Goal: Task Accomplishment & Management: Manage account settings

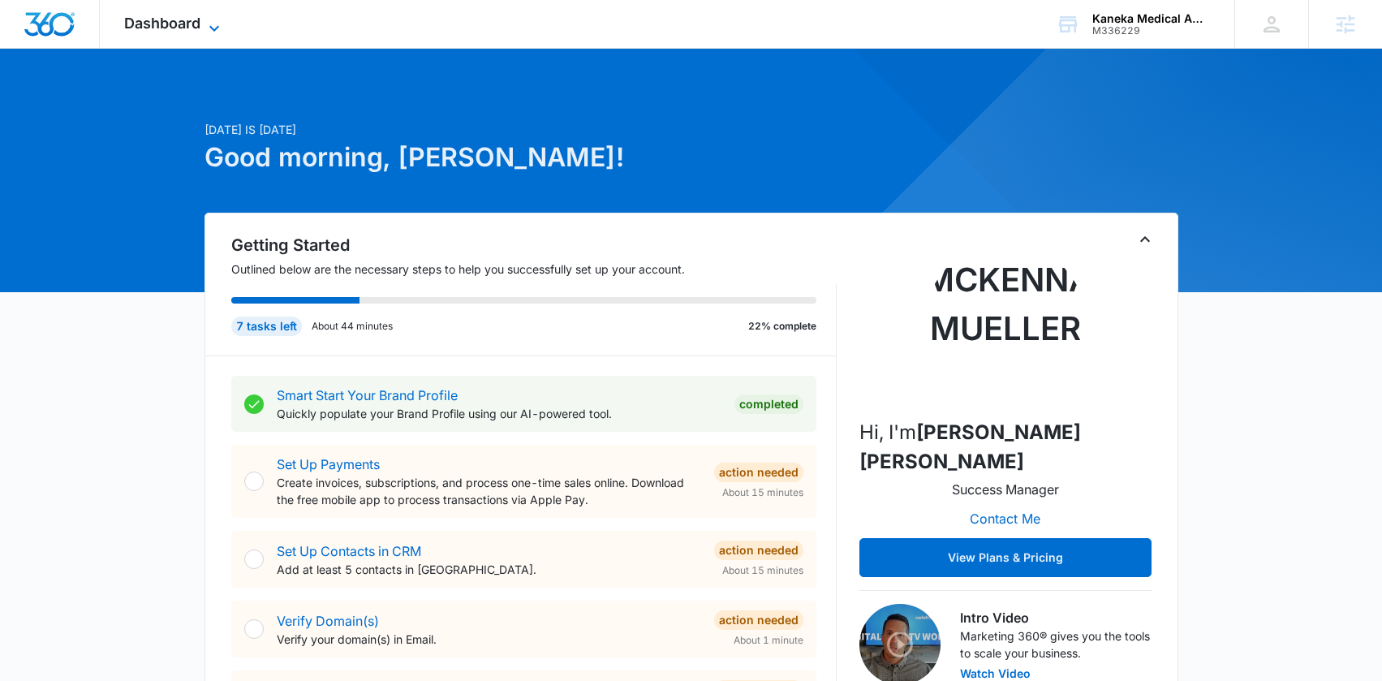
click at [193, 24] on span "Dashboard" at bounding box center [162, 23] width 76 height 17
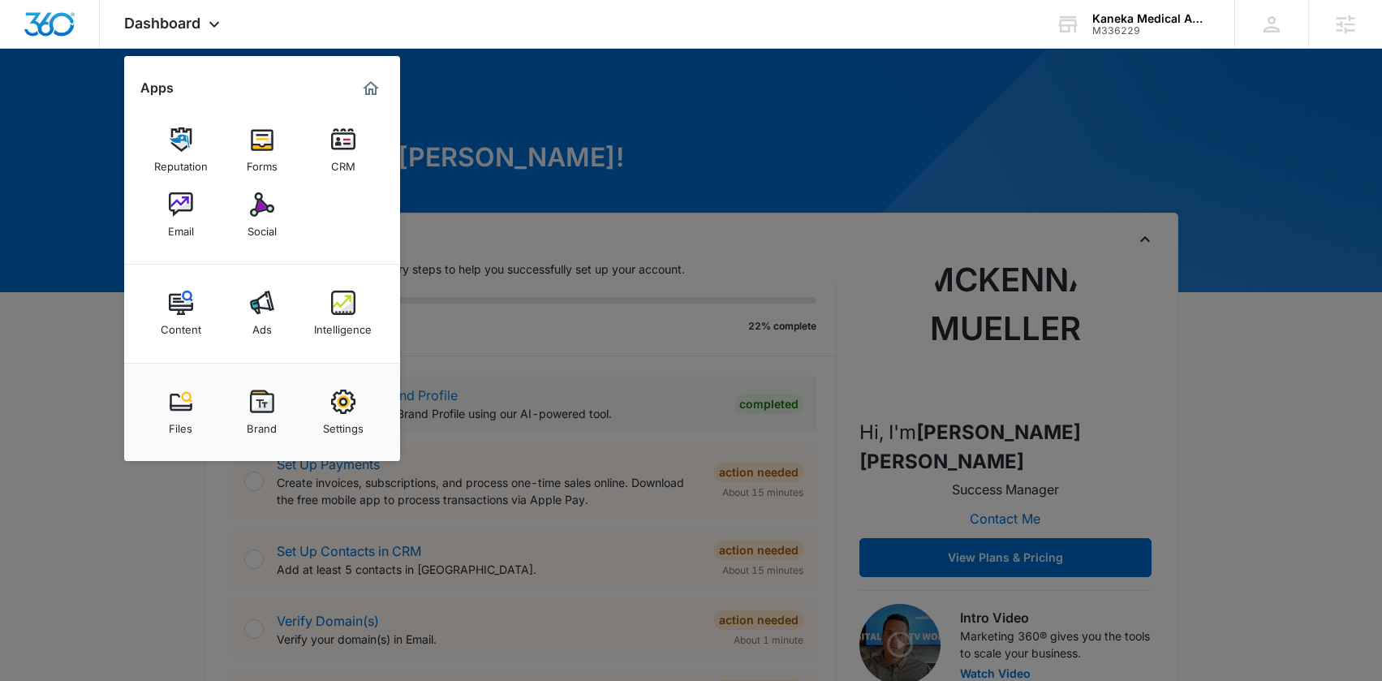
click at [354, 391] on img at bounding box center [343, 402] width 24 height 24
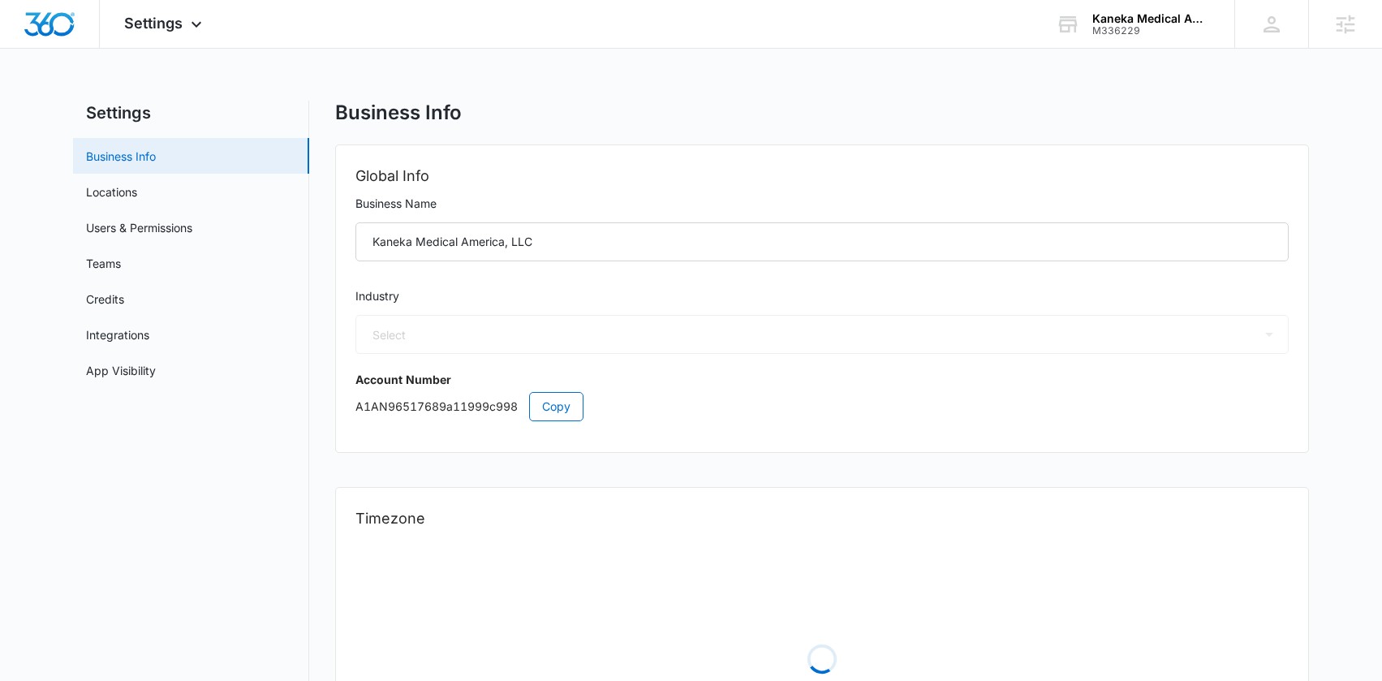
select select "13"
select select "US"
select select "America/New_York"
click at [138, 222] on link "Users & Permissions" at bounding box center [139, 227] width 106 height 17
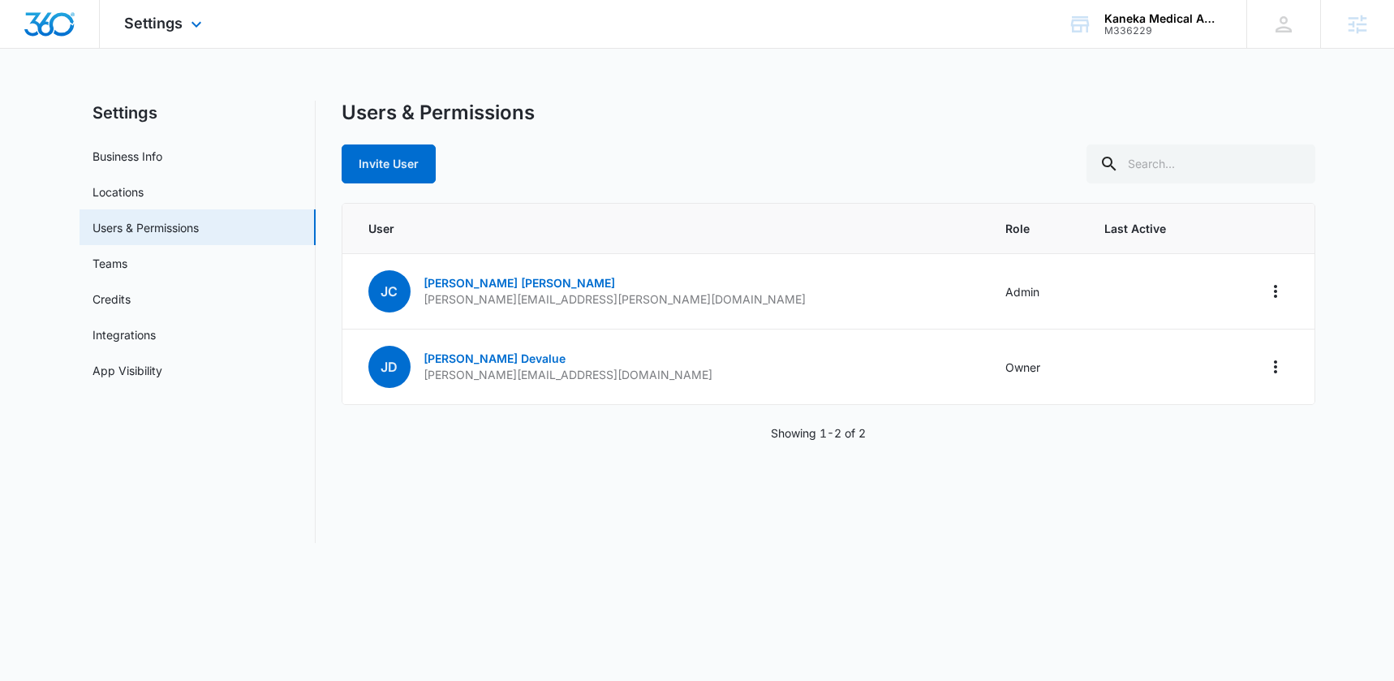
click at [56, 28] on img "Dashboard" at bounding box center [50, 24] width 52 height 24
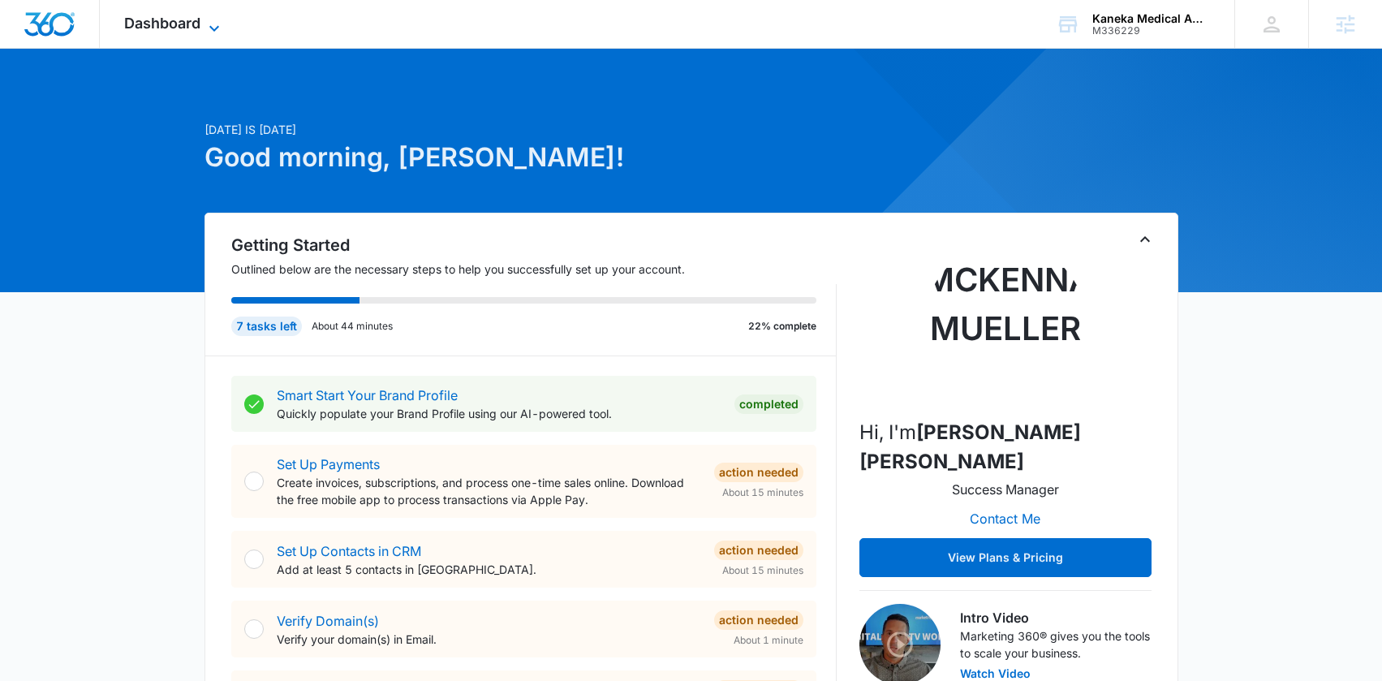
click at [151, 31] on span "Dashboard" at bounding box center [162, 23] width 76 height 17
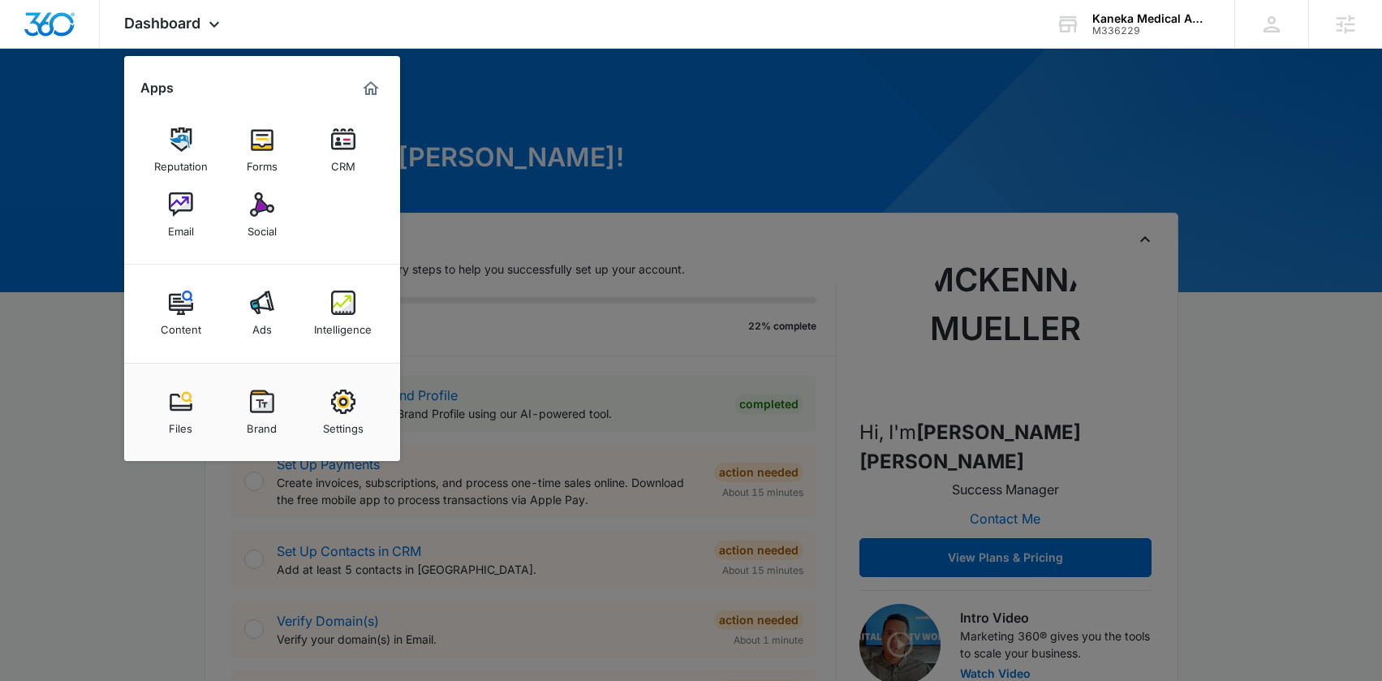
click at [647, 123] on div at bounding box center [691, 340] width 1382 height 681
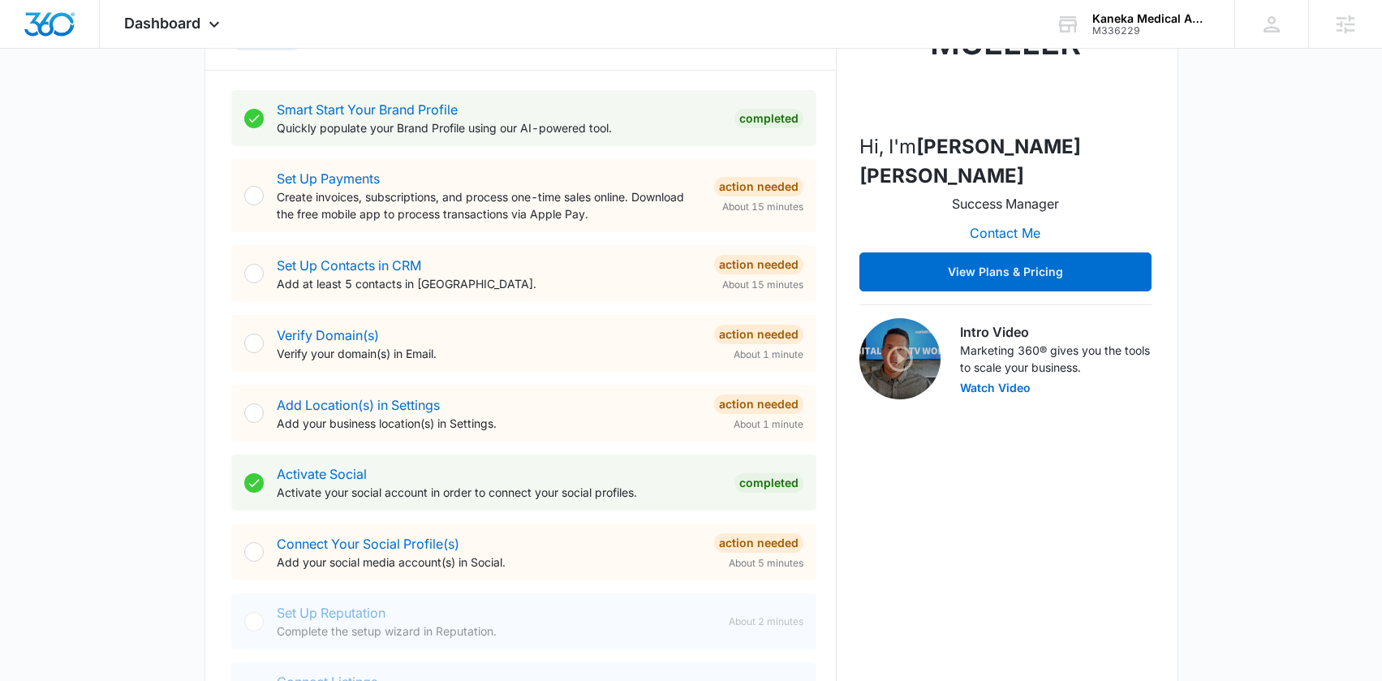
scroll to position [287, 0]
drag, startPoint x: 341, startPoint y: 347, endPoint x: 464, endPoint y: 342, distance: 123.5
click at [305, 340] on div "Verify Domain(s) Verify your domain(s) in Email." at bounding box center [489, 343] width 424 height 37
click at [545, 360] on div "Verify Domain(s) Verify your domain(s) in Email. Action Needed About 1 minute" at bounding box center [540, 342] width 527 height 37
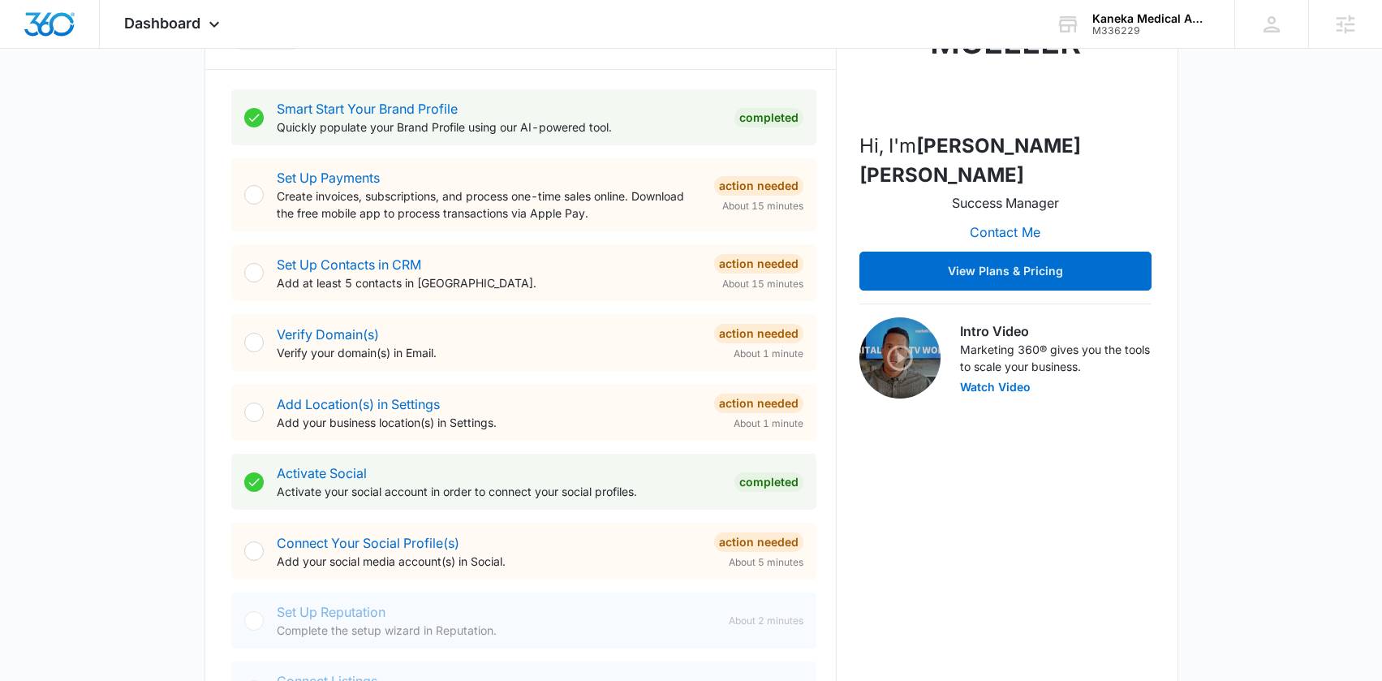
click at [527, 356] on p "Verify your domain(s) in Email." at bounding box center [489, 352] width 424 height 17
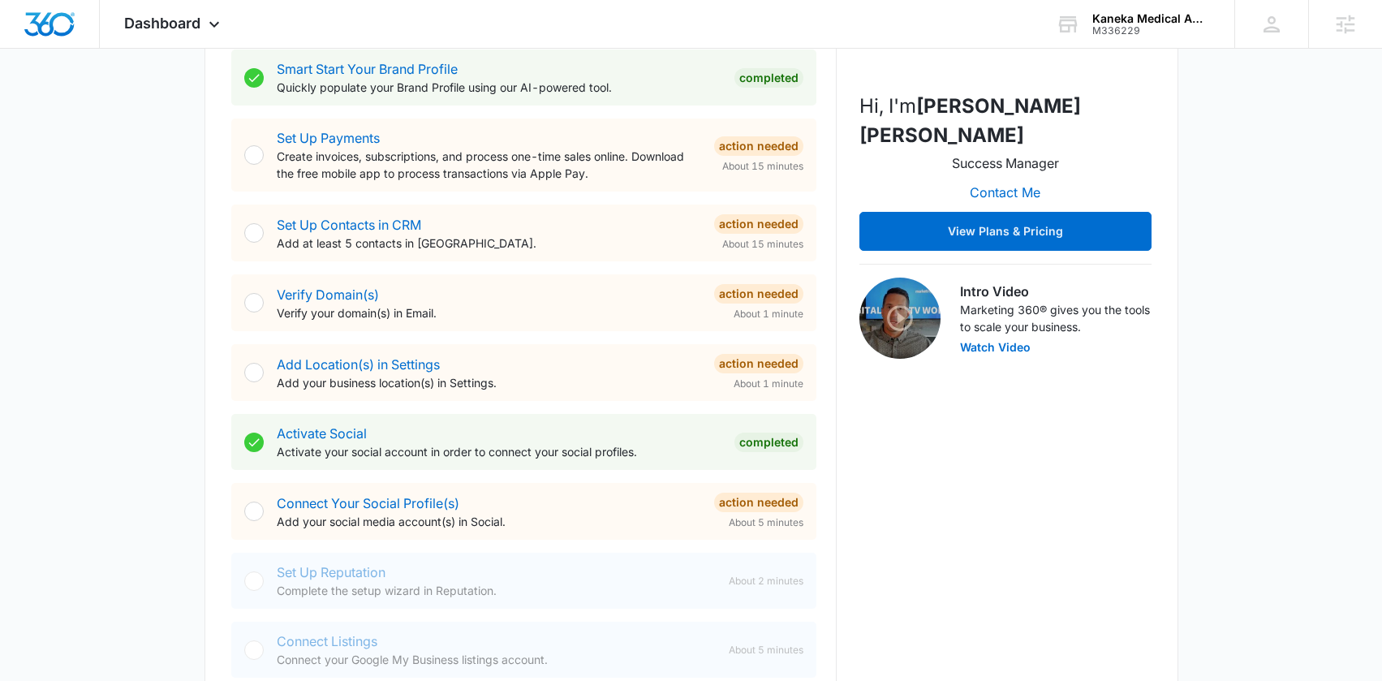
scroll to position [330, 0]
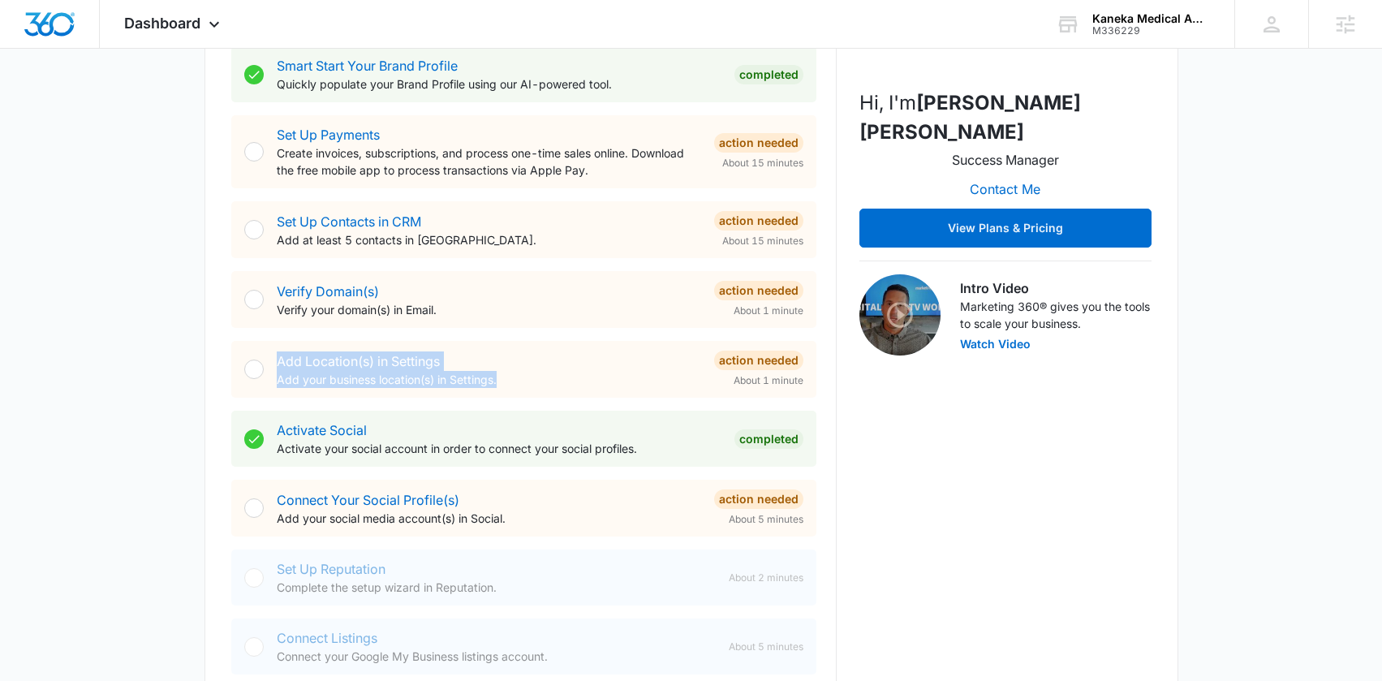
drag, startPoint x: 536, startPoint y: 375, endPoint x: 261, endPoint y: 353, distance: 275.2
click at [261, 353] on div "Add Location(s) in Settings Add your business location(s) in Settings. Action N…" at bounding box center [523, 369] width 585 height 57
click at [532, 364] on div "Add Location(s) in Settings Add your business location(s) in Settings." at bounding box center [489, 369] width 424 height 37
drag, startPoint x: 511, startPoint y: 582, endPoint x: 263, endPoint y: 568, distance: 247.9
click at [263, 568] on div "Set Up Reputation Complete the setup wizard in Reputation. About 2 minutes" at bounding box center [523, 577] width 585 height 56
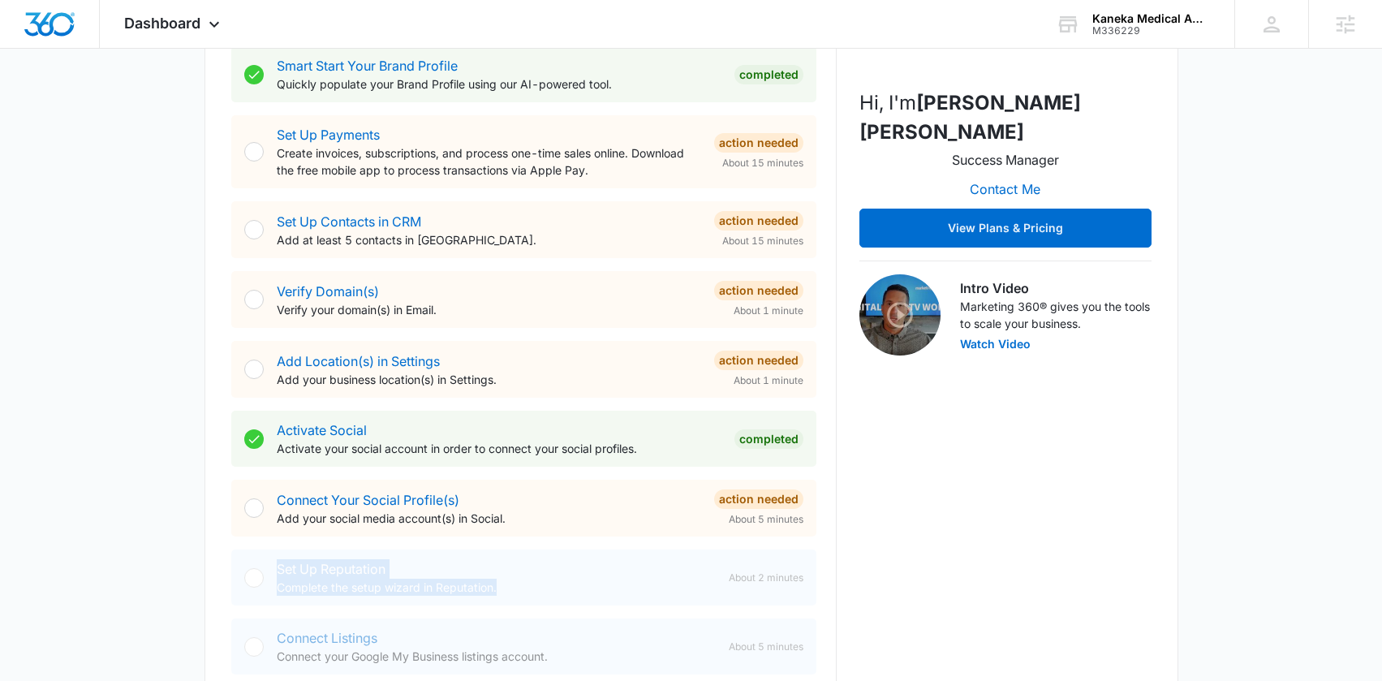
click at [499, 596] on div "Set Up Reputation Complete the setup wizard in Reputation. About 2 minutes" at bounding box center [523, 577] width 585 height 56
drag, startPoint x: 493, startPoint y: 592, endPoint x: 285, endPoint y: 574, distance: 208.5
click at [289, 575] on div "Set Up Reputation Complete the setup wizard in Reputation." at bounding box center [496, 577] width 439 height 37
click at [541, 591] on p "Complete the setup wizard in Reputation." at bounding box center [496, 587] width 439 height 17
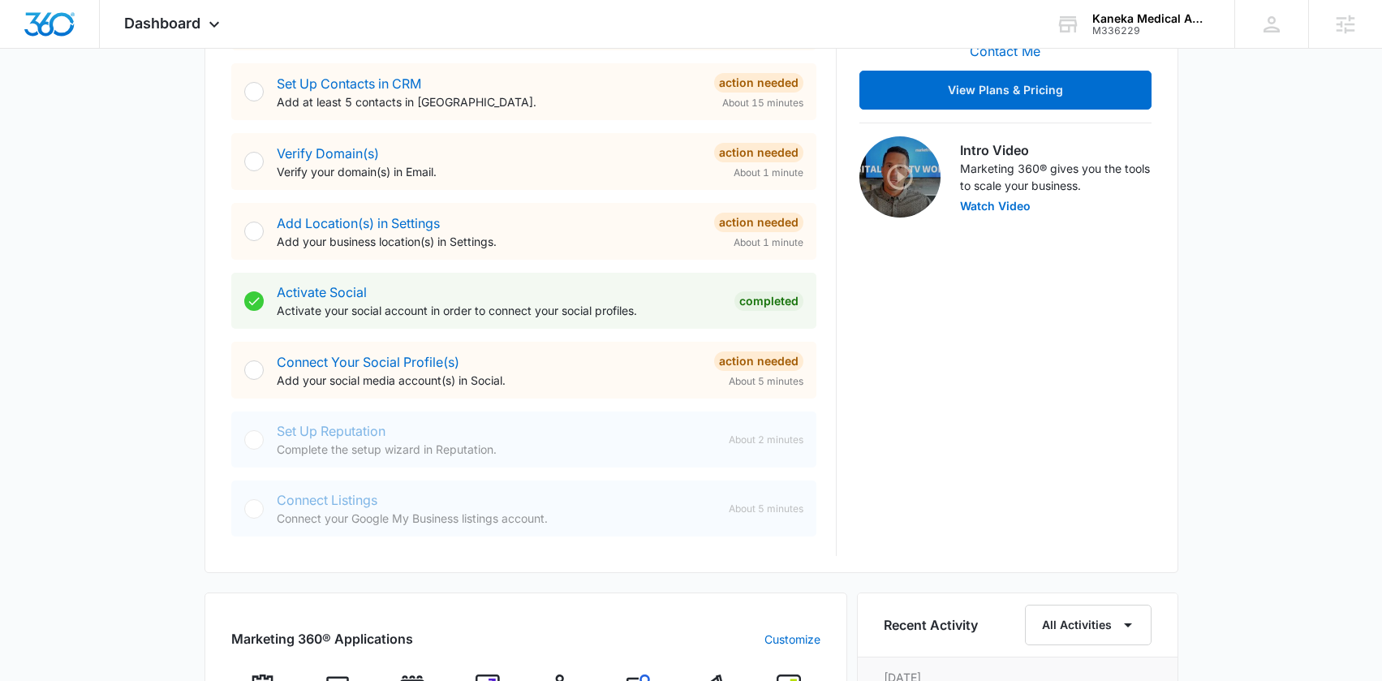
scroll to position [468, 0]
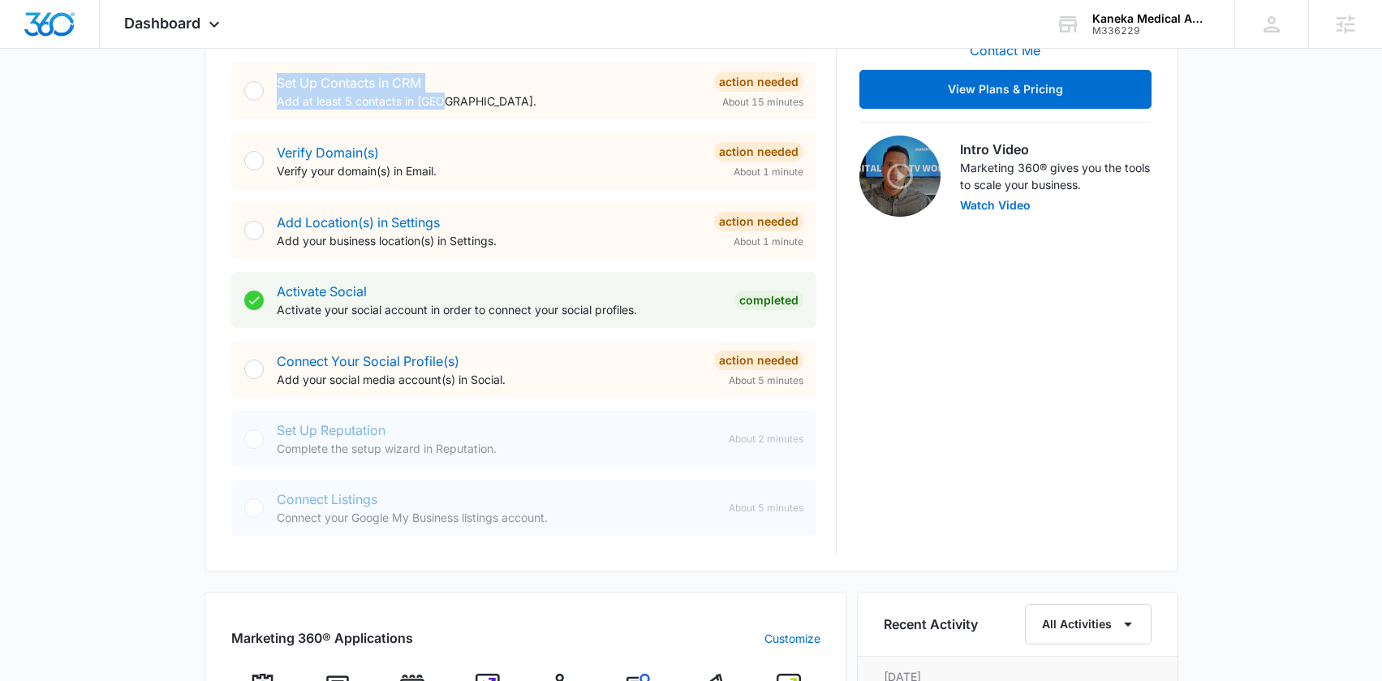
drag, startPoint x: 470, startPoint y: 106, endPoint x: 519, endPoint y: 99, distance: 50.0
click at [277, 87] on div "Set Up Contacts in CRM Add at least 5 contacts in [GEOGRAPHIC_DATA]." at bounding box center [489, 91] width 424 height 37
click at [540, 98] on p "Add at least 5 contacts in [GEOGRAPHIC_DATA]." at bounding box center [489, 101] width 424 height 17
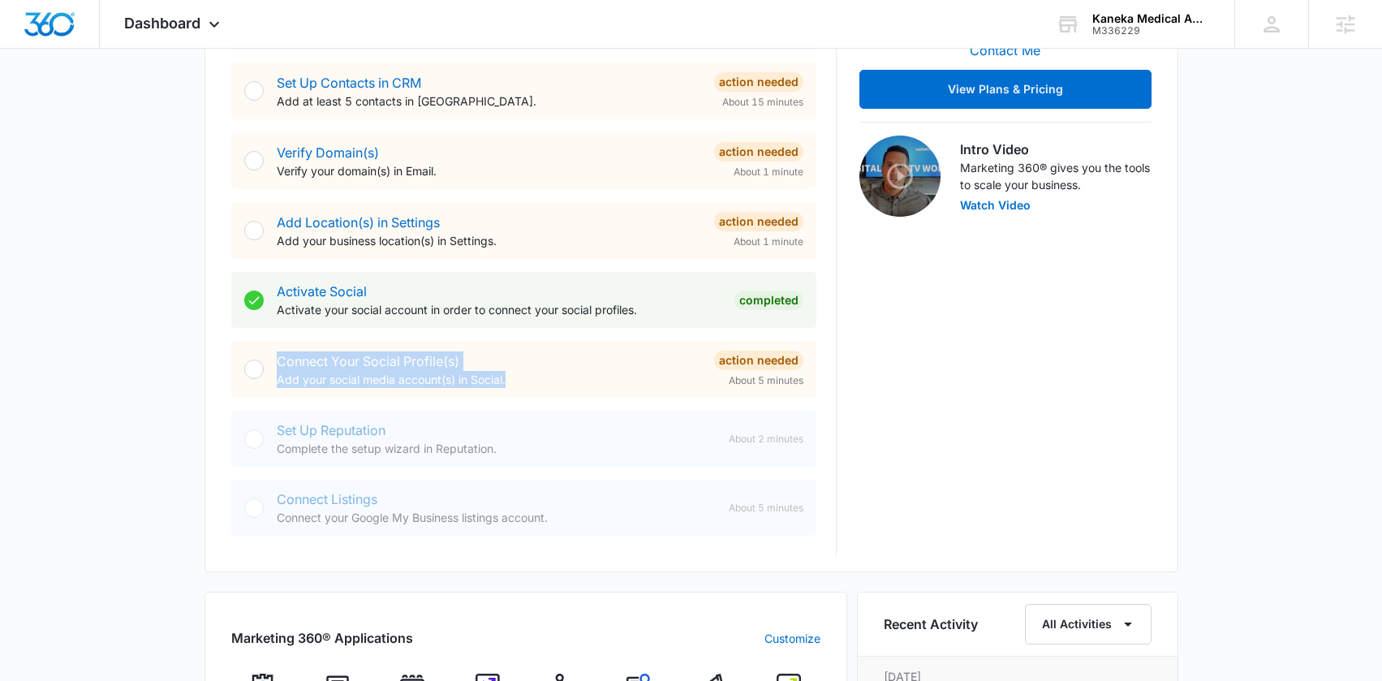
drag, startPoint x: 368, startPoint y: 387, endPoint x: 269, endPoint y: 364, distance: 101.0
click at [269, 364] on div "Connect Your Social Profile(s) Add your social media account(s) in Social. Acti…" at bounding box center [523, 369] width 585 height 57
click at [553, 373] on p "Add your social media account(s) in Social." at bounding box center [489, 379] width 424 height 17
drag, startPoint x: 582, startPoint y: 521, endPoint x: 473, endPoint y: 510, distance: 109.3
click at [292, 507] on div "Connect Listings Connect your Google My Business listings account." at bounding box center [496, 507] width 439 height 37
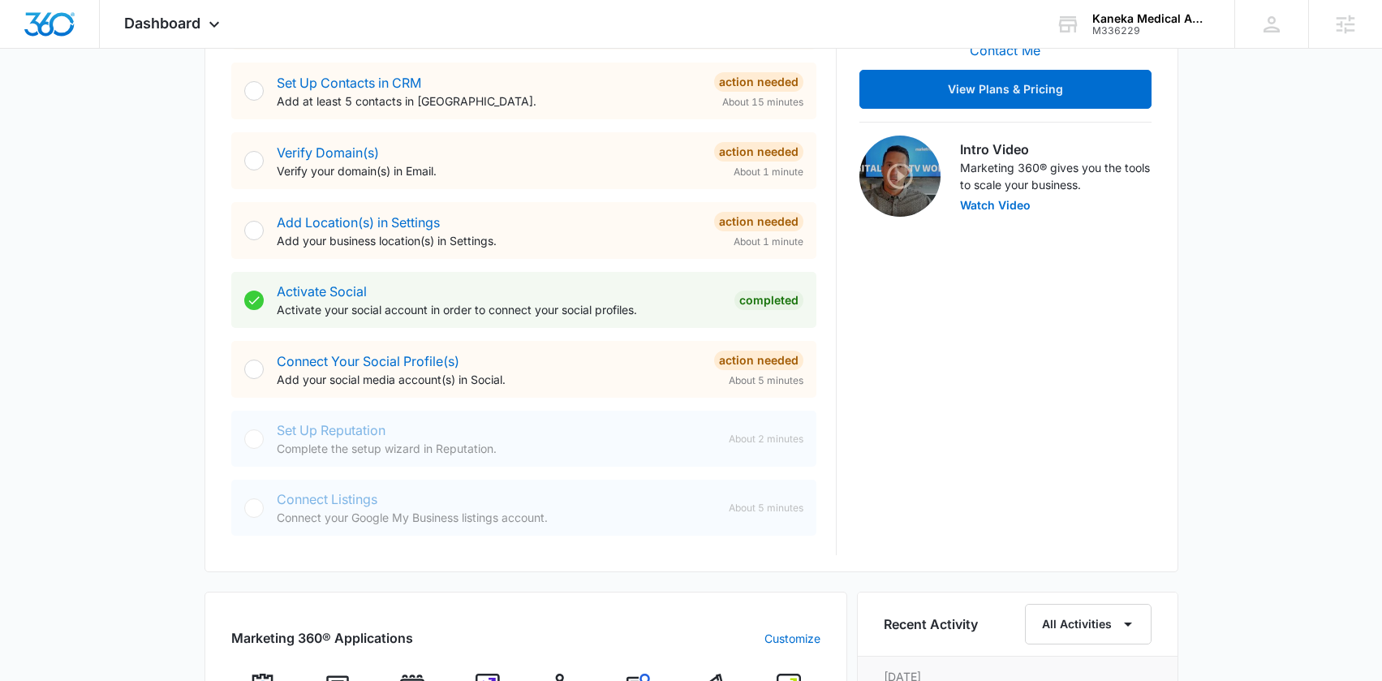
click at [644, 511] on p "Connect your Google My Business listings account." at bounding box center [496, 517] width 439 height 17
drag, startPoint x: 630, startPoint y: 532, endPoint x: 253, endPoint y: 498, distance: 378.1
click at [253, 498] on div "Connect Listings Connect your Google My Business listings account. About 5 minu…" at bounding box center [523, 508] width 585 height 56
click at [653, 501] on div "Connect Listings Connect your Google My Business listings account." at bounding box center [496, 507] width 439 height 37
drag, startPoint x: 623, startPoint y: 523, endPoint x: 605, endPoint y: 509, distance: 23.1
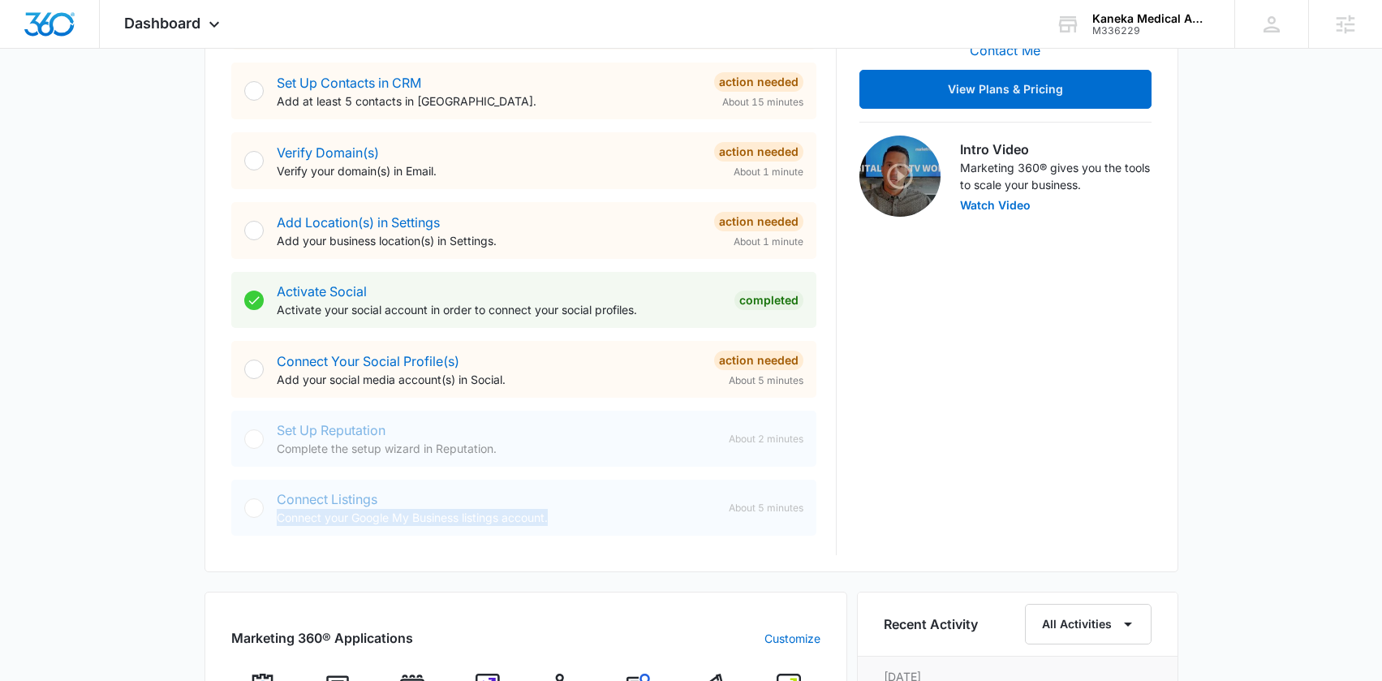
click at [602, 506] on div "Connect Listings Connect your Google My Business listings account." at bounding box center [496, 507] width 439 height 37
click at [605, 510] on p "Connect your Google My Business listings account." at bounding box center [496, 517] width 439 height 17
click at [606, 515] on p "Connect your Google My Business listings account." at bounding box center [496, 517] width 439 height 17
drag, startPoint x: 571, startPoint y: 380, endPoint x: 315, endPoint y: 368, distance: 256.0
click at [273, 352] on div "Connect Your Social Profile(s) Add your social media account(s) in Social. Acti…" at bounding box center [523, 369] width 585 height 57
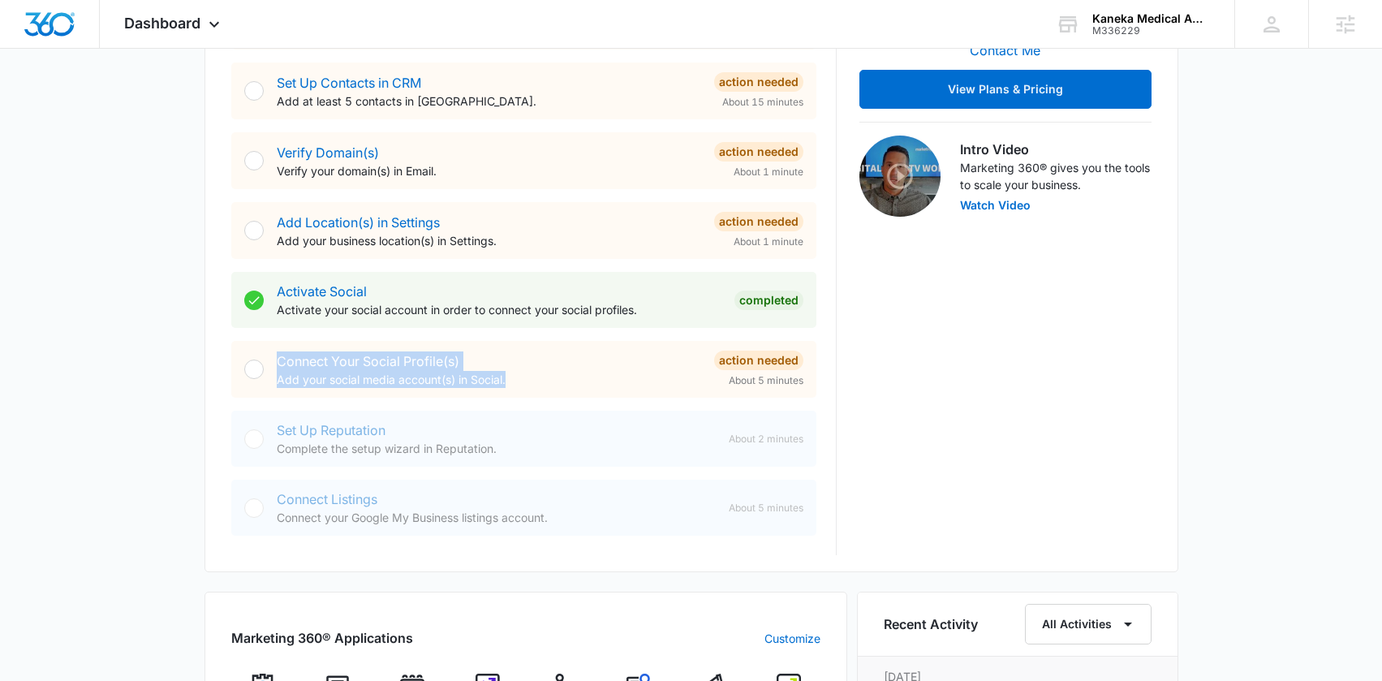
click at [575, 380] on p "Add your social media account(s) in Social." at bounding box center [489, 379] width 424 height 17
click at [386, 363] on link "Connect Your Social Profile(s)" at bounding box center [368, 361] width 183 height 16
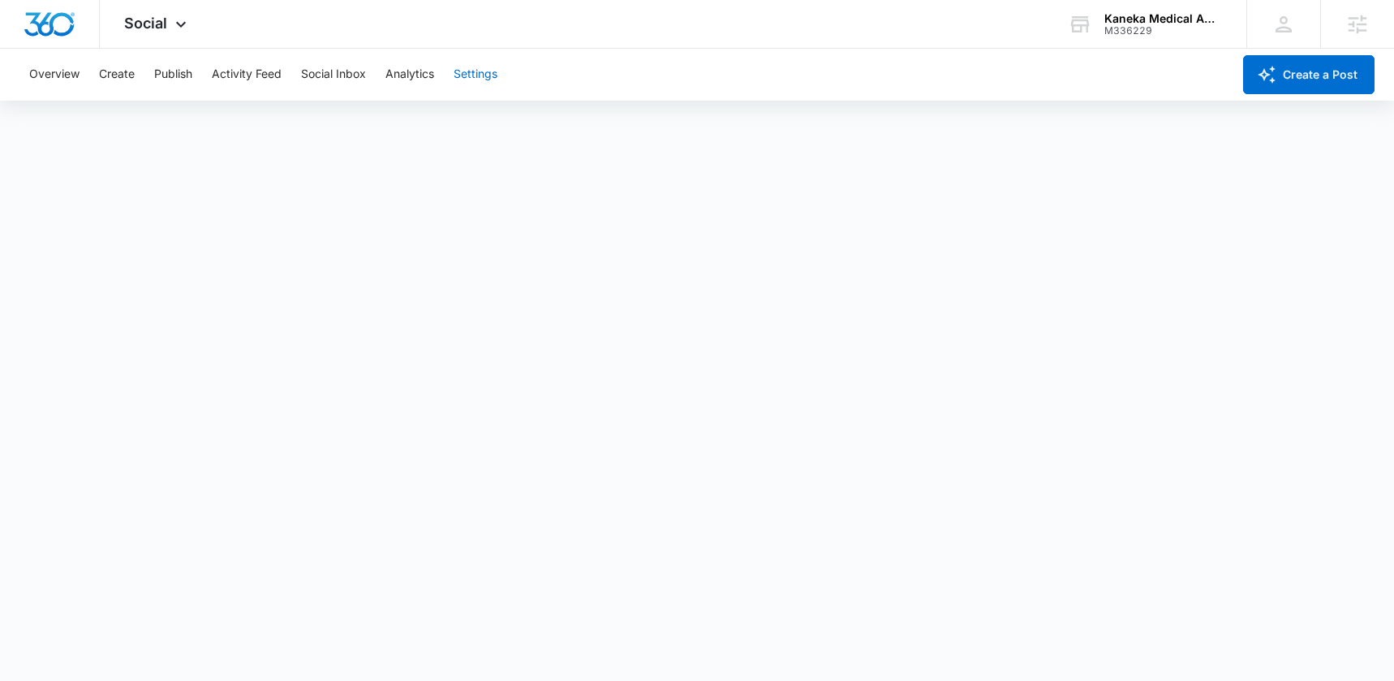
click at [467, 62] on button "Settings" at bounding box center [476, 75] width 44 height 52
click at [70, 78] on button "Overview" at bounding box center [54, 75] width 50 height 52
click at [120, 75] on button "Create" at bounding box center [117, 75] width 36 height 52
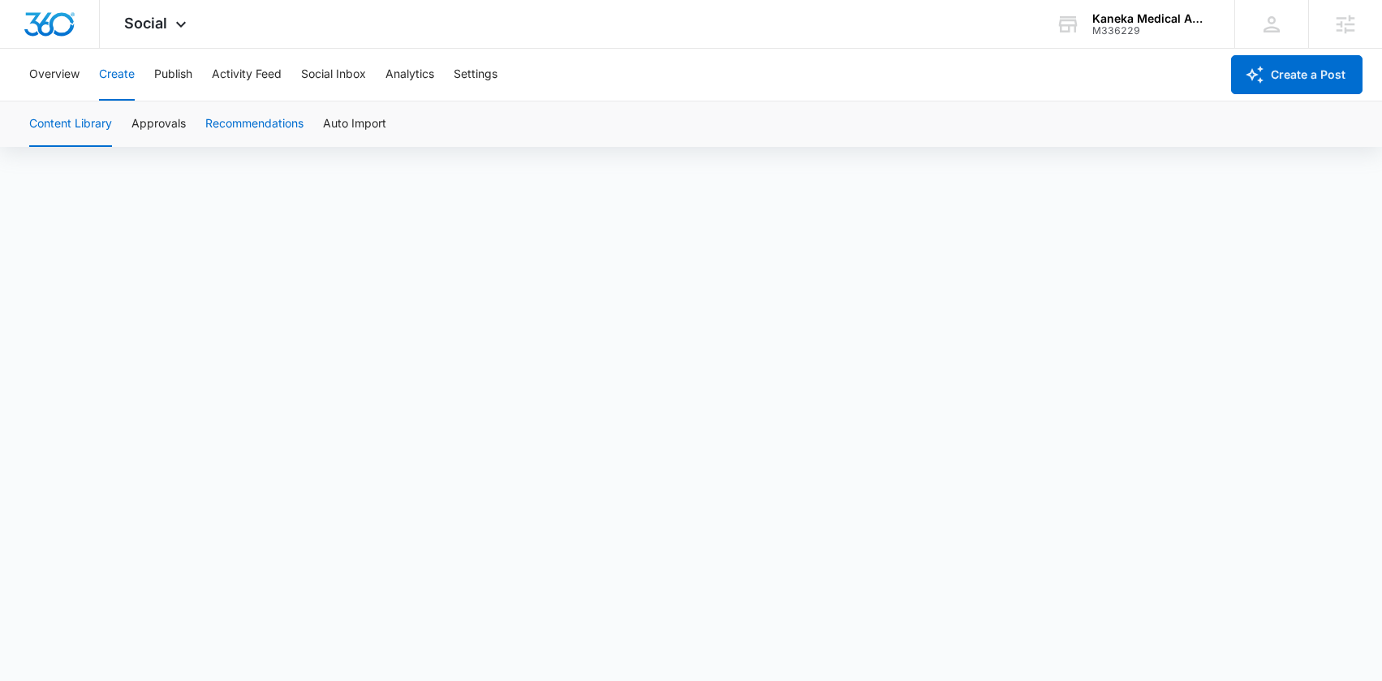
scroll to position [11, 0]
click at [170, 74] on button "Publish" at bounding box center [173, 75] width 38 height 52
click at [131, 130] on button "Schedules" at bounding box center [124, 123] width 55 height 45
click at [246, 71] on button "Activity Feed" at bounding box center [247, 75] width 70 height 52
click at [340, 74] on button "Social Inbox" at bounding box center [333, 75] width 65 height 52
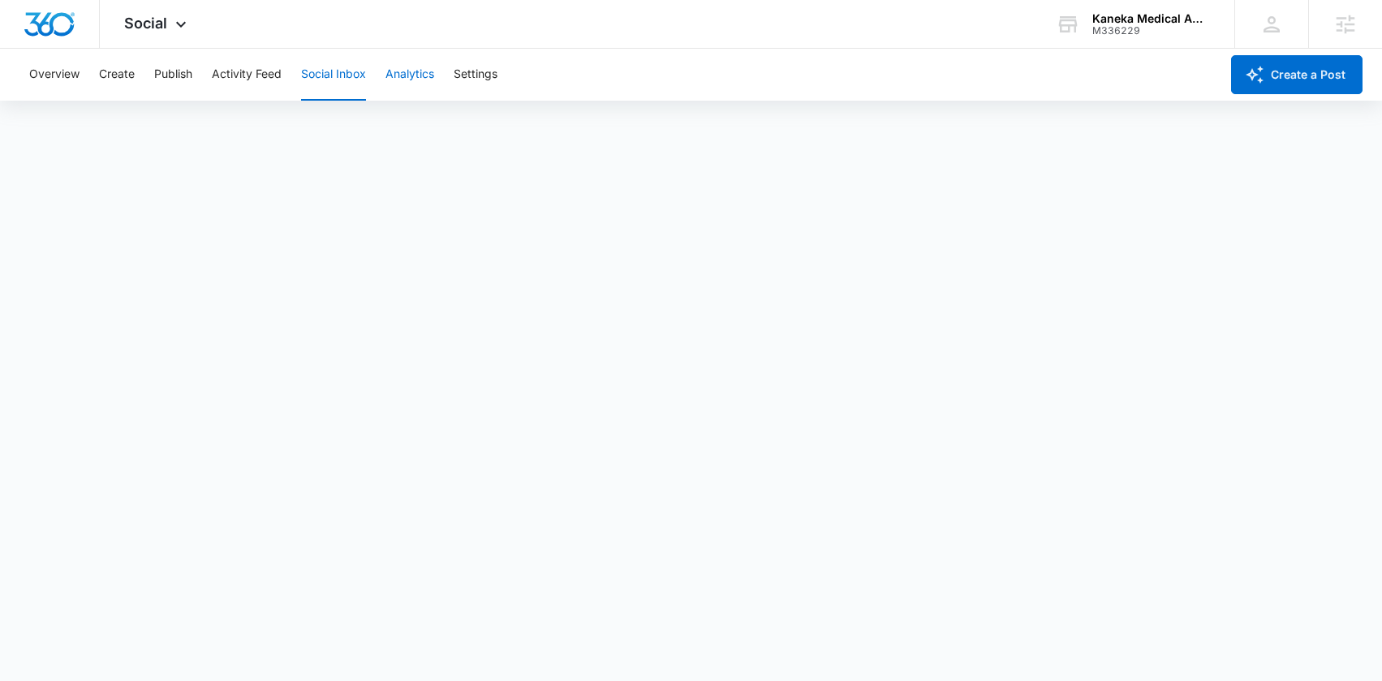
click at [408, 85] on button "Analytics" at bounding box center [410, 75] width 49 height 52
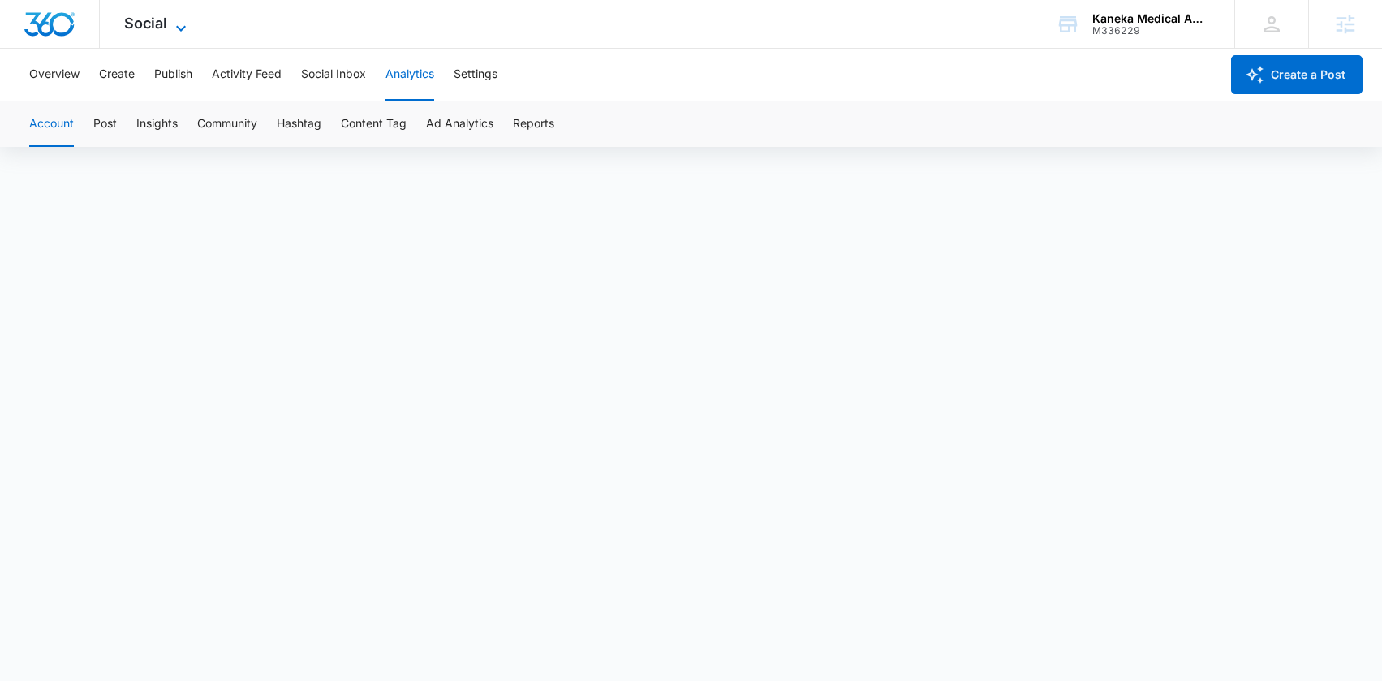
click at [153, 25] on span "Social" at bounding box center [145, 23] width 43 height 17
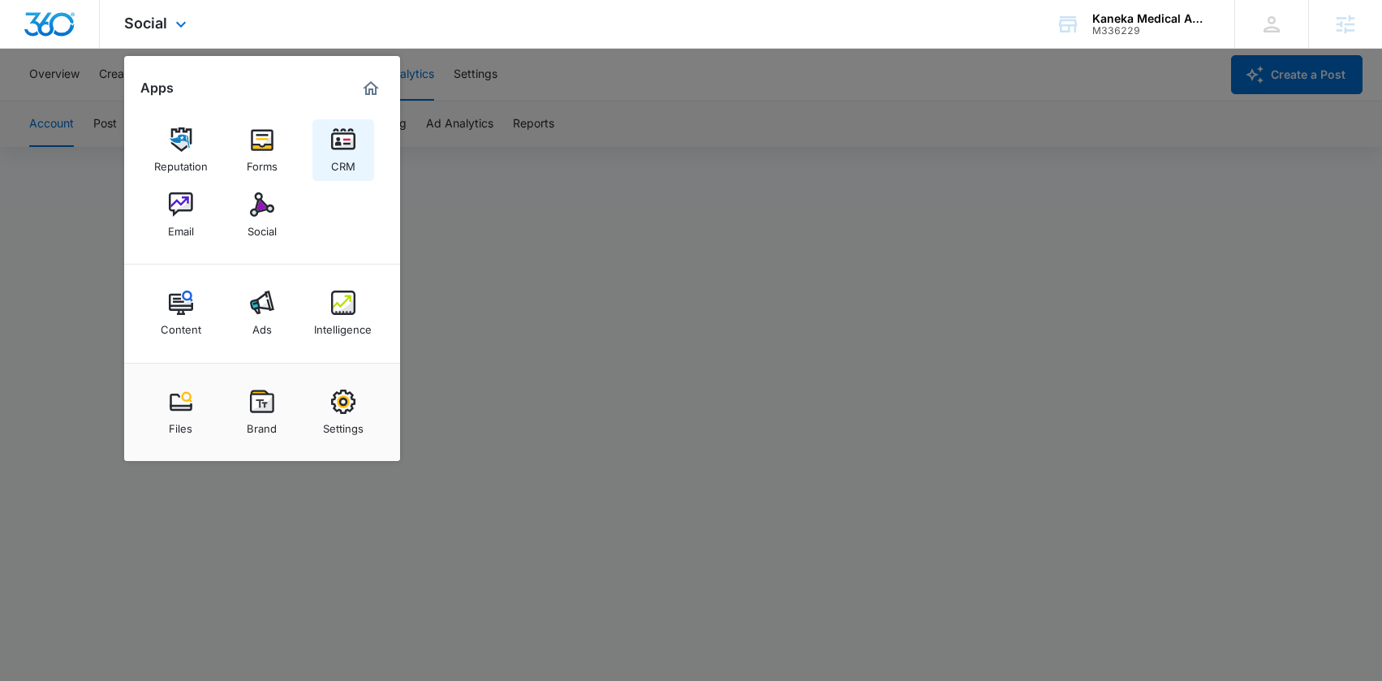
click at [356, 141] on link "CRM" at bounding box center [343, 150] width 62 height 62
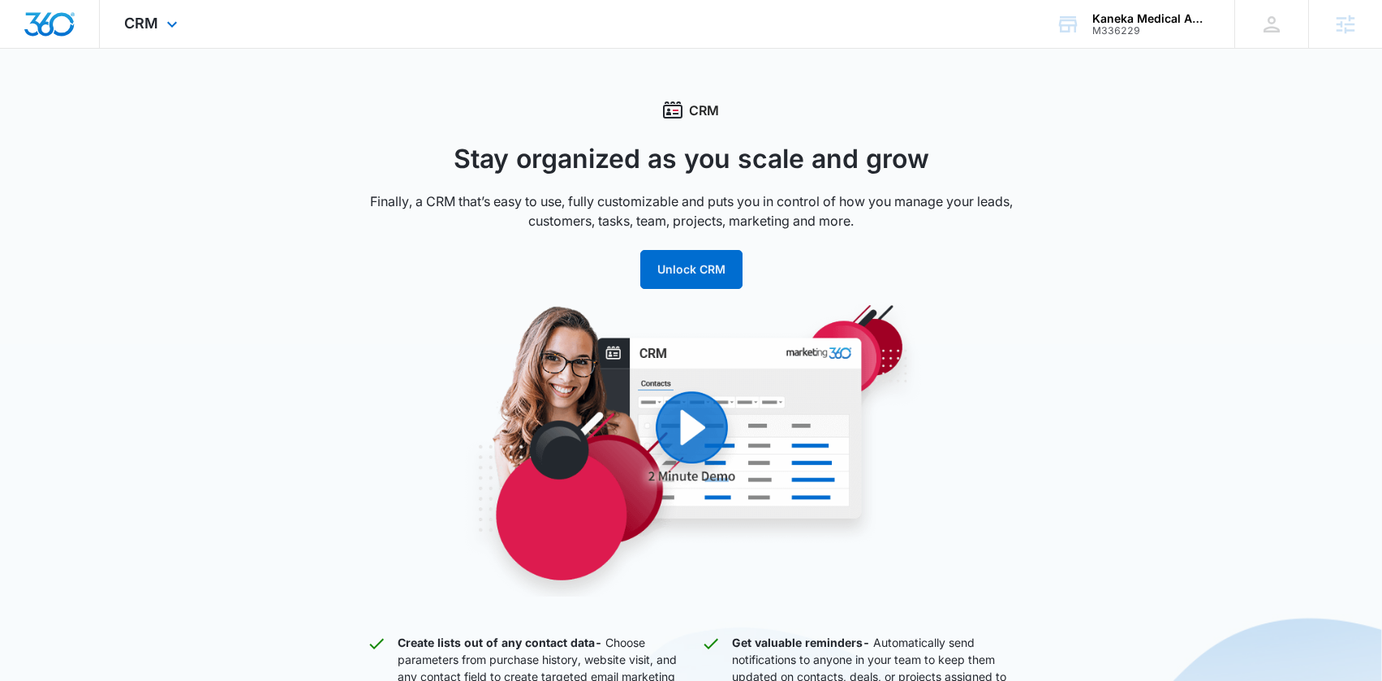
click at [62, 30] on img "Dashboard" at bounding box center [50, 24] width 52 height 24
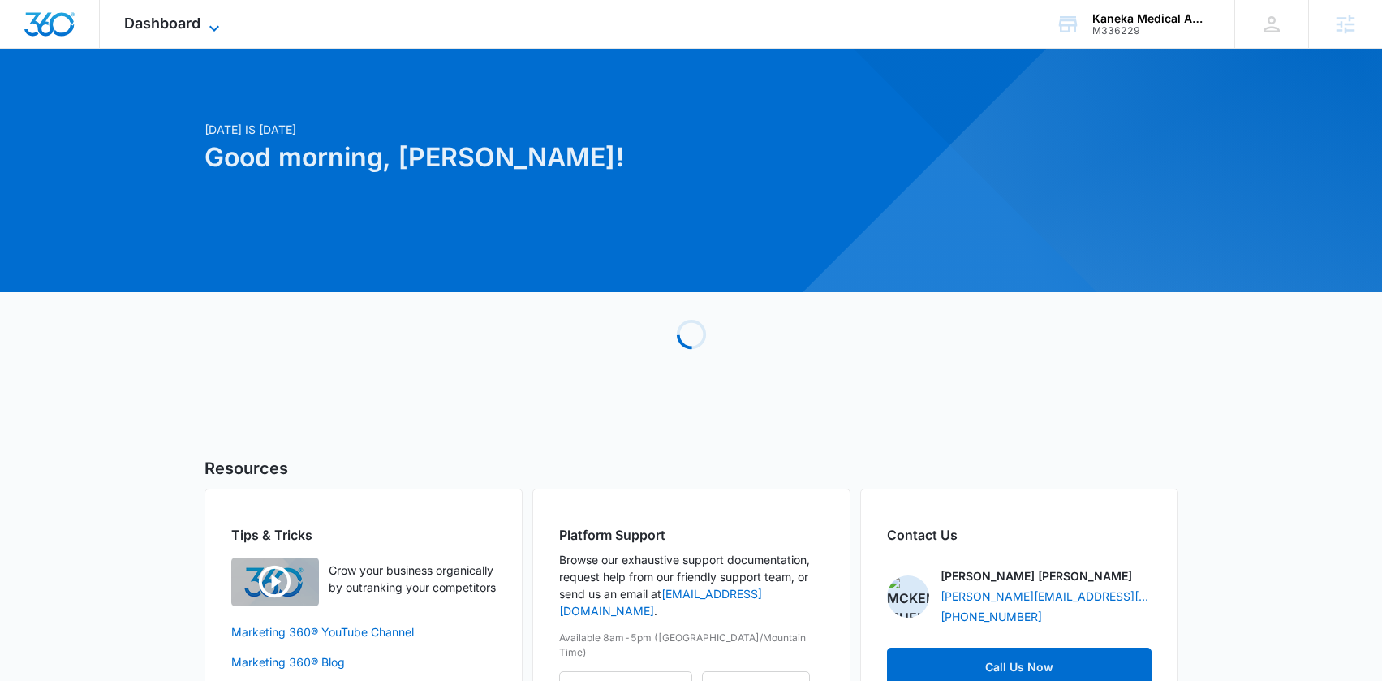
click at [187, 24] on span "Dashboard" at bounding box center [162, 23] width 76 height 17
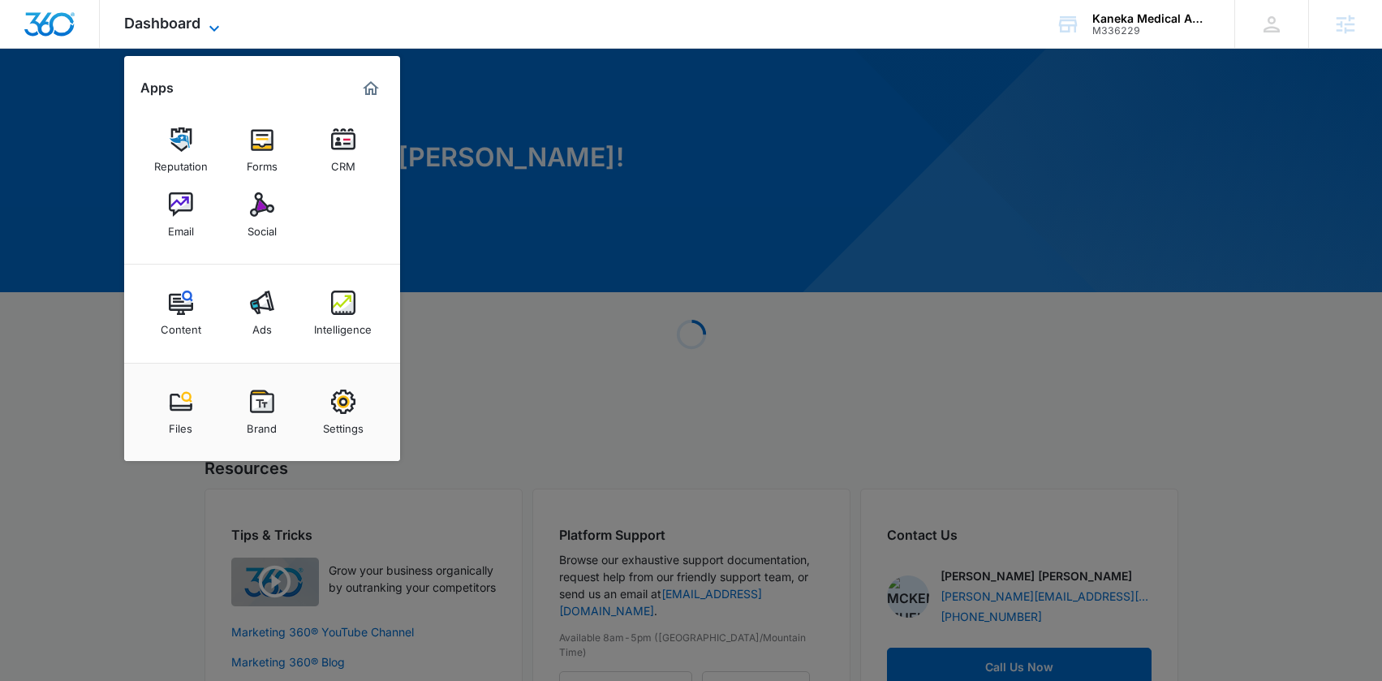
click at [187, 24] on span "Dashboard" at bounding box center [162, 23] width 76 height 17
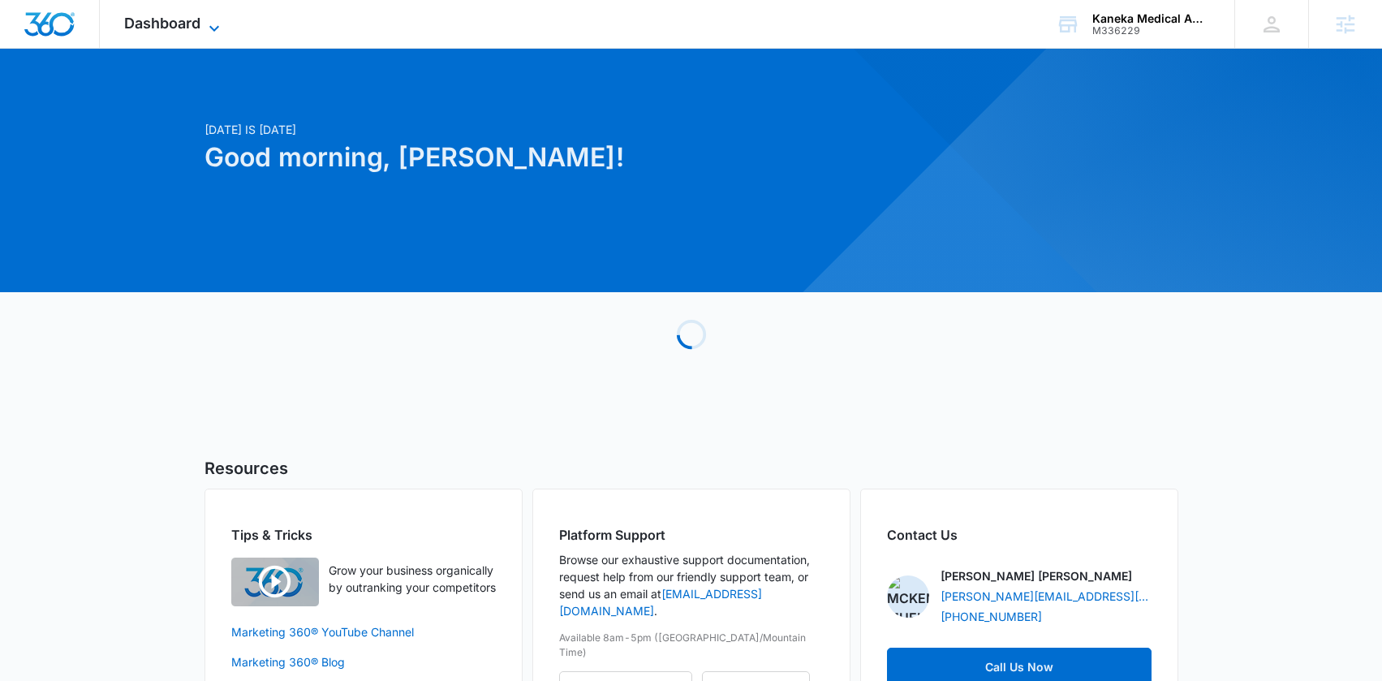
click at [182, 27] on span "Dashboard" at bounding box center [162, 23] width 76 height 17
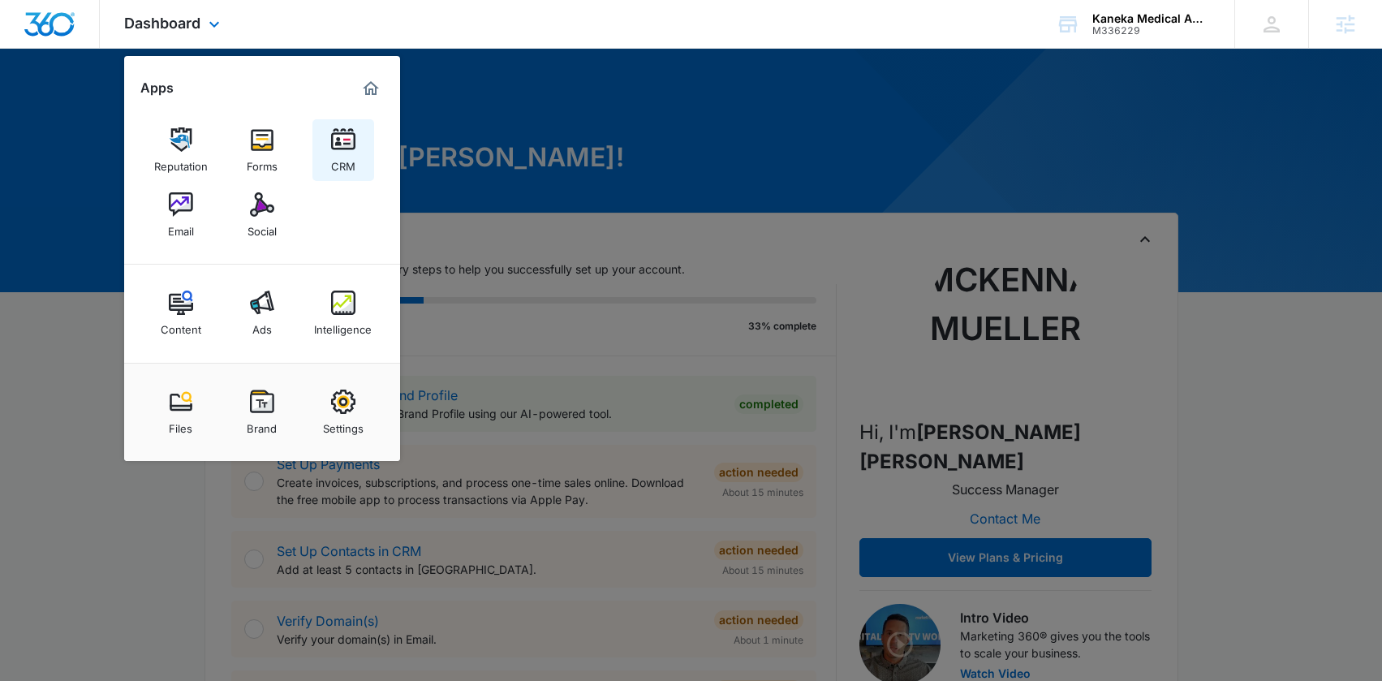
click at [331, 134] on img at bounding box center [343, 139] width 24 height 24
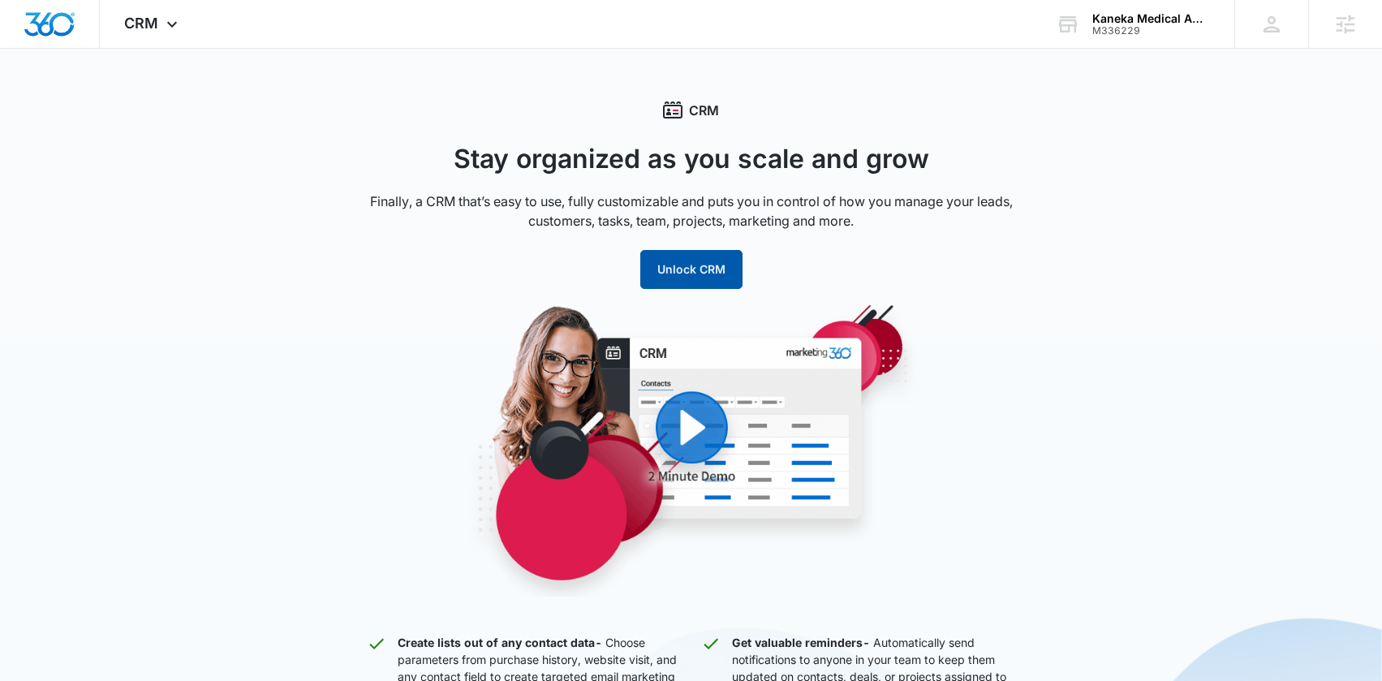
click at [647, 270] on button "Unlock CRM" at bounding box center [691, 269] width 102 height 39
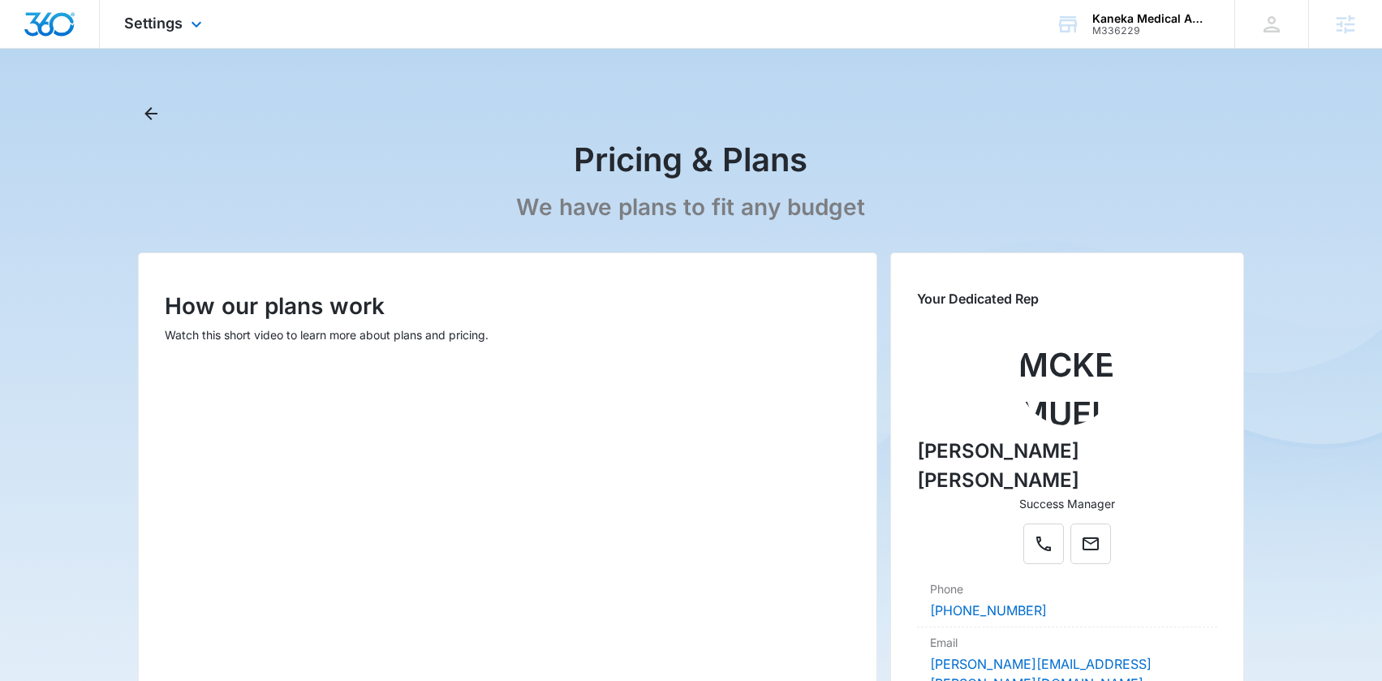
click at [57, 24] on img "Dashboard" at bounding box center [50, 24] width 52 height 24
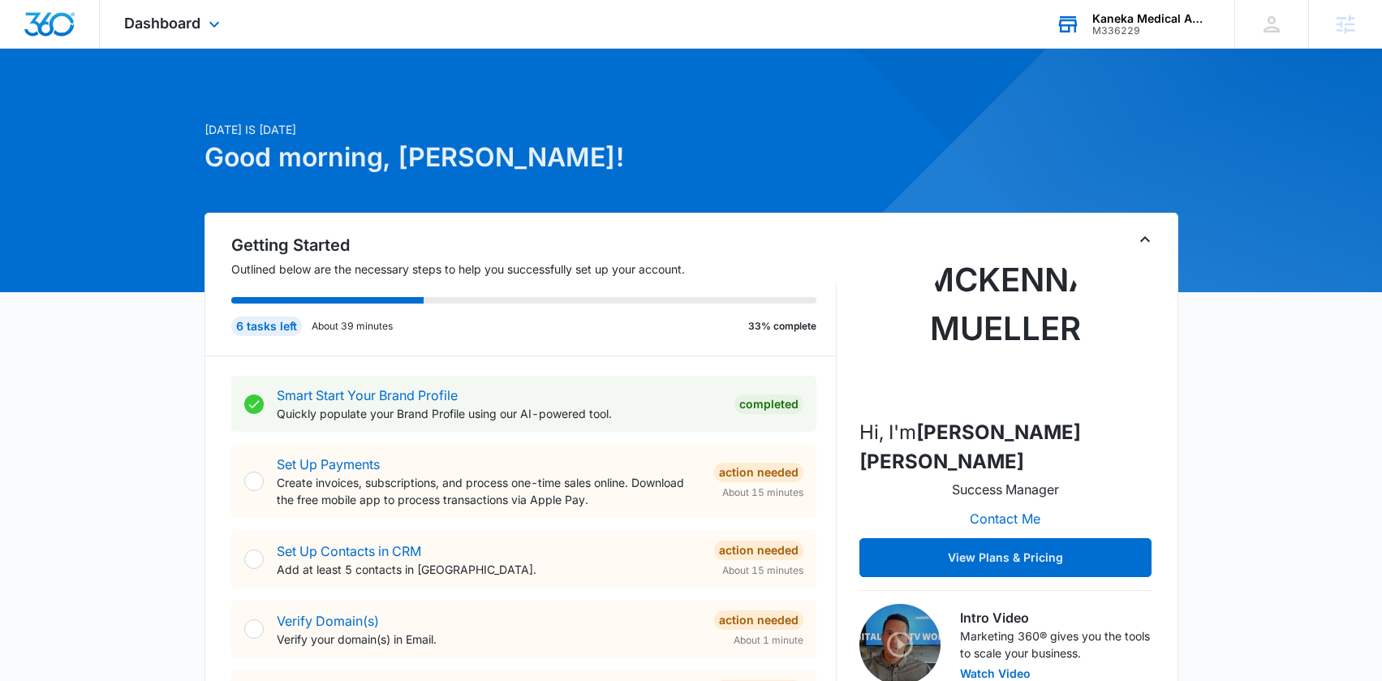
click at [1117, 29] on div "M336229" at bounding box center [1151, 30] width 118 height 11
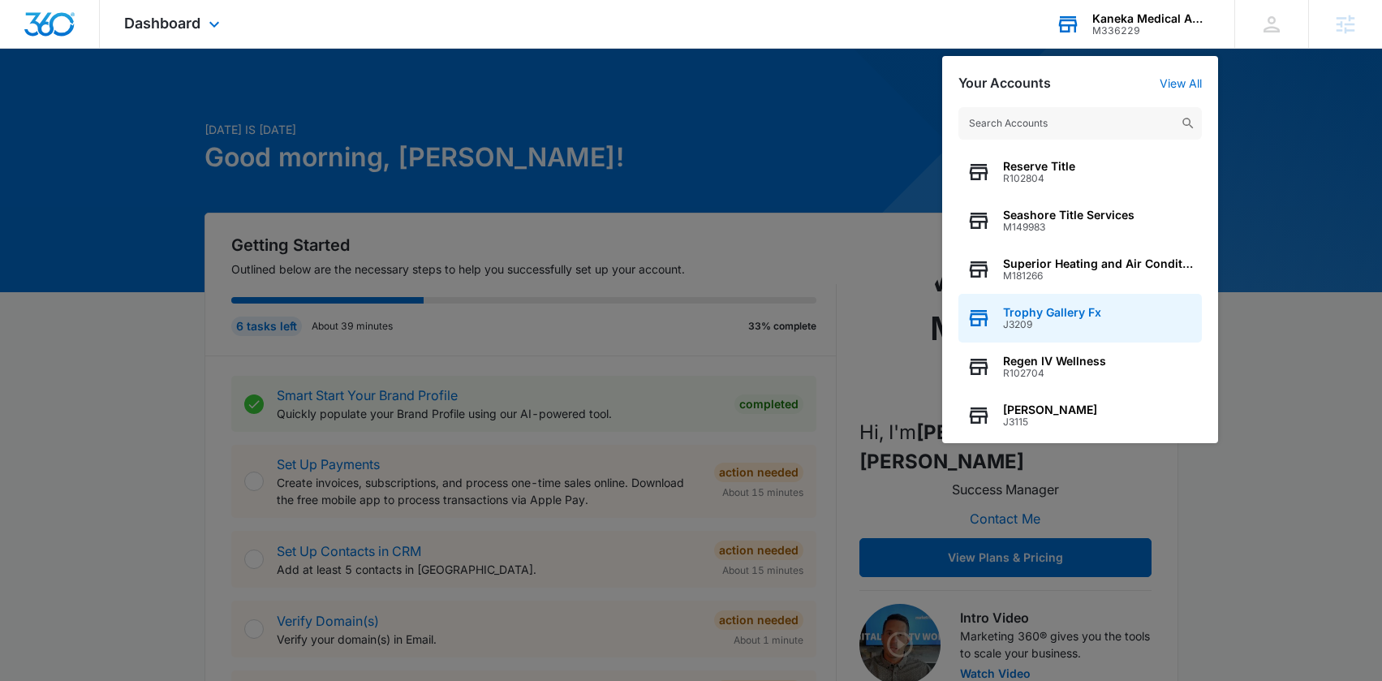
click at [1049, 315] on span "Trophy Gallery Fx" at bounding box center [1052, 312] width 98 height 13
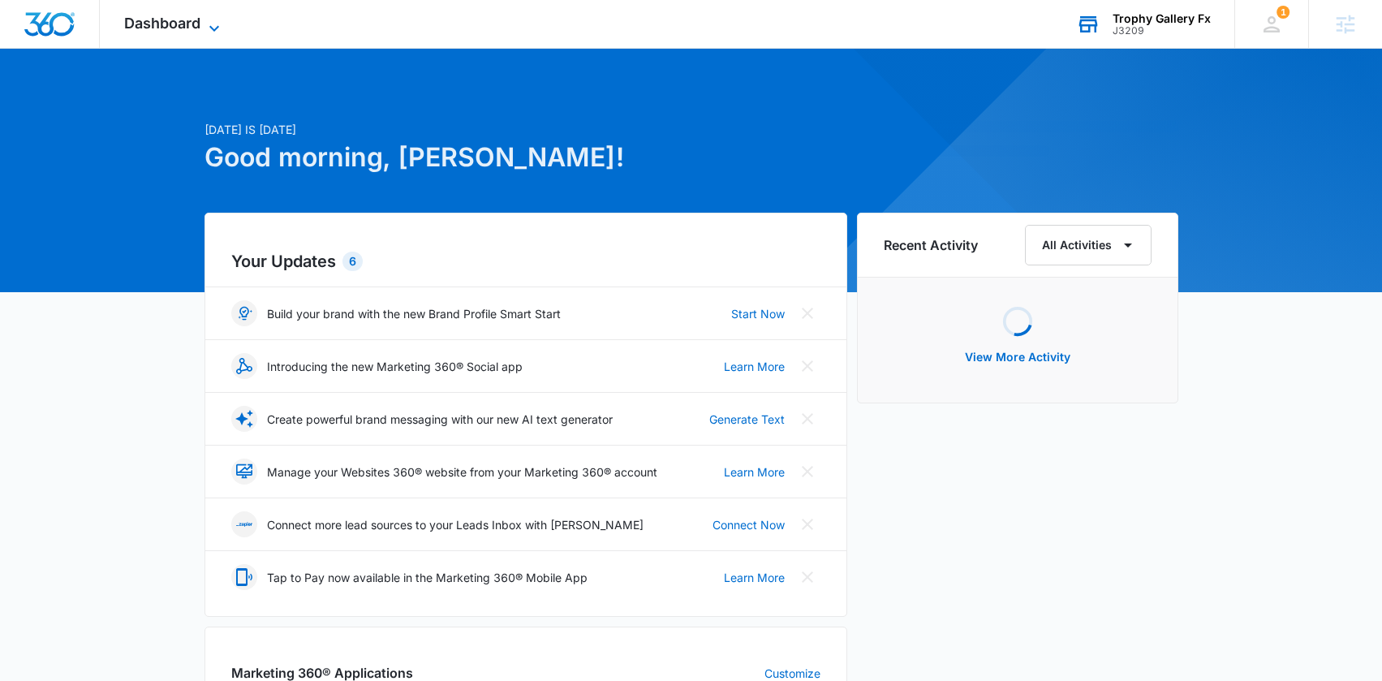
click at [214, 22] on icon at bounding box center [214, 28] width 19 height 19
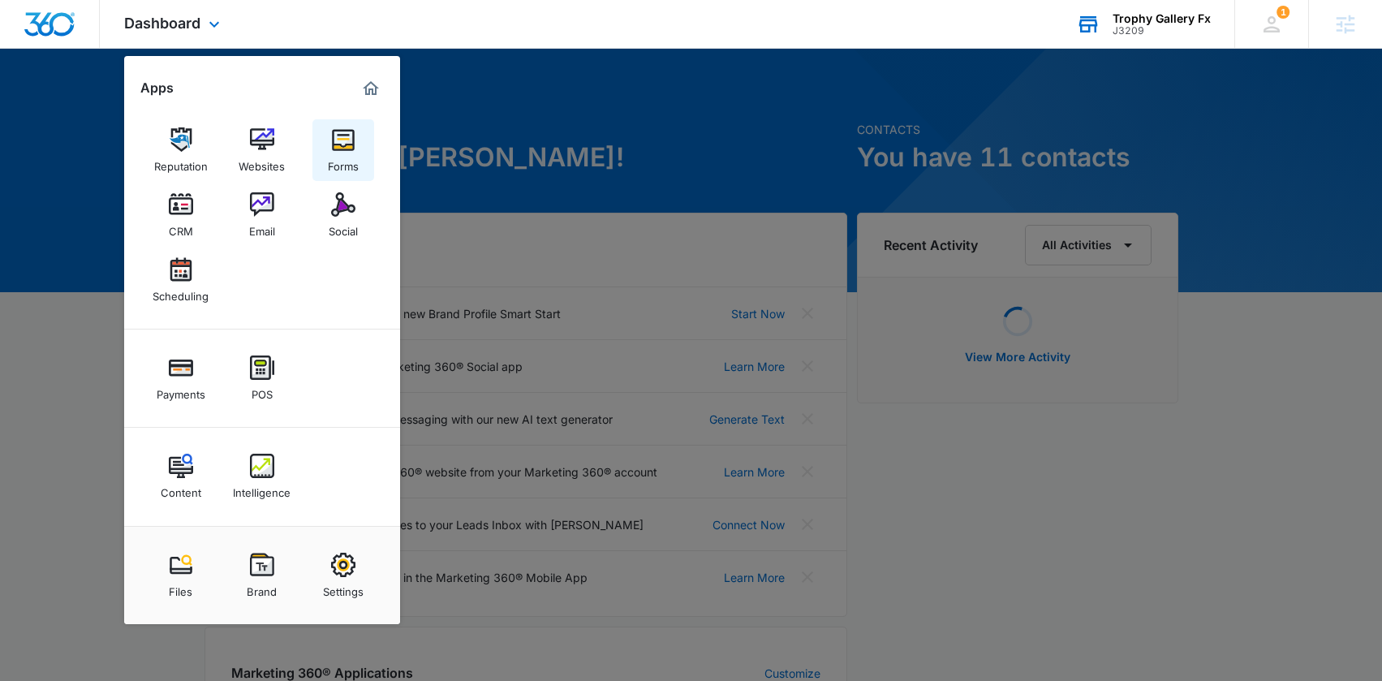
click at [355, 149] on img at bounding box center [343, 139] width 24 height 24
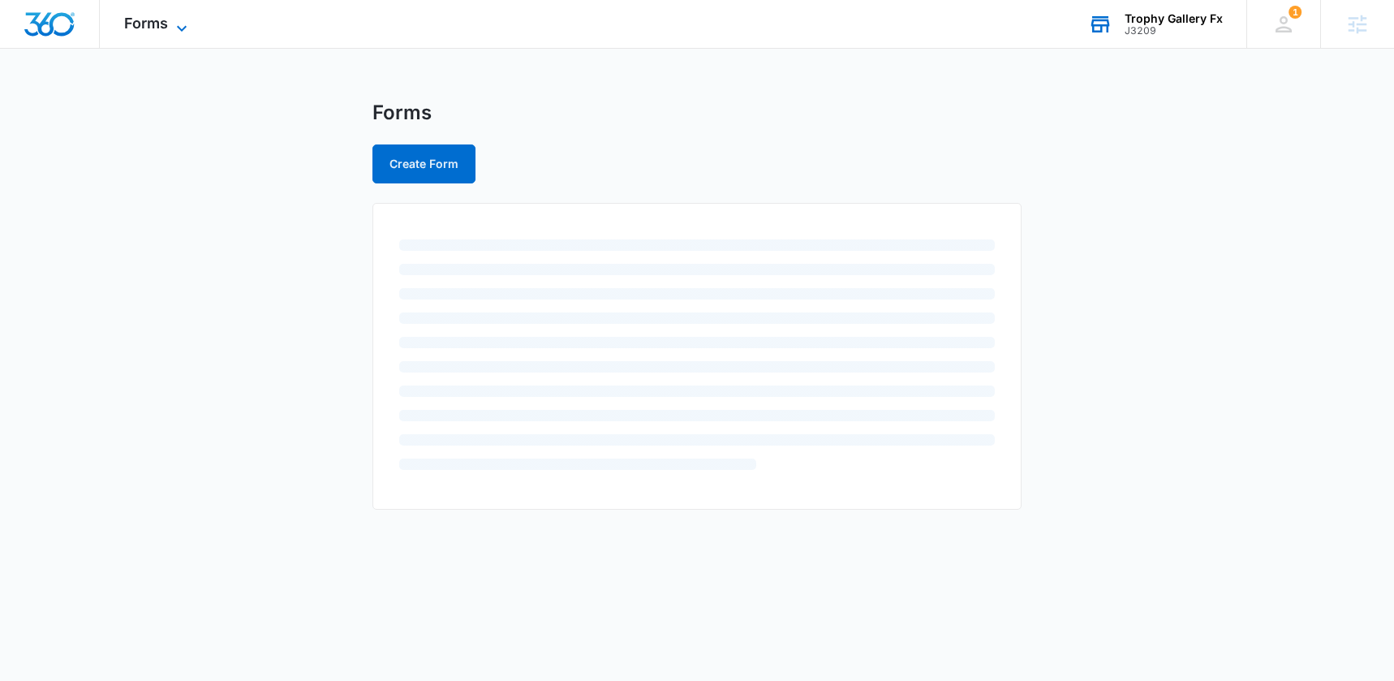
click at [161, 15] on span "Forms" at bounding box center [146, 23] width 44 height 17
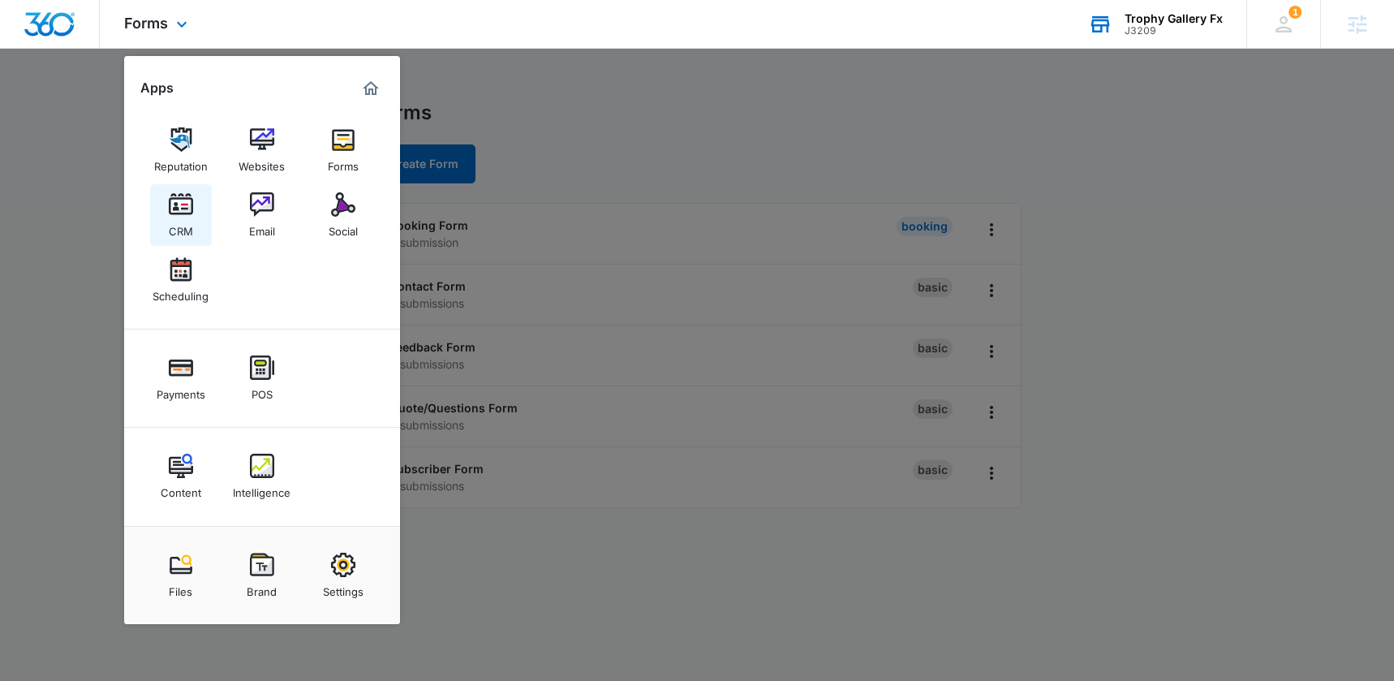
click at [174, 202] on img at bounding box center [181, 204] width 24 height 24
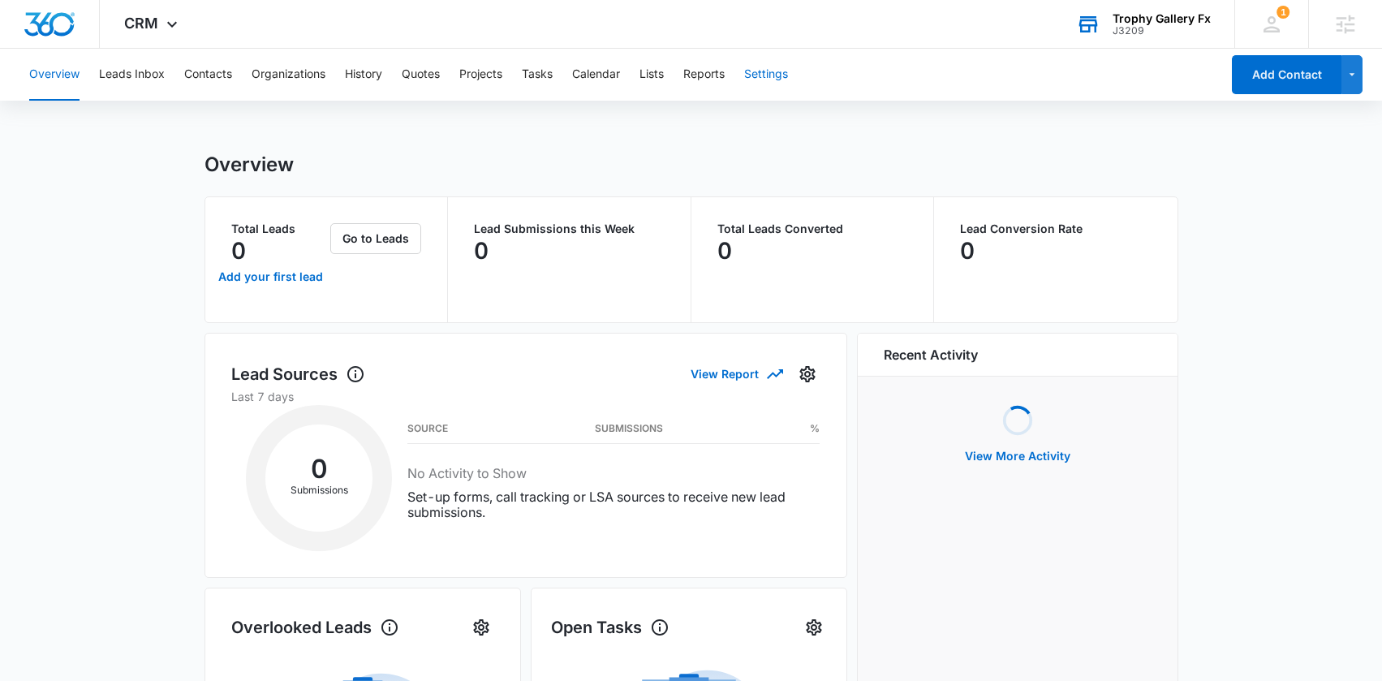
click at [759, 75] on button "Settings" at bounding box center [766, 75] width 44 height 52
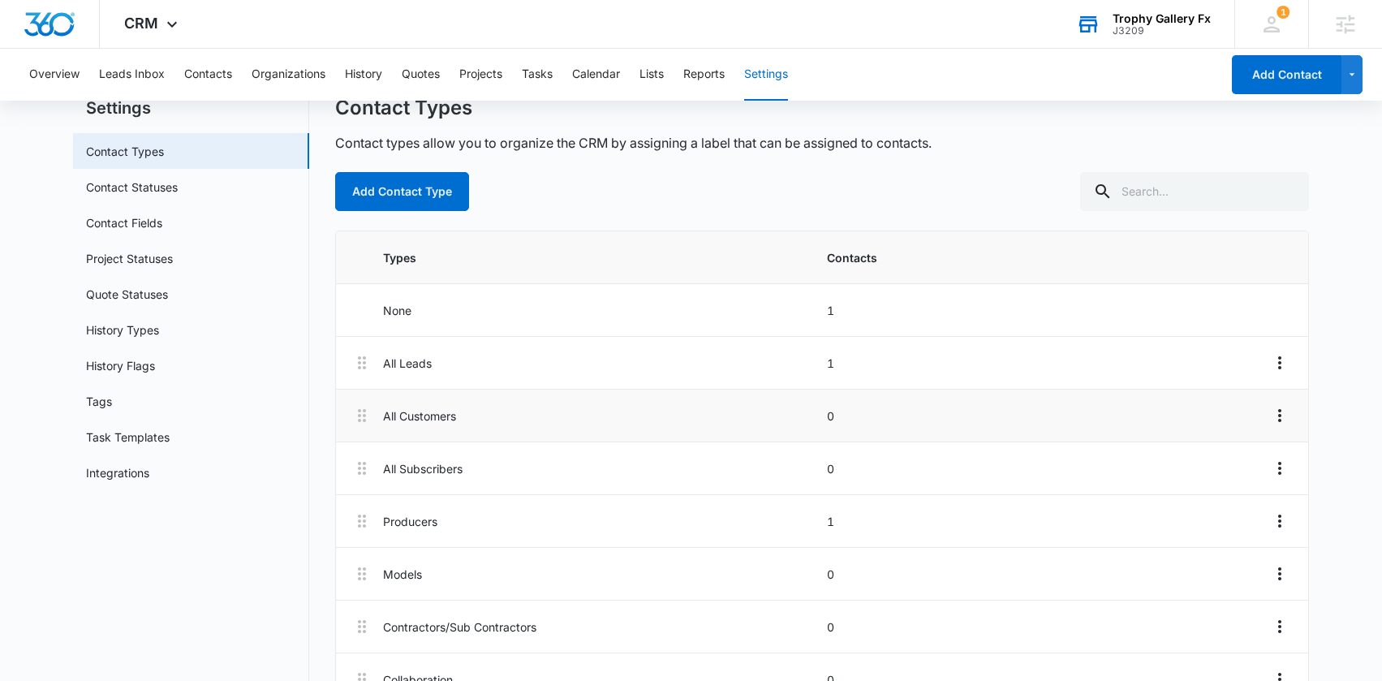
scroll to position [41, 0]
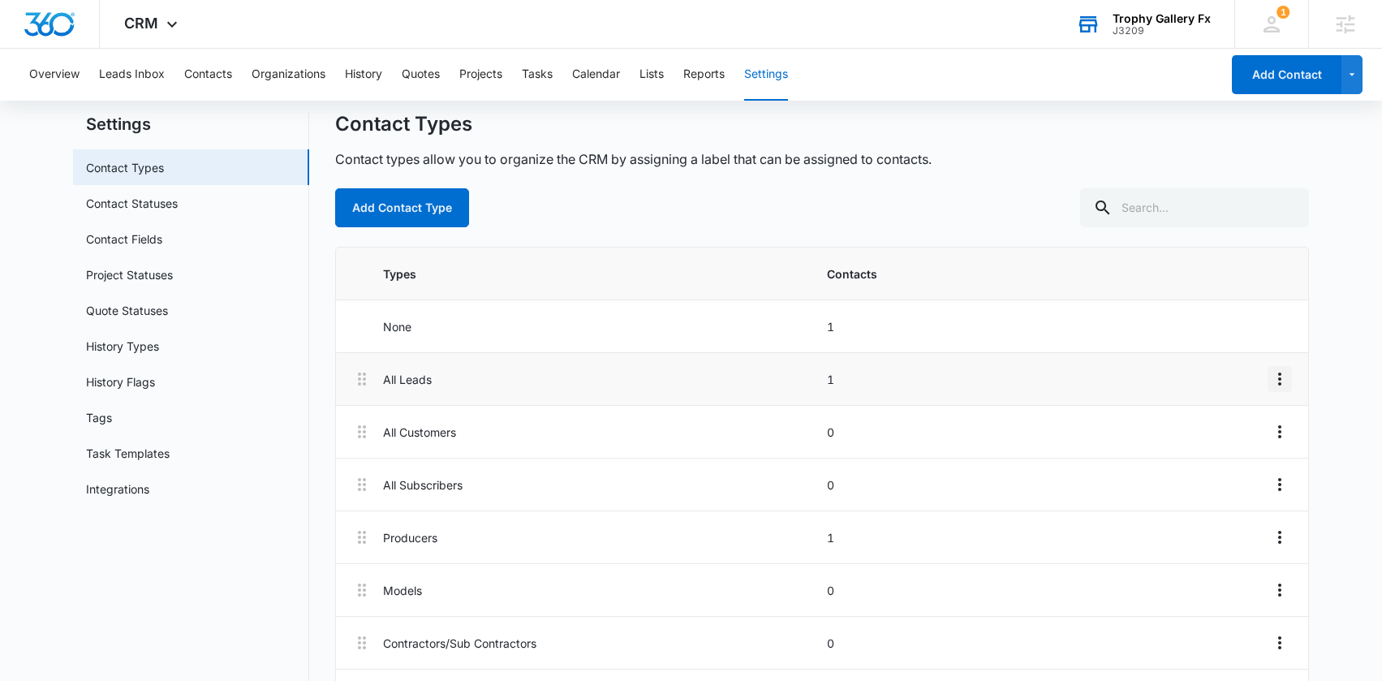
click at [1288, 380] on icon "Overflow Menu" at bounding box center [1279, 378] width 19 height 19
click at [1239, 420] on div "Edit" at bounding box center [1235, 424] width 34 height 11
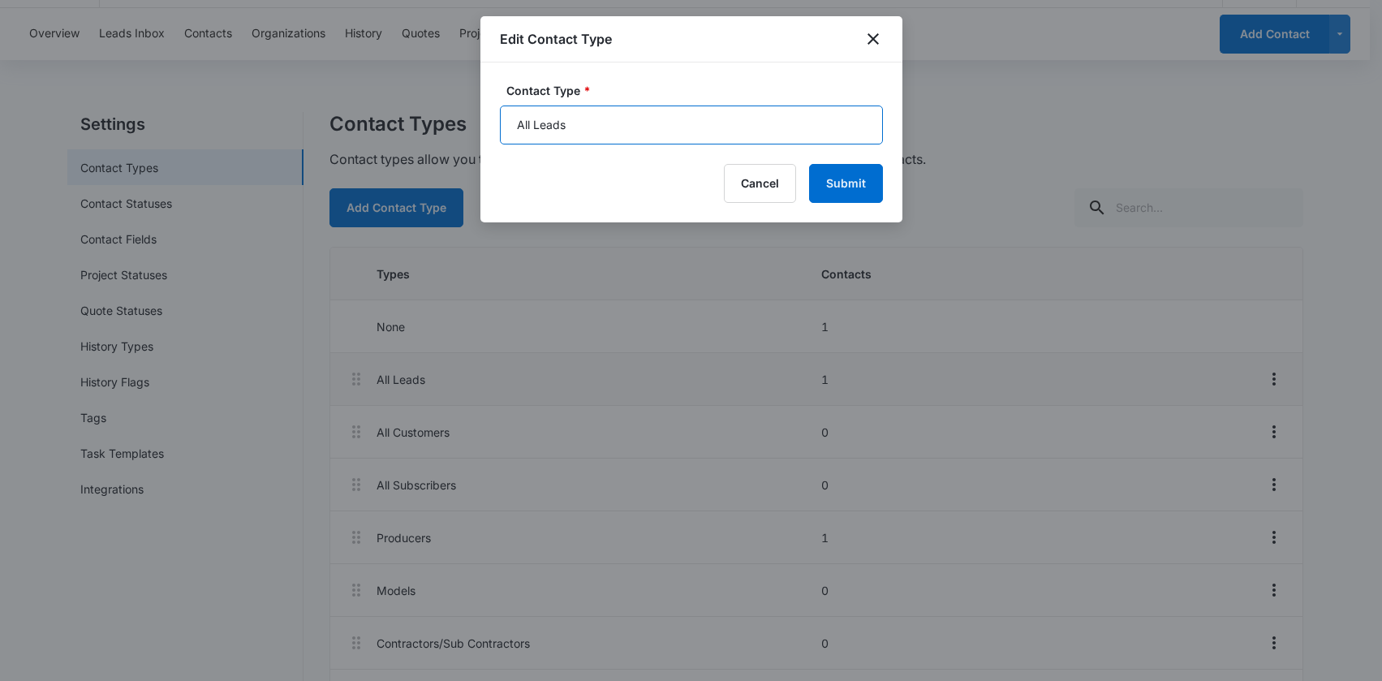
click at [730, 129] on input "All Leads" at bounding box center [691, 125] width 383 height 39
click at [730, 128] on input "All Leads" at bounding box center [691, 125] width 383 height 39
type input "Nurses"
click at [837, 192] on button "Submit" at bounding box center [846, 183] width 74 height 39
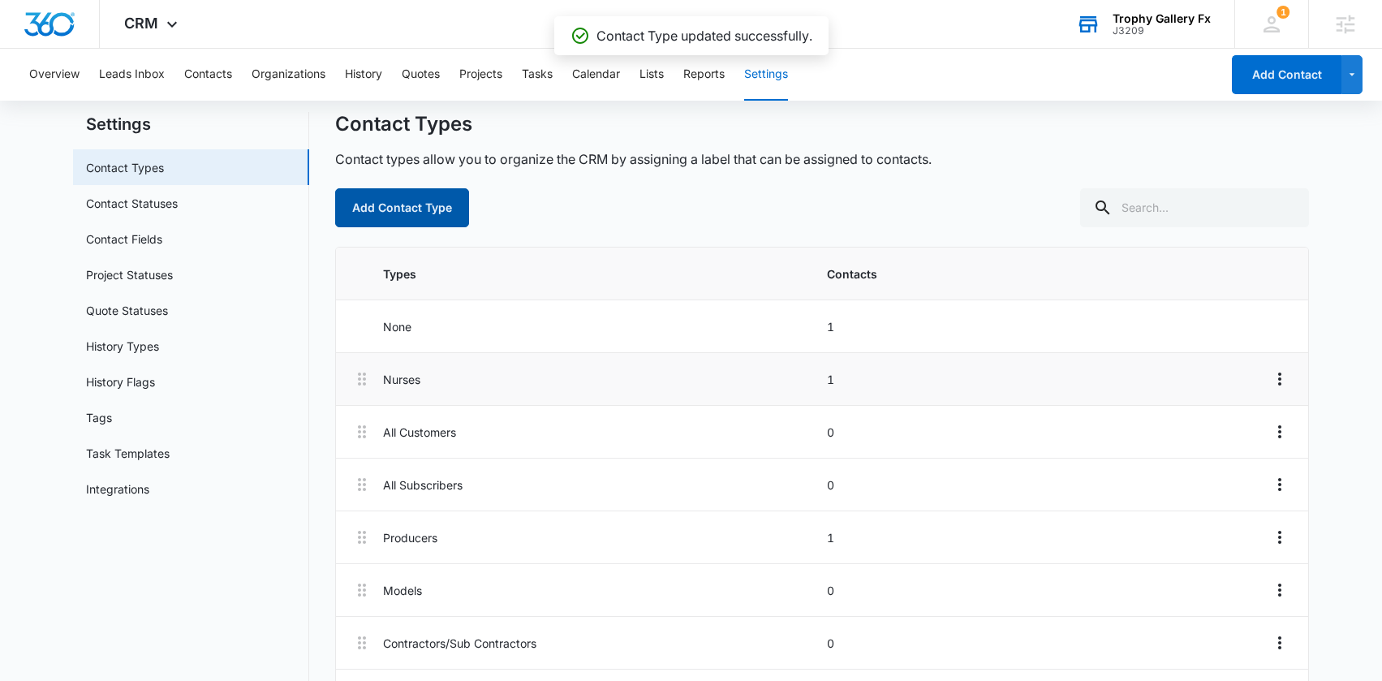
click at [431, 213] on button "Add Contact Type" at bounding box center [402, 207] width 134 height 39
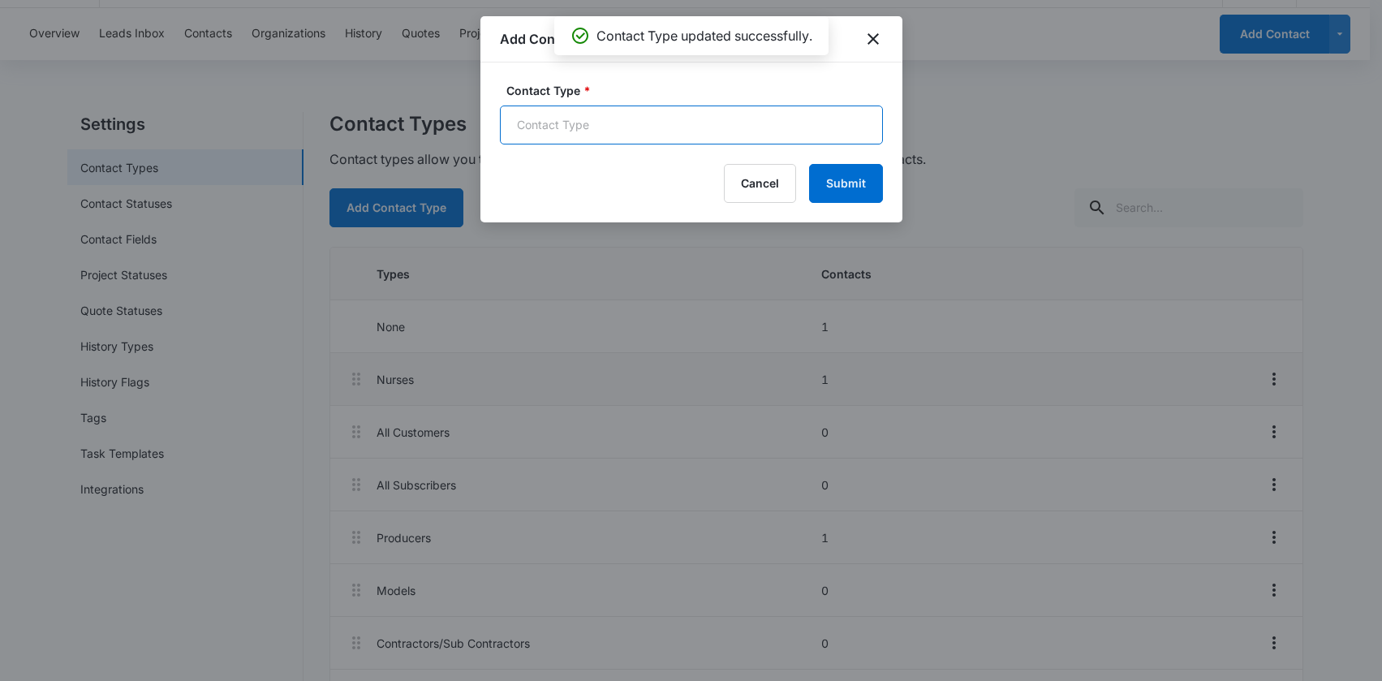
click at [568, 126] on input "Contact Type *" at bounding box center [691, 125] width 383 height 39
type input "Physicians"
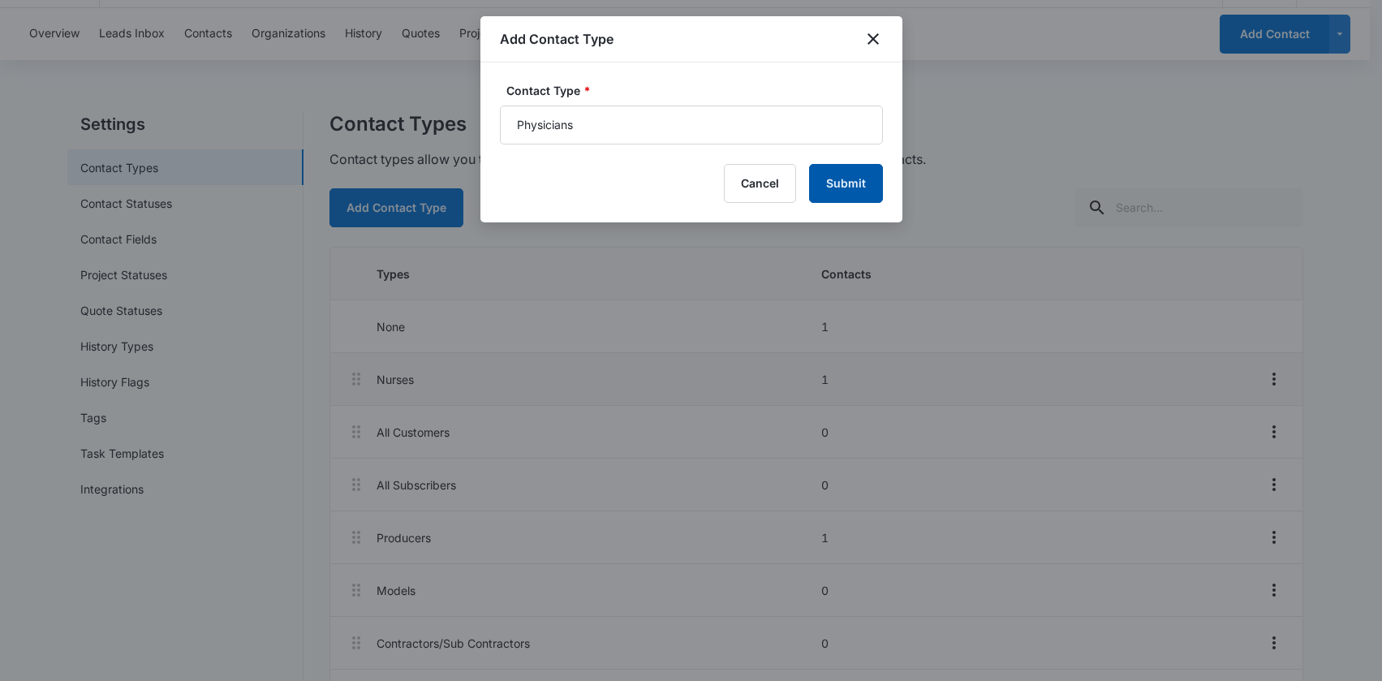
click at [851, 189] on button "Submit" at bounding box center [846, 183] width 74 height 39
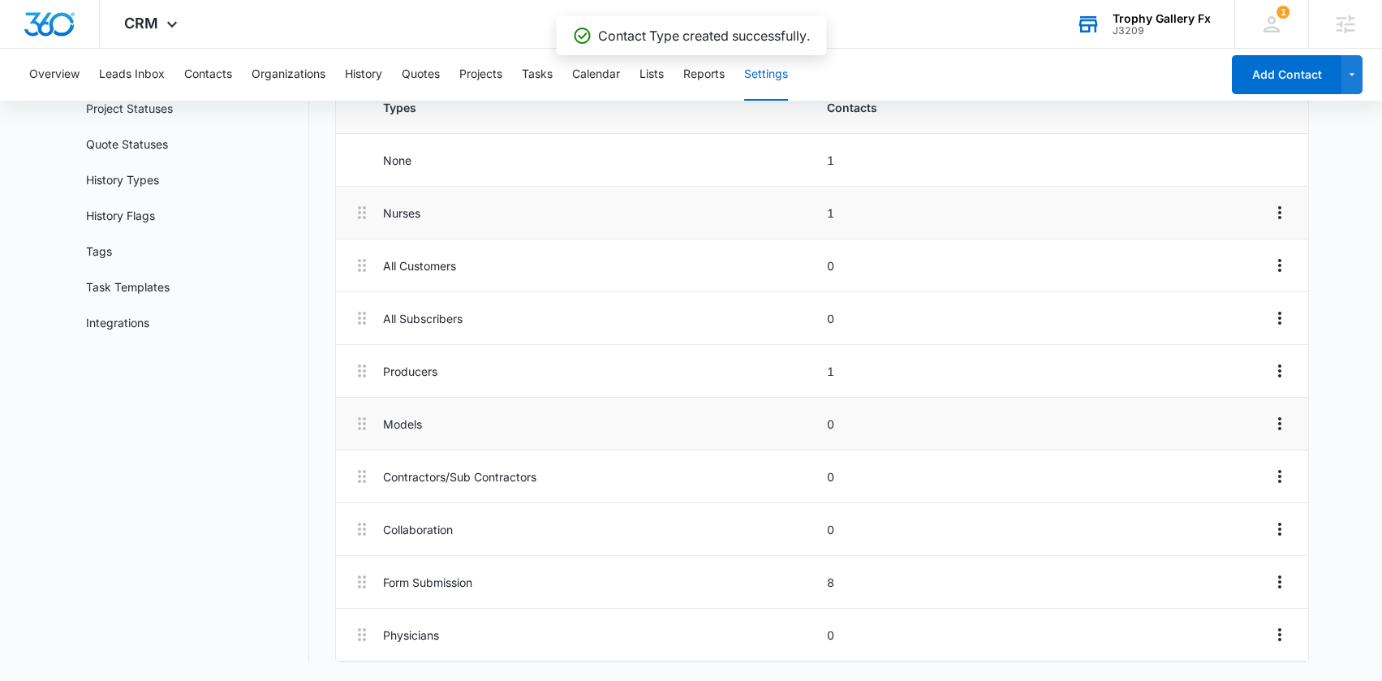
scroll to position [208, 0]
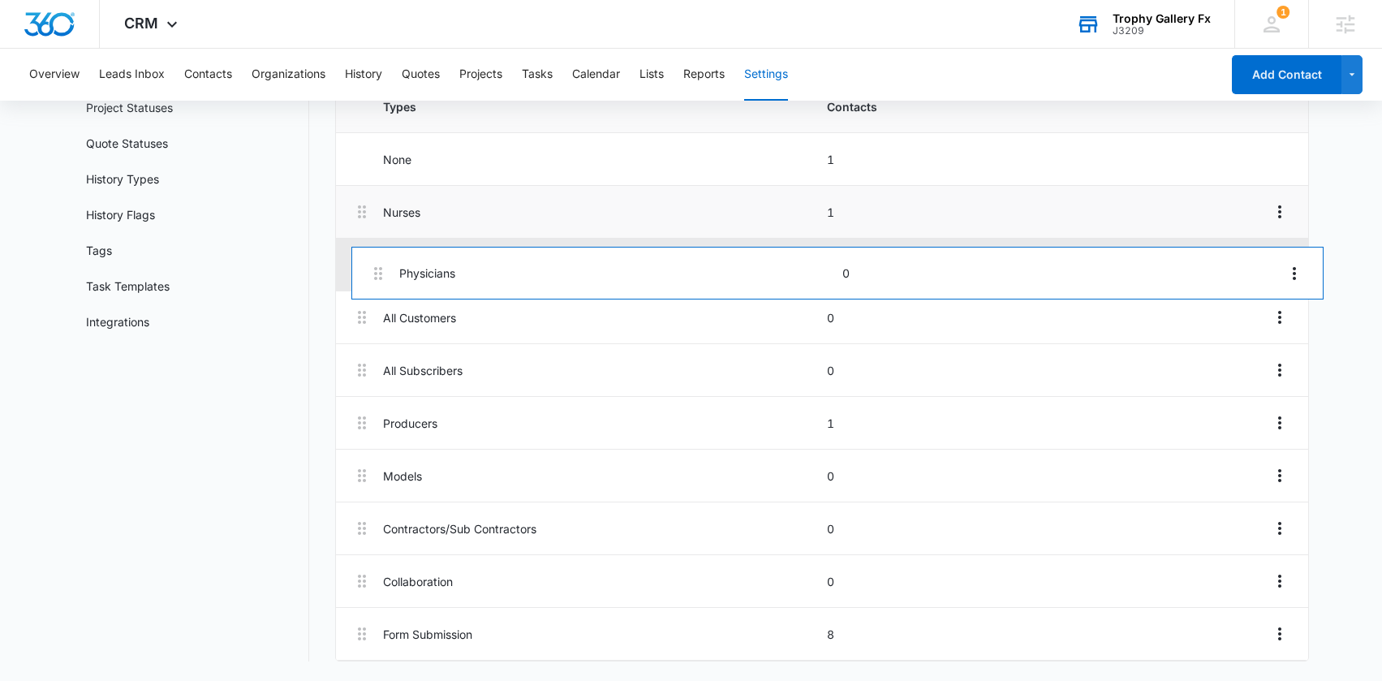
drag, startPoint x: 364, startPoint y: 636, endPoint x: 381, endPoint y: 270, distance: 365.7
click at [381, 270] on div "Nurses 1 All Customers 0 All Subscribers 0 Producers 1 Models 0 Contractors/Sub…" at bounding box center [822, 423] width 972 height 475
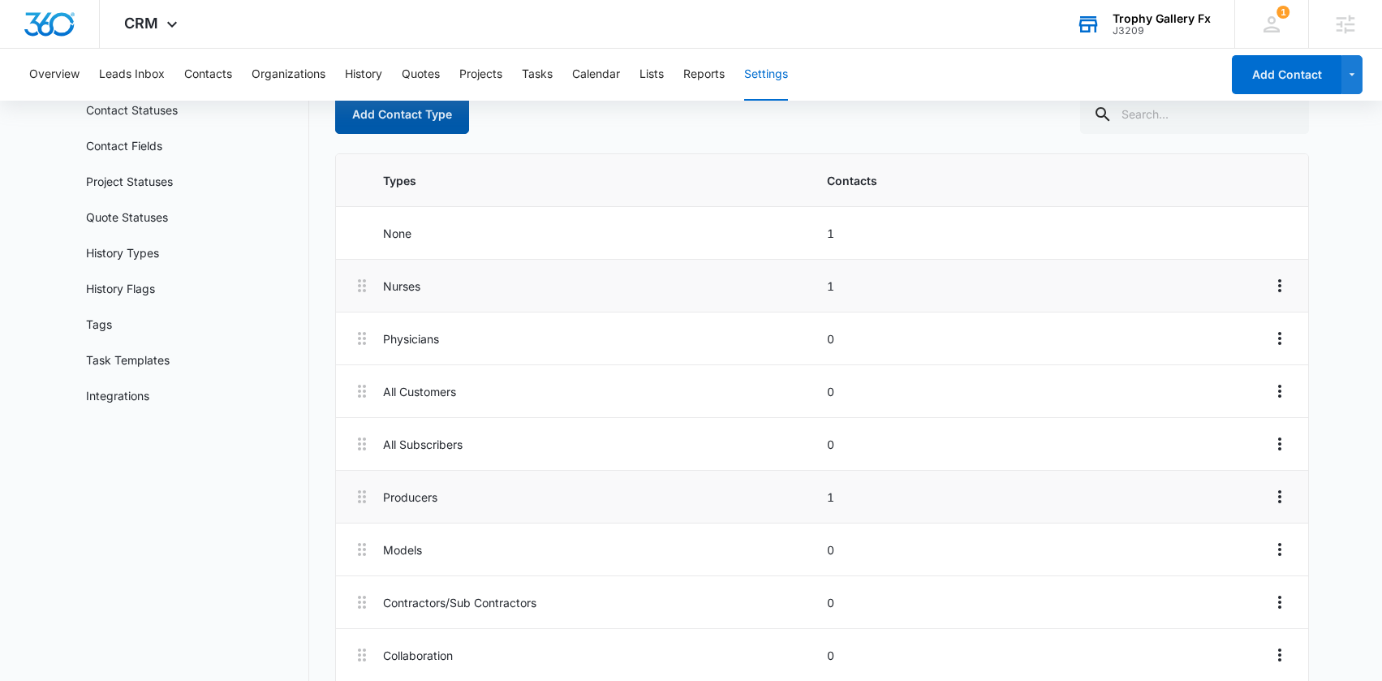
scroll to position [0, 0]
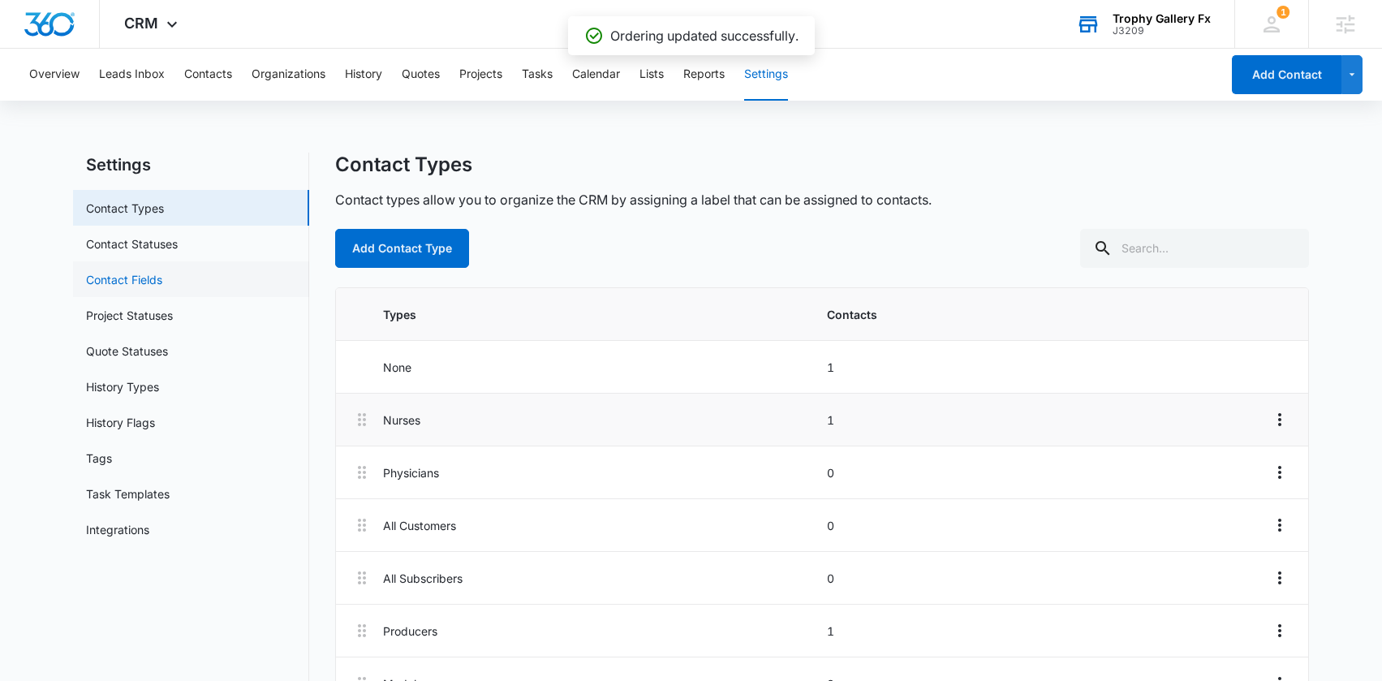
click at [162, 284] on link "Contact Fields" at bounding box center [124, 279] width 76 height 17
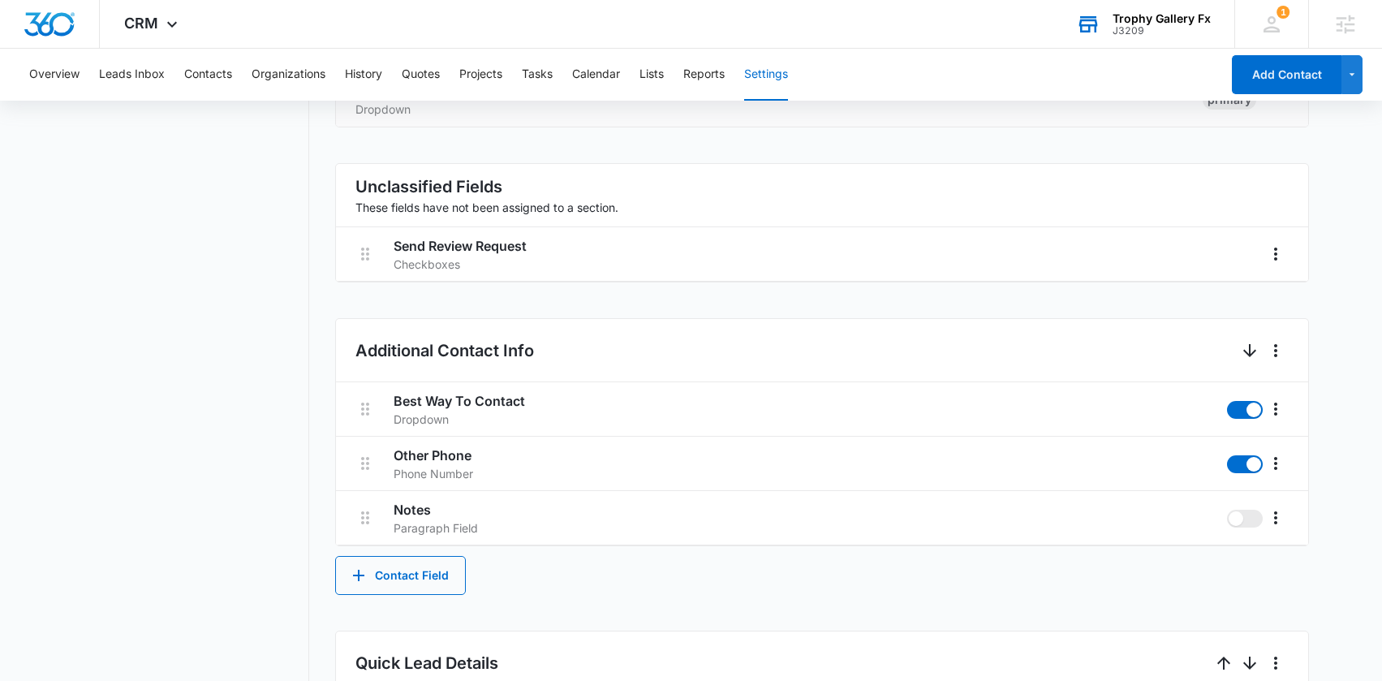
scroll to position [620, 0]
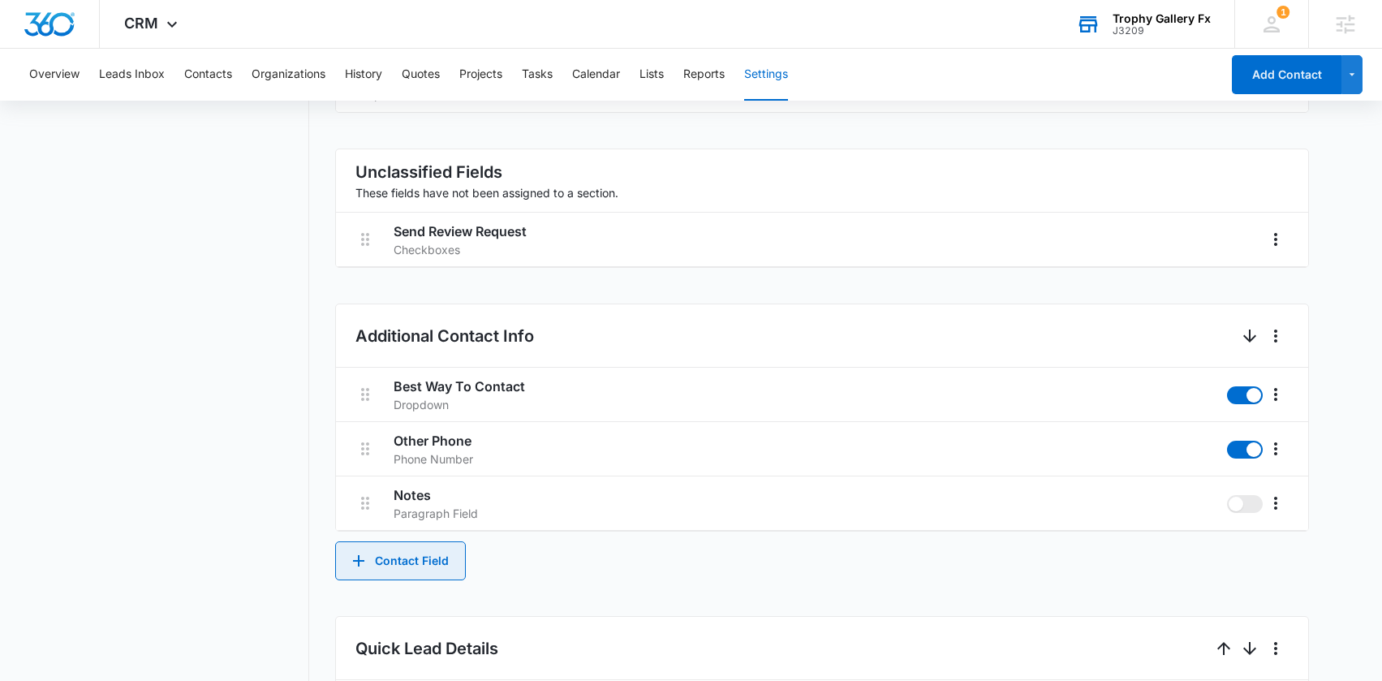
click at [415, 559] on button "Contact Field" at bounding box center [400, 560] width 131 height 39
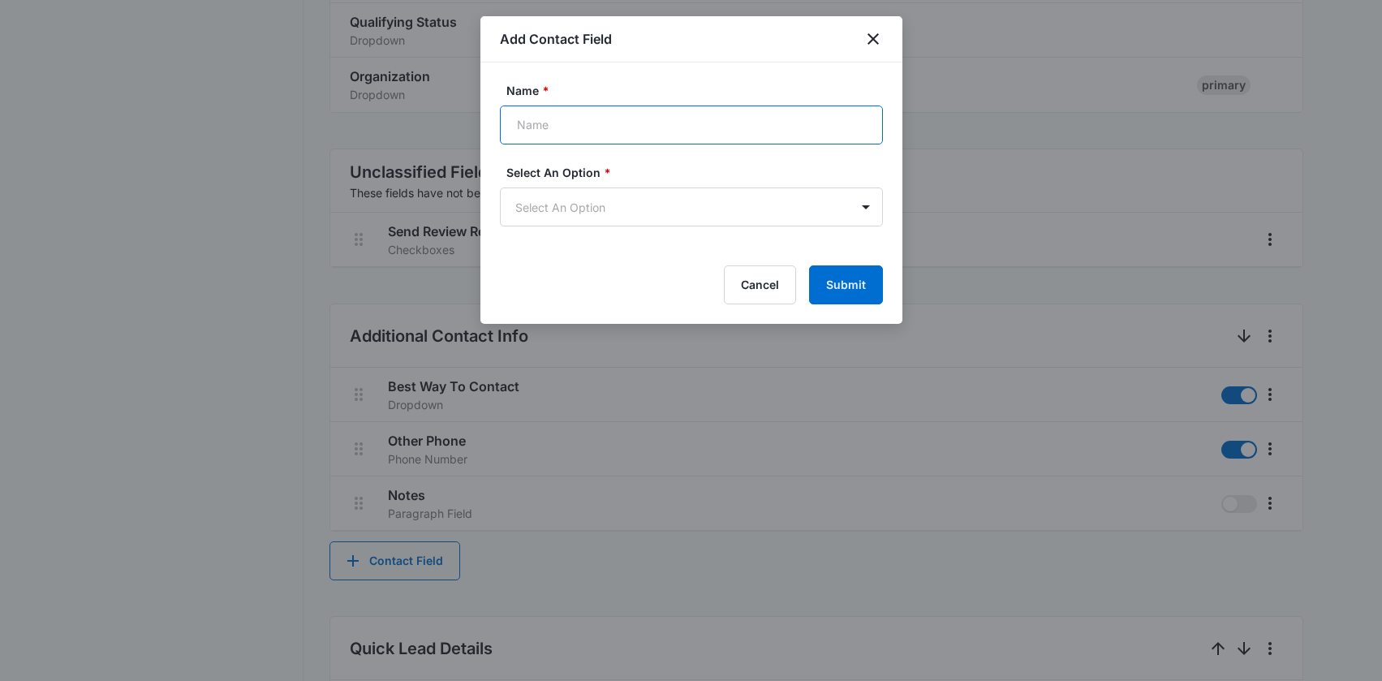
click at [623, 118] on input "Name *" at bounding box center [691, 125] width 383 height 39
type input "Clinic / Hospital"
click at [607, 198] on body "CRM Apps Reputation Websites Forms CRM Email Social Scheduling Payments POS Con…" at bounding box center [691, 322] width 1382 height 1885
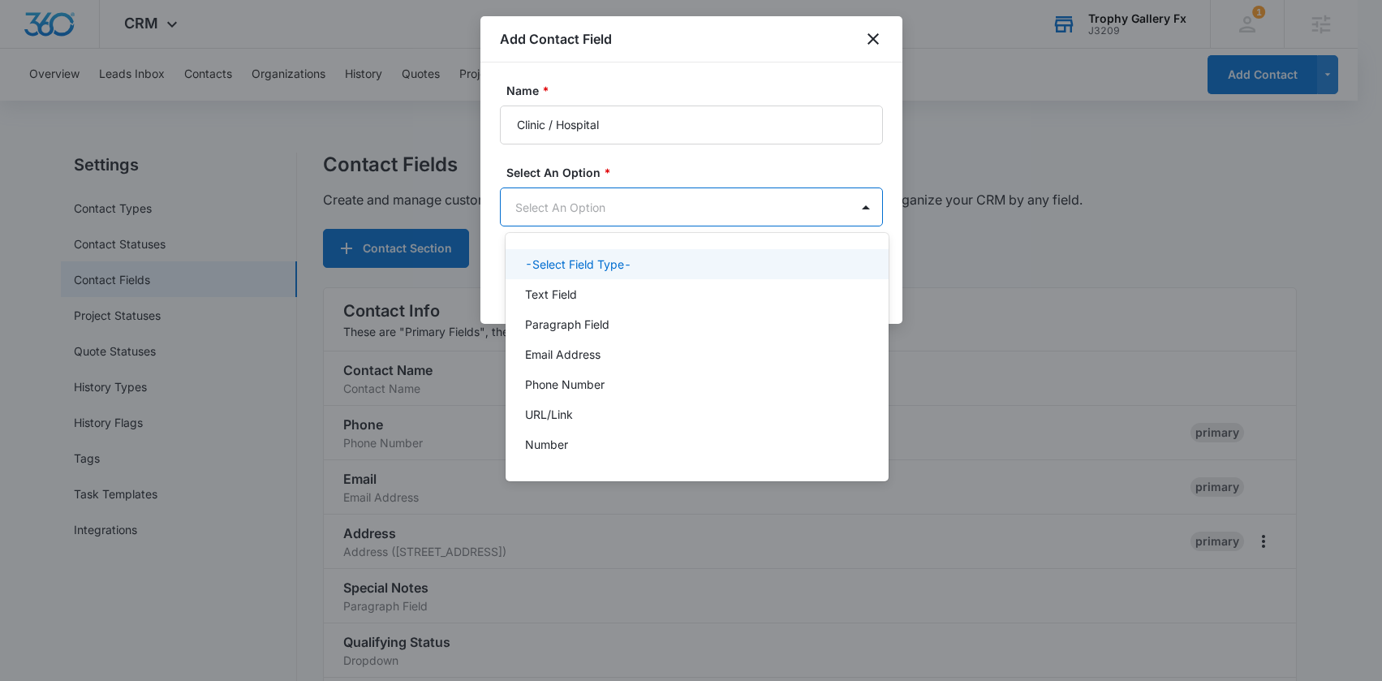
scroll to position [0, 0]
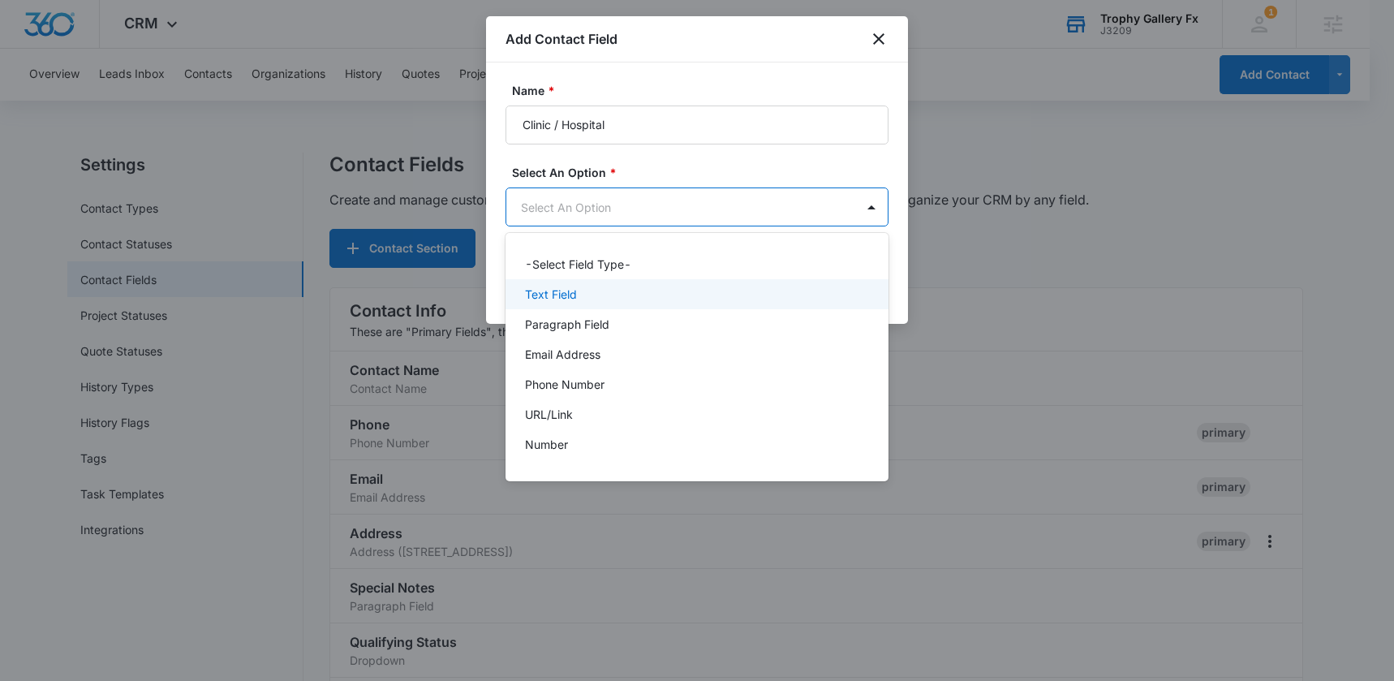
click at [553, 302] on p "Text Field" at bounding box center [551, 294] width 52 height 17
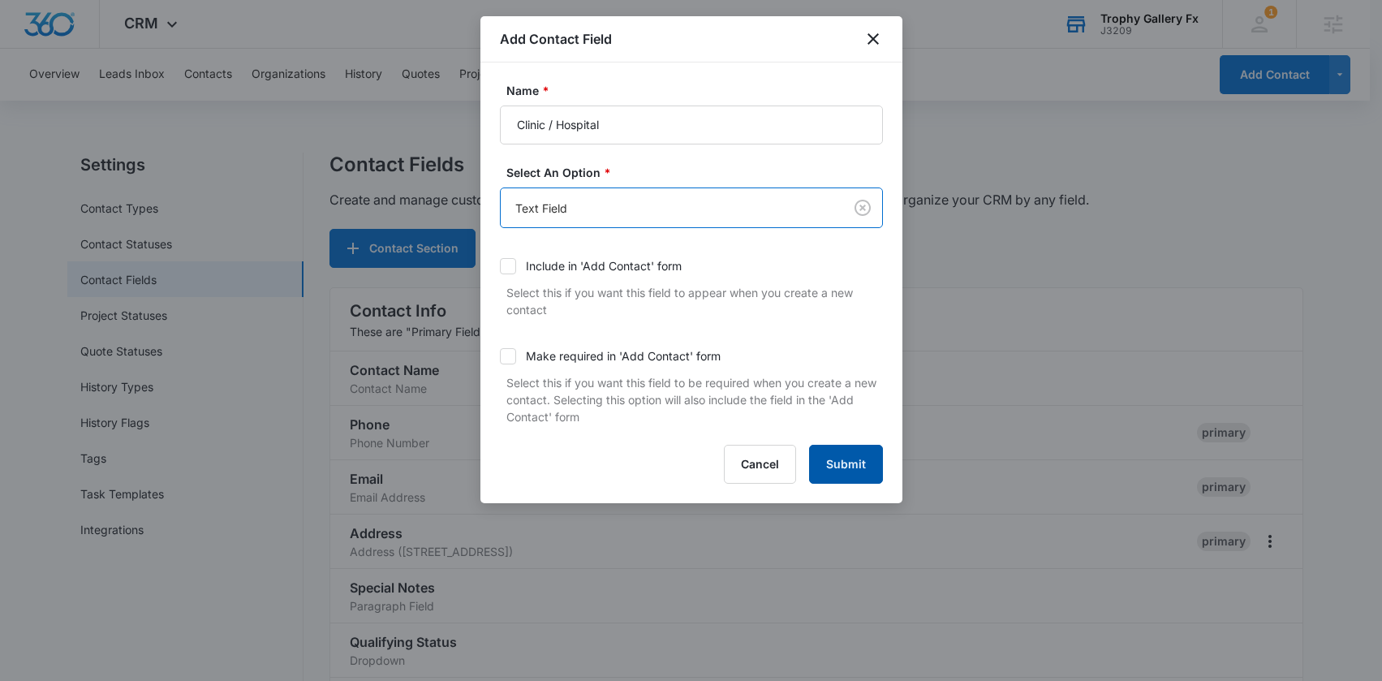
click at [857, 475] on button "Submit" at bounding box center [846, 464] width 74 height 39
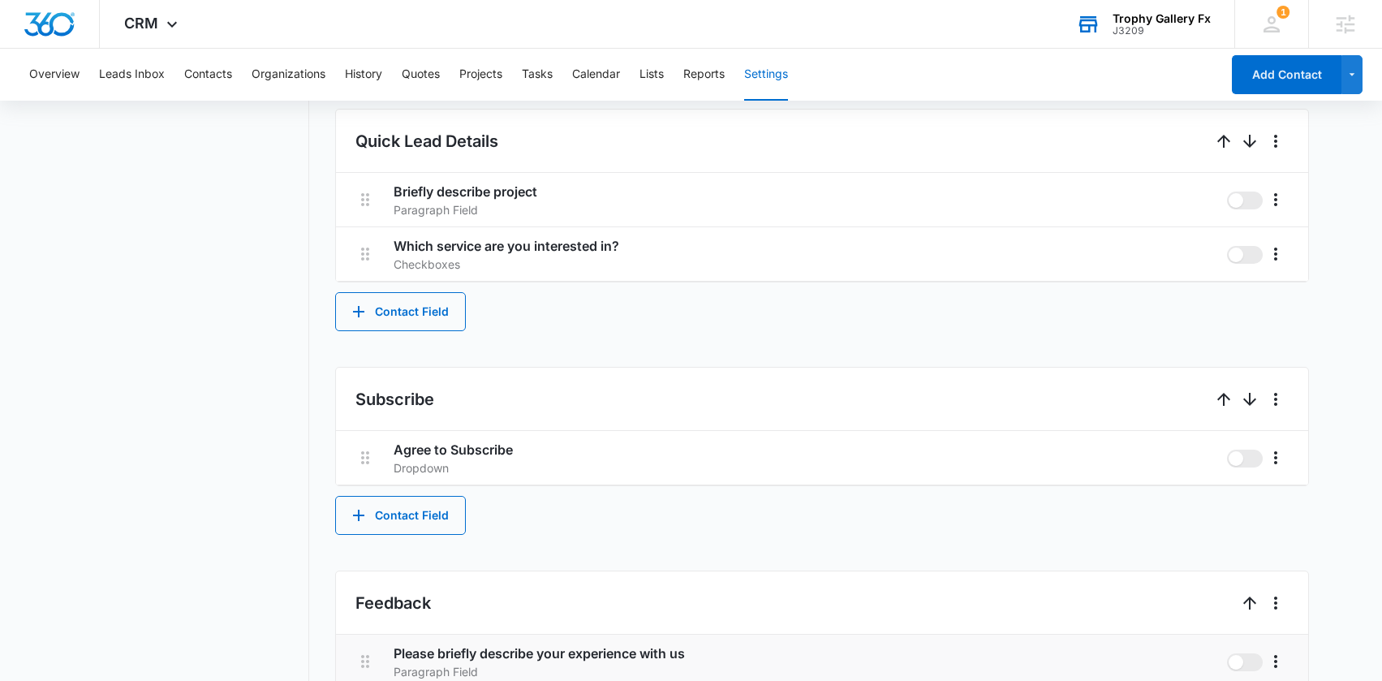
scroll to position [1259, 0]
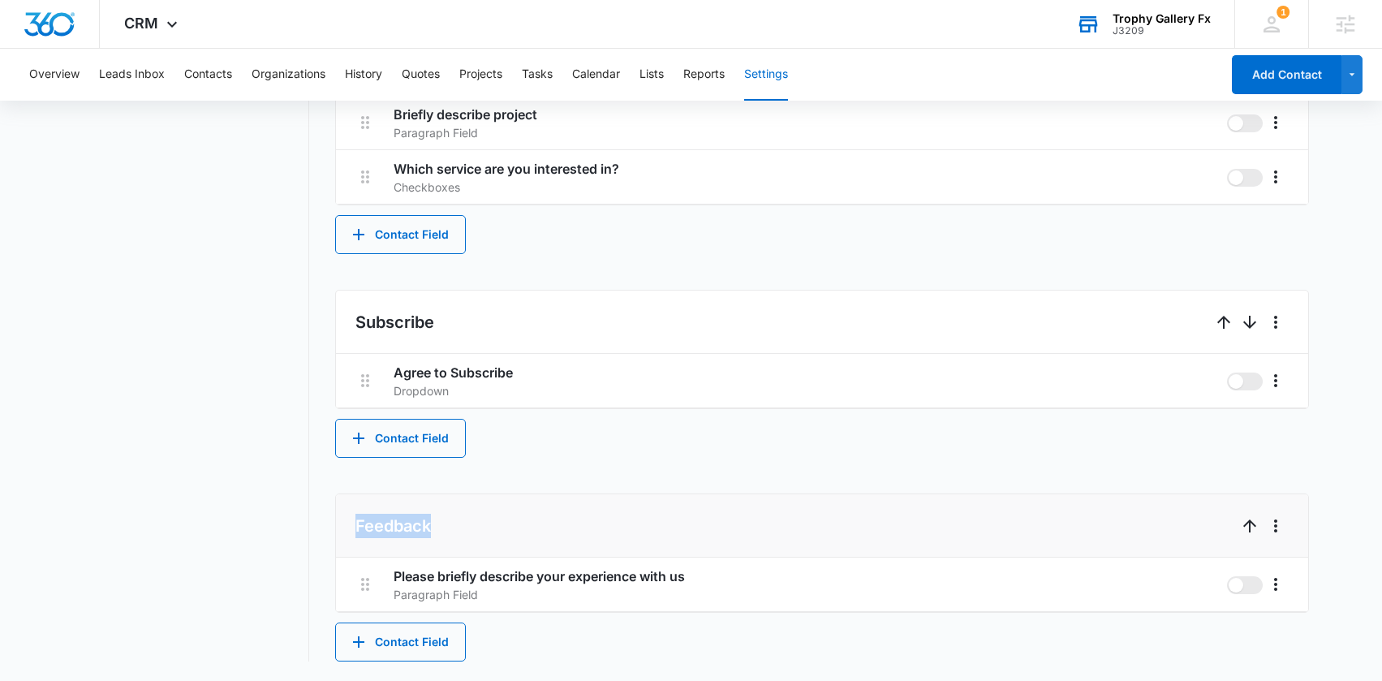
drag, startPoint x: 445, startPoint y: 528, endPoint x: 348, endPoint y: 531, distance: 96.6
click at [348, 531] on li "Feedback" at bounding box center [822, 525] width 972 height 63
click at [515, 531] on li "Feedback" at bounding box center [822, 525] width 972 height 63
drag, startPoint x: 452, startPoint y: 536, endPoint x: 379, endPoint y: 519, distance: 75.0
click at [379, 519] on li "Feedback" at bounding box center [822, 525] width 972 height 63
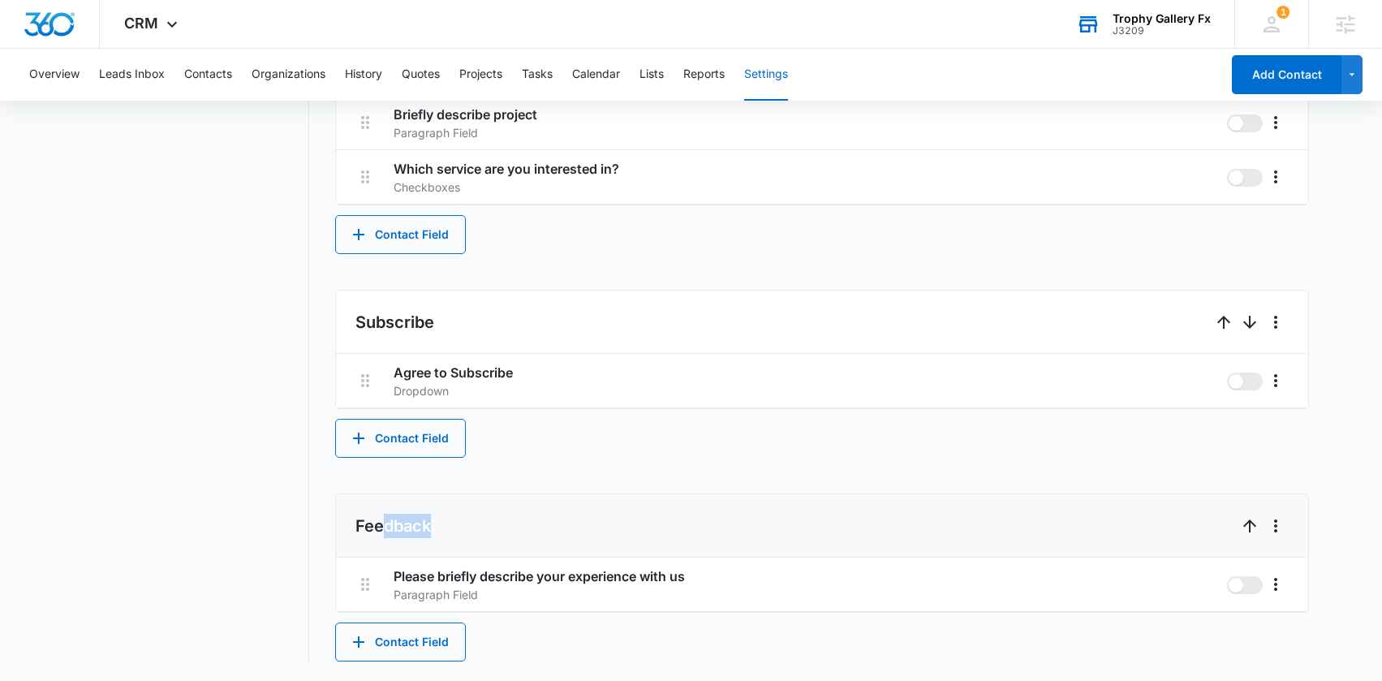
click at [554, 519] on li "Feedback" at bounding box center [822, 525] width 972 height 63
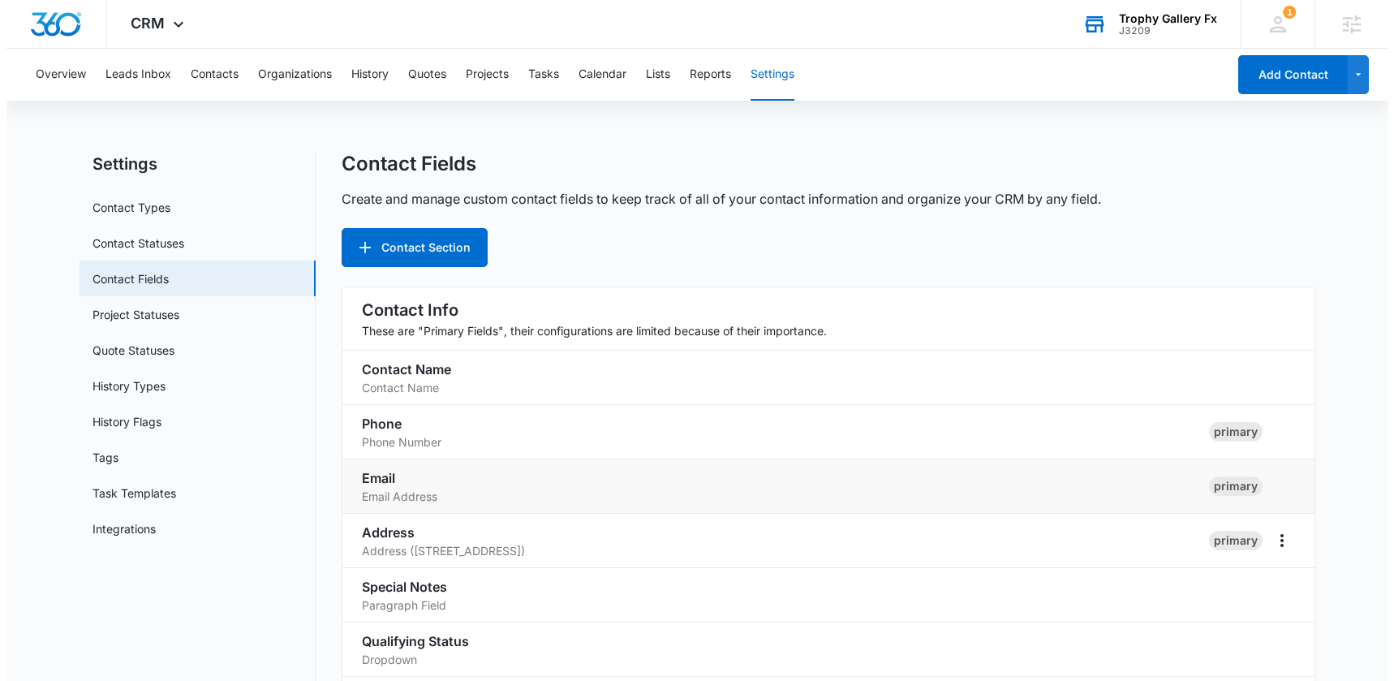
scroll to position [0, 0]
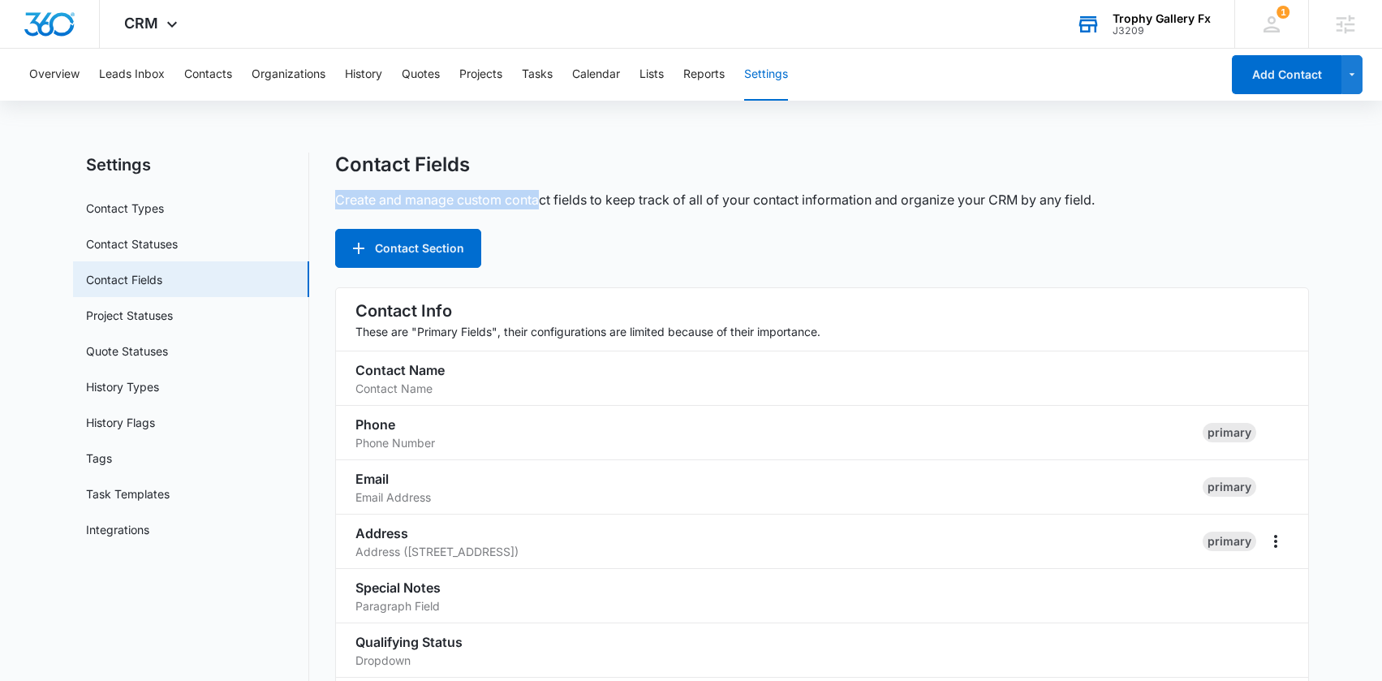
drag, startPoint x: 545, startPoint y: 200, endPoint x: 535, endPoint y: 182, distance: 21.1
click at [535, 182] on div "Contact Fields Create and manage custom contact fields to keep track of all of …" at bounding box center [822, 210] width 974 height 115
click at [509, 169] on div "Contact Fields" at bounding box center [822, 165] width 974 height 24
drag, startPoint x: 511, startPoint y: 170, endPoint x: 334, endPoint y: 157, distance: 176.6
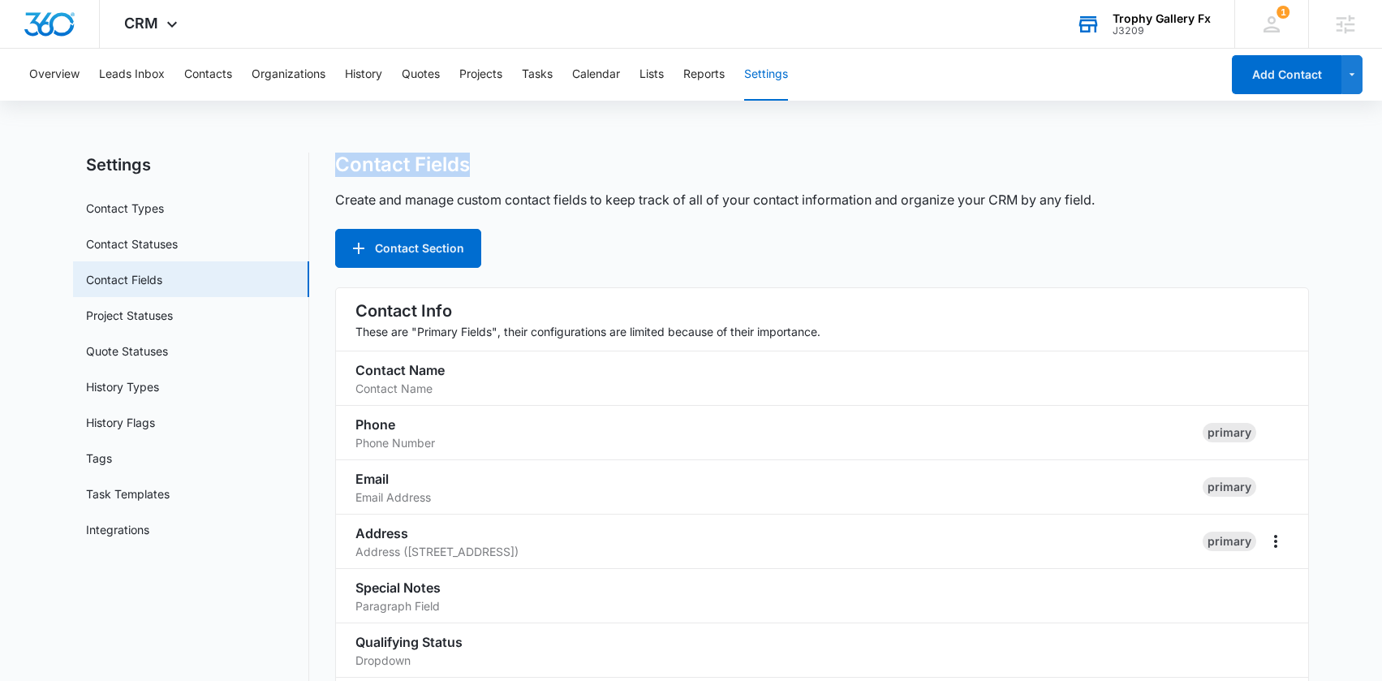
click at [335, 157] on div "Contact Fields" at bounding box center [822, 165] width 974 height 24
click at [487, 157] on div "Contact Fields" at bounding box center [822, 165] width 974 height 24
click at [493, 157] on div "Contact Fields" at bounding box center [822, 165] width 974 height 24
drag, startPoint x: 493, startPoint y: 161, endPoint x: 356, endPoint y: 161, distance: 137.2
click at [356, 161] on div "Contact Fields" at bounding box center [822, 165] width 974 height 24
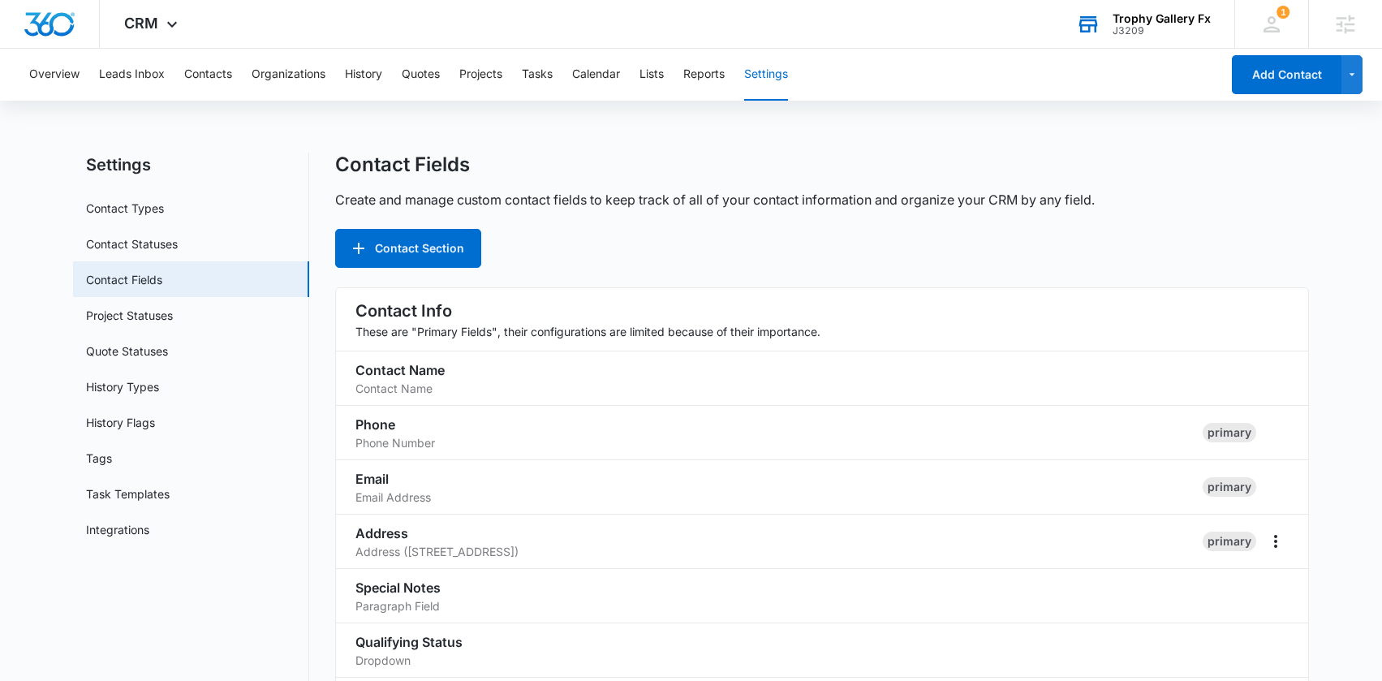
click at [531, 161] on div "Contact Fields" at bounding box center [822, 165] width 974 height 24
drag, startPoint x: 531, startPoint y: 161, endPoint x: 384, endPoint y: 166, distance: 147.0
click at [384, 166] on div "Contact Fields" at bounding box center [822, 165] width 974 height 24
click at [478, 166] on div "Contact Fields" at bounding box center [822, 165] width 974 height 24
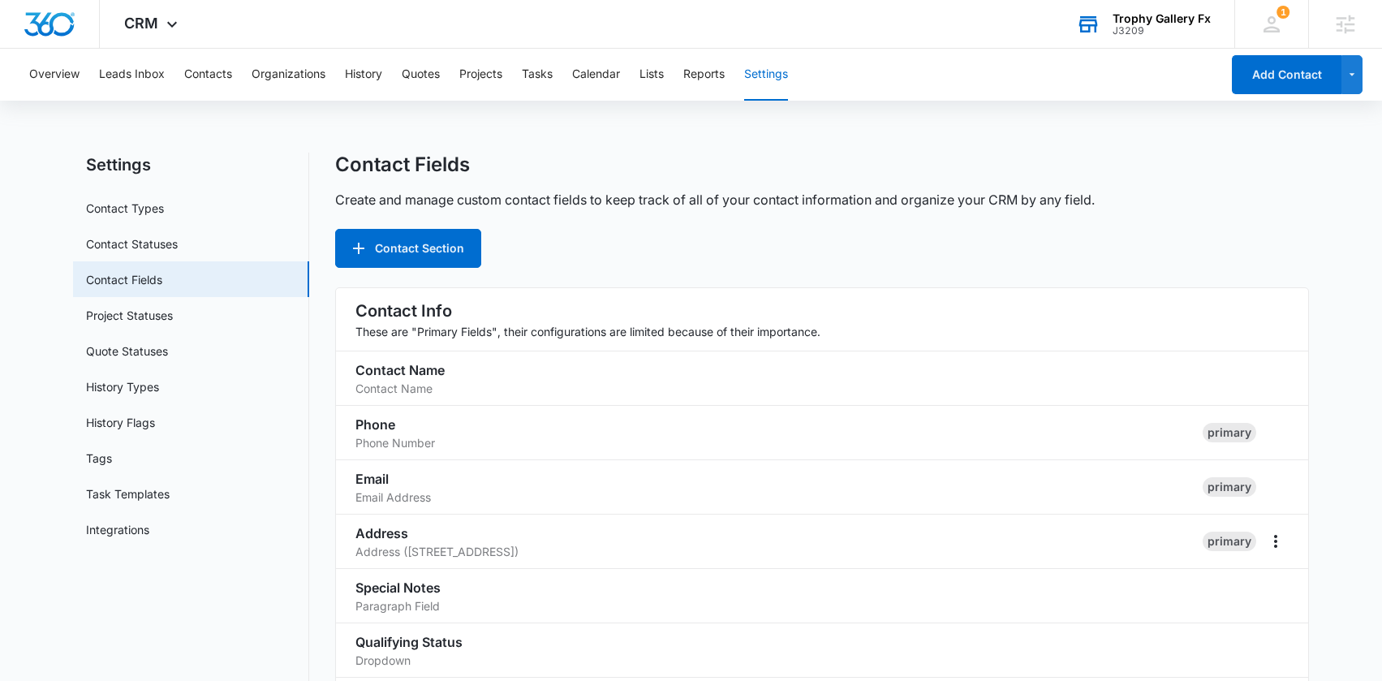
click at [483, 164] on div "Contact Fields" at bounding box center [822, 165] width 974 height 24
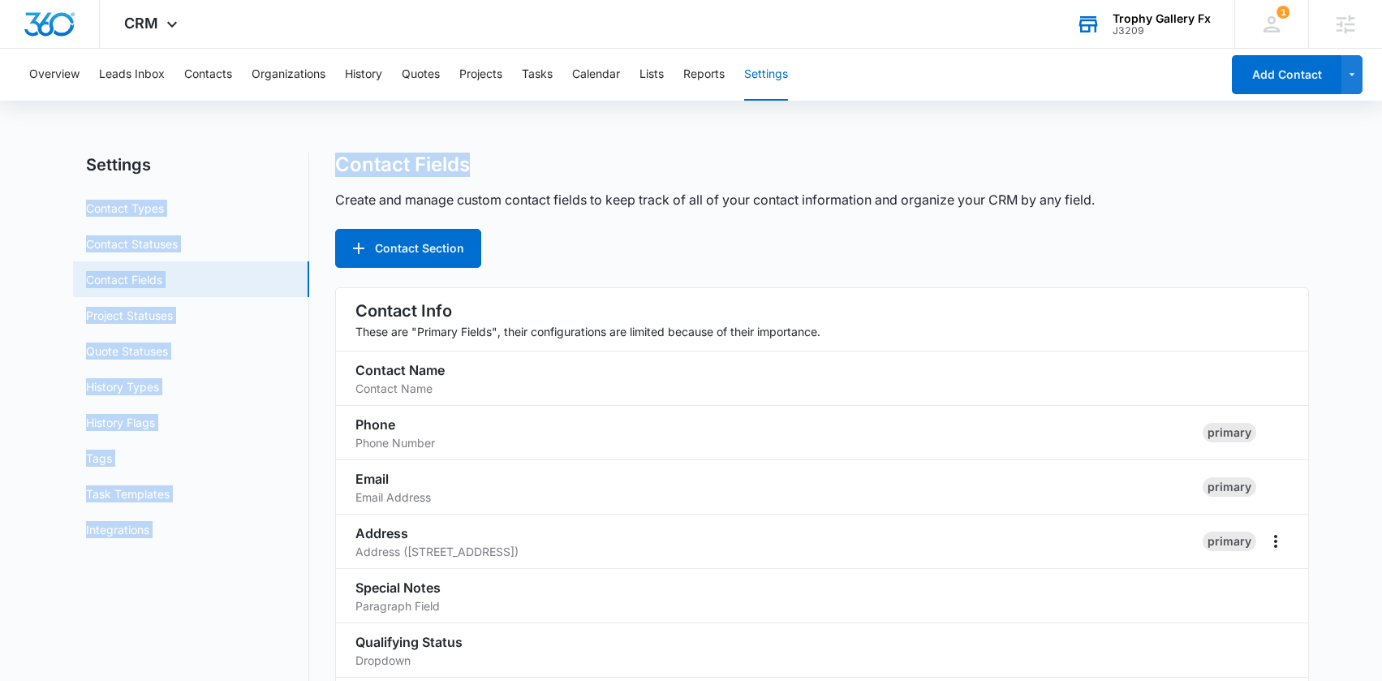
drag, startPoint x: 489, startPoint y: 160, endPoint x: 308, endPoint y: 159, distance: 181.0
click at [467, 157] on h1 "Contact Fields" at bounding box center [402, 165] width 135 height 24
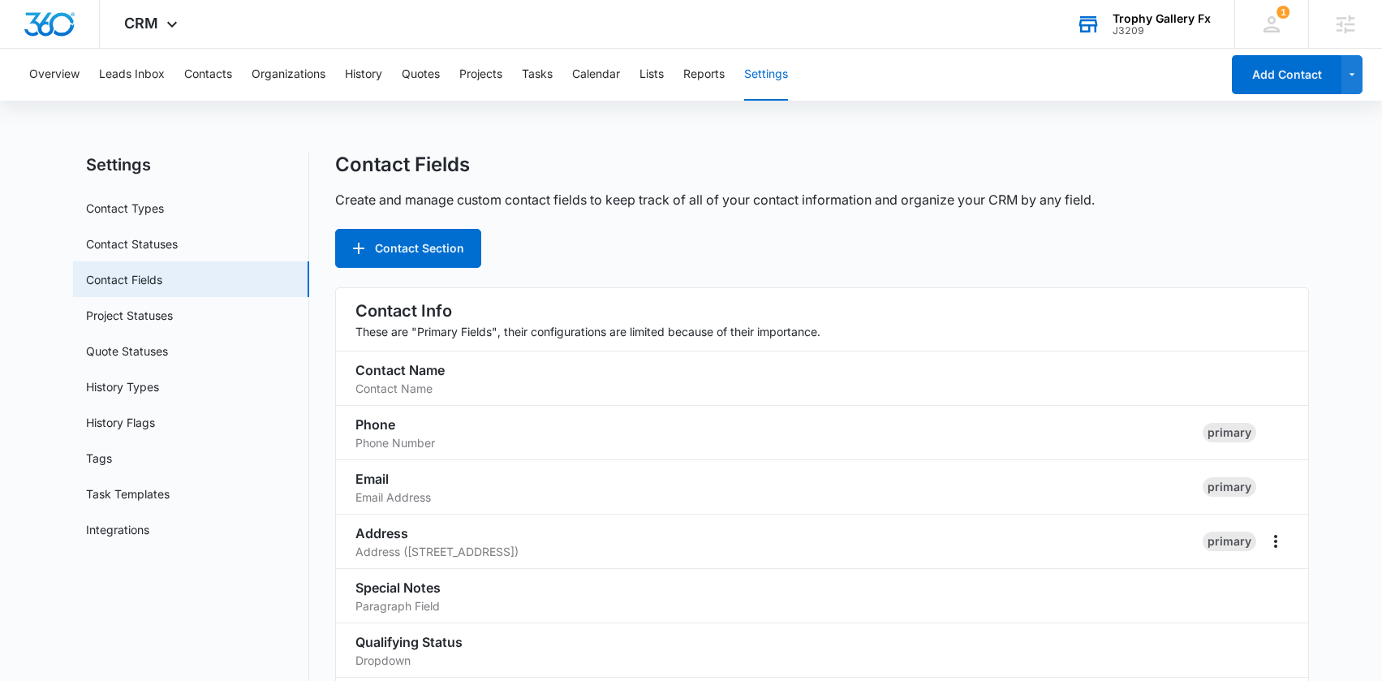
click at [541, 163] on div "Contact Fields" at bounding box center [822, 165] width 974 height 24
click at [213, 72] on button "Contacts" at bounding box center [208, 75] width 48 height 52
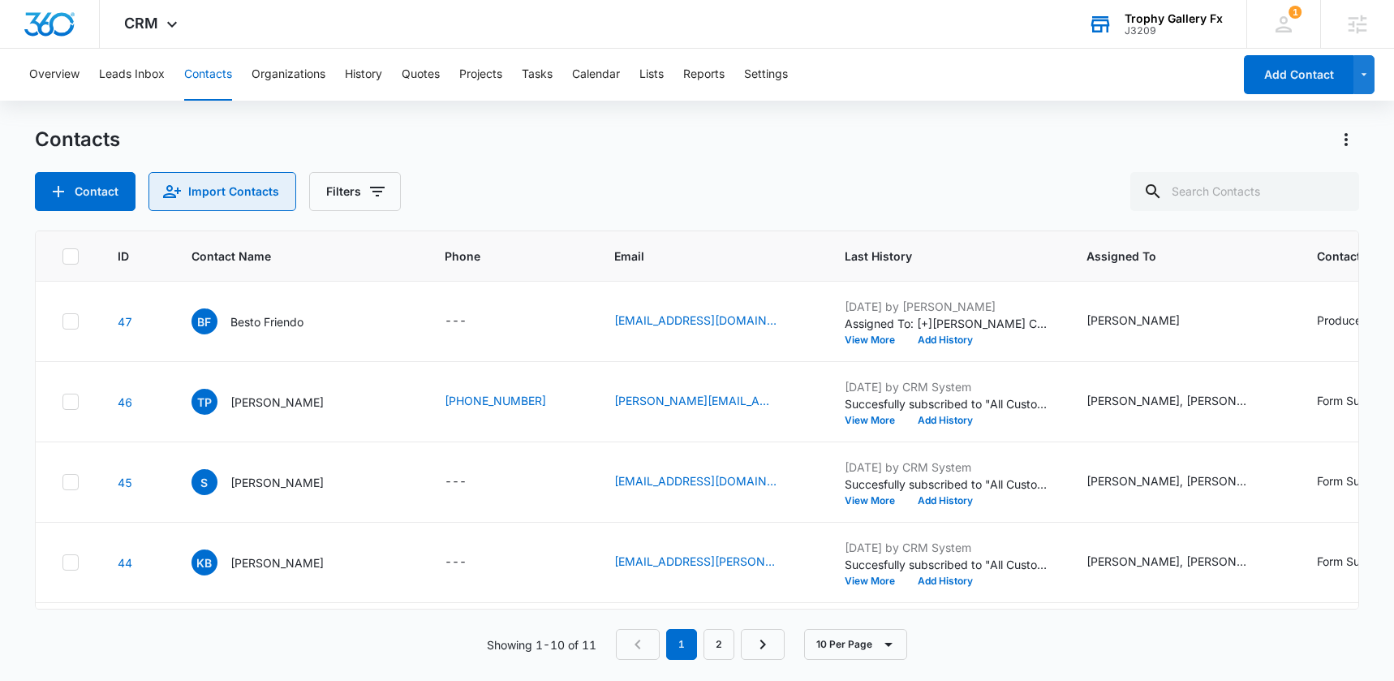
click at [246, 188] on button "Import Contacts" at bounding box center [223, 191] width 148 height 39
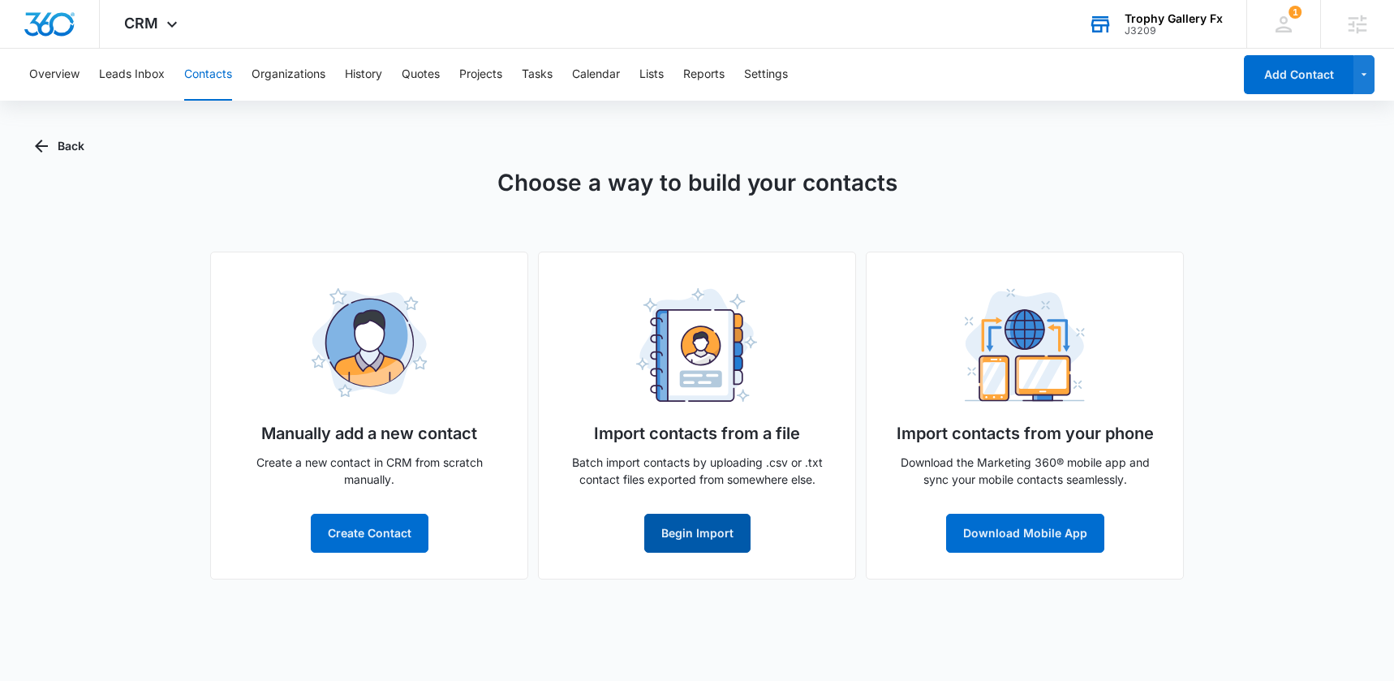
click at [704, 532] on button "Begin Import" at bounding box center [697, 533] width 106 height 39
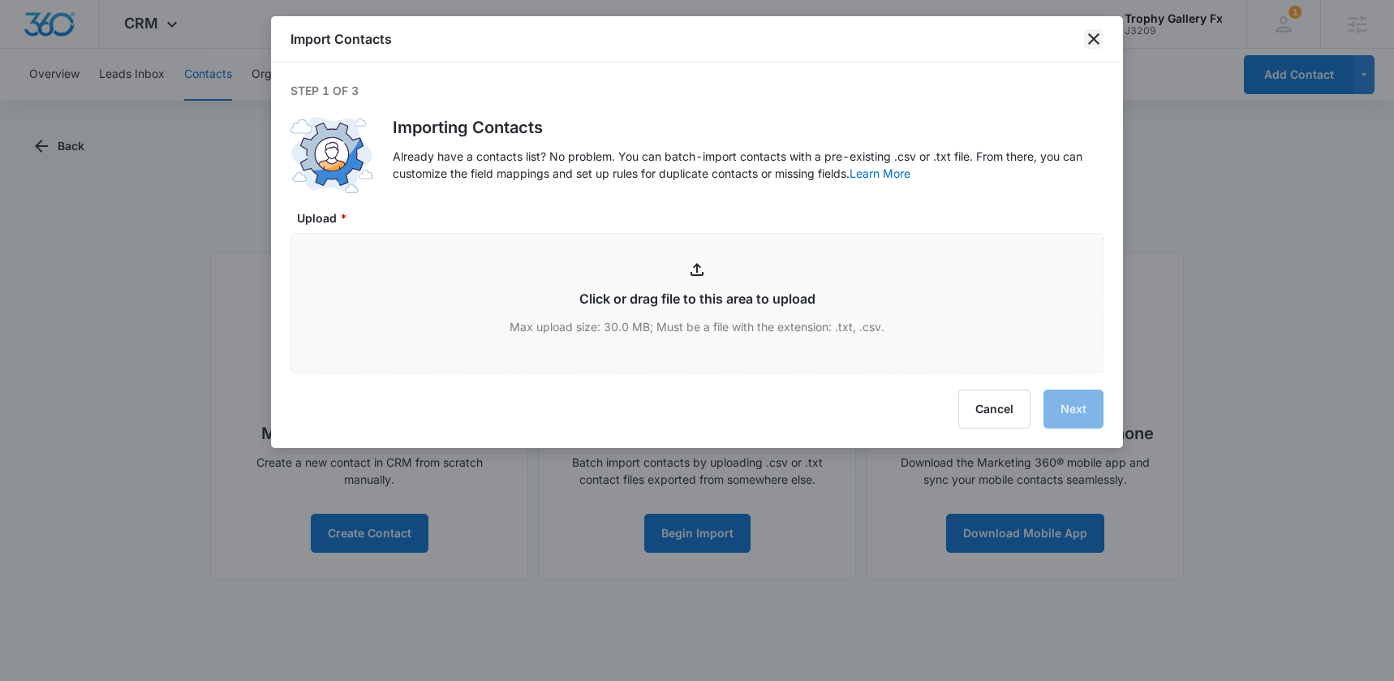
click at [1099, 36] on icon "close" at bounding box center [1093, 38] width 19 height 19
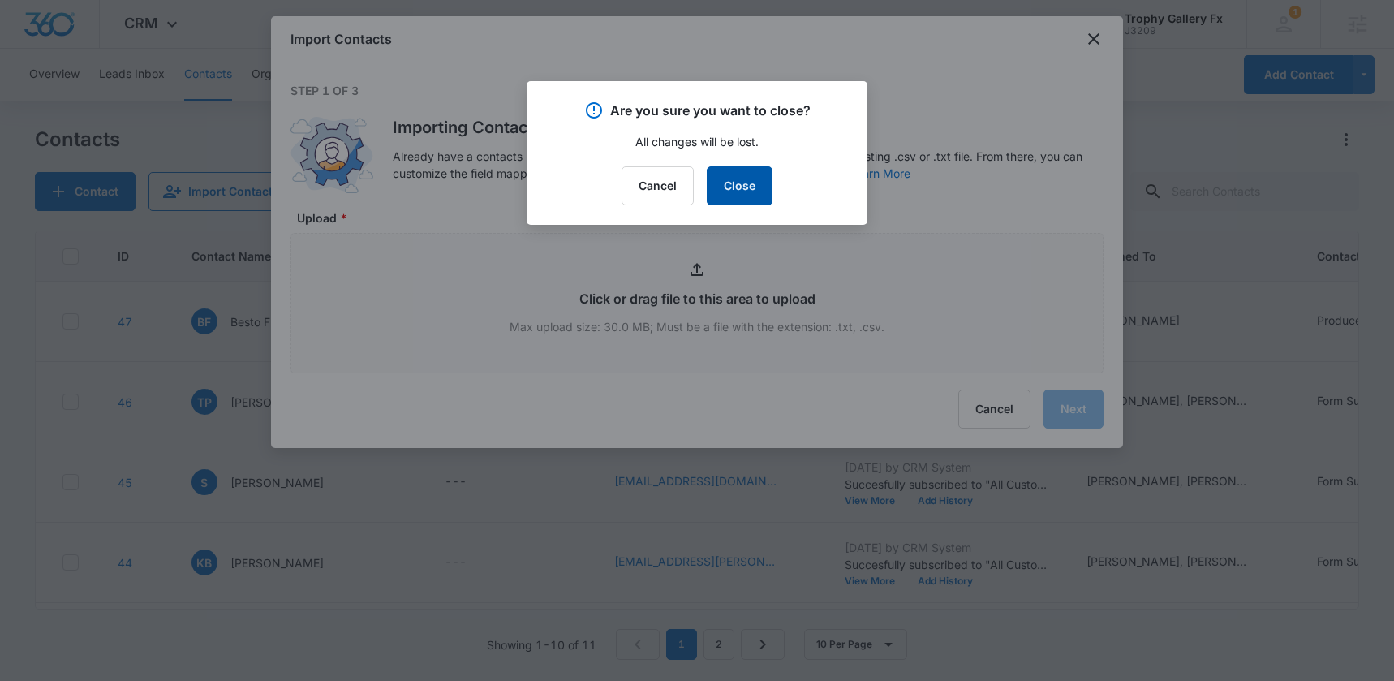
click at [746, 174] on button "Close" at bounding box center [740, 185] width 66 height 39
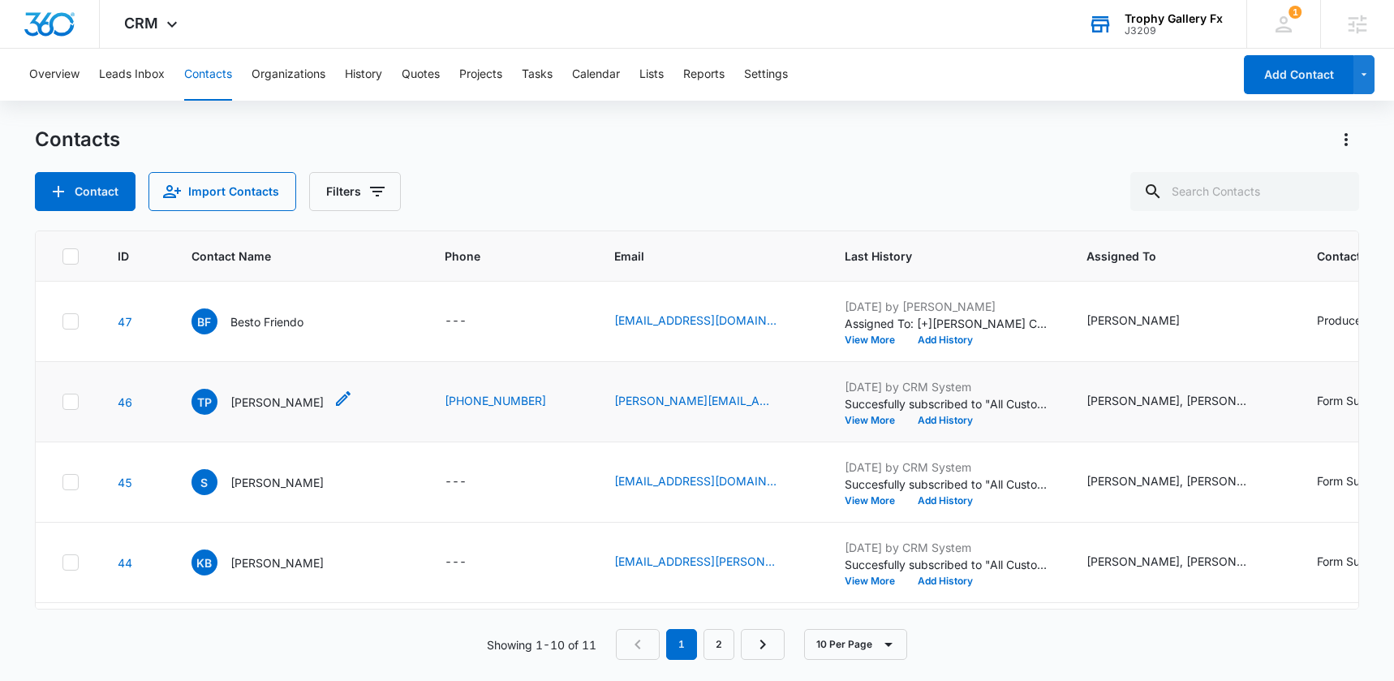
click at [247, 402] on p "Tyler Pajak" at bounding box center [277, 402] width 93 height 17
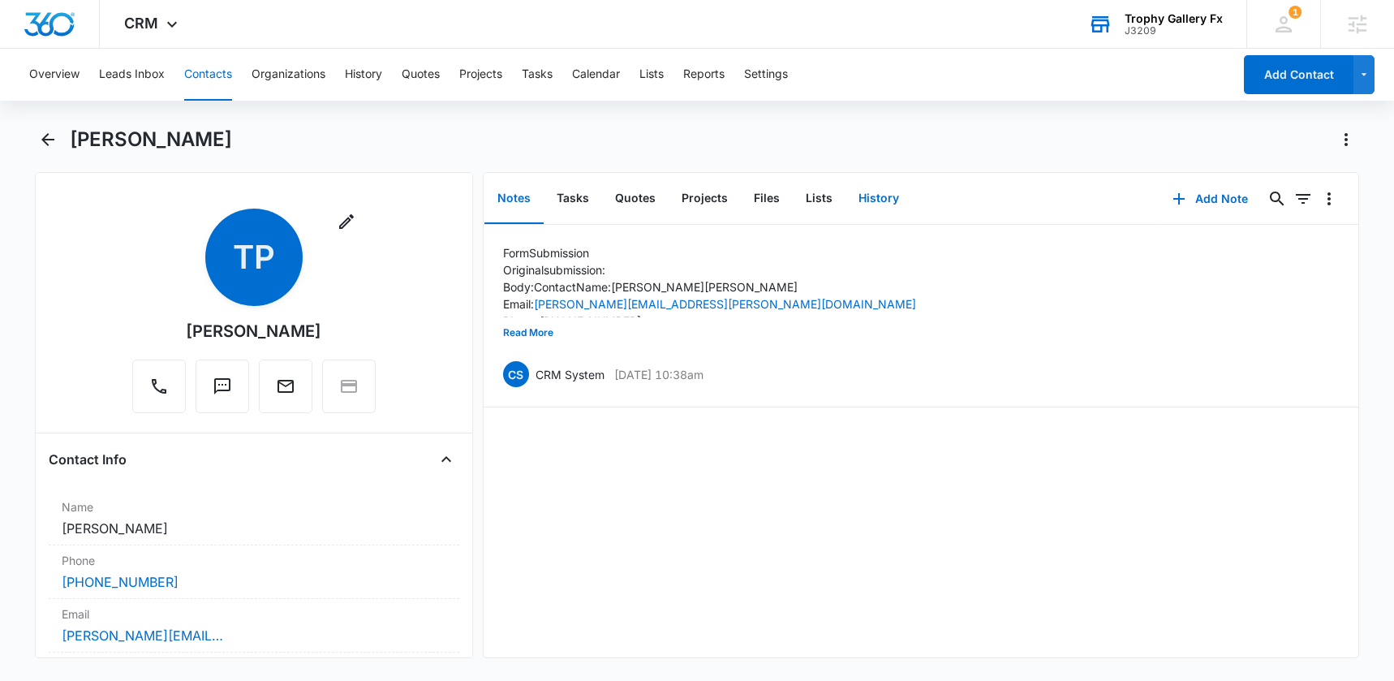
click at [864, 193] on button "History" at bounding box center [879, 199] width 67 height 50
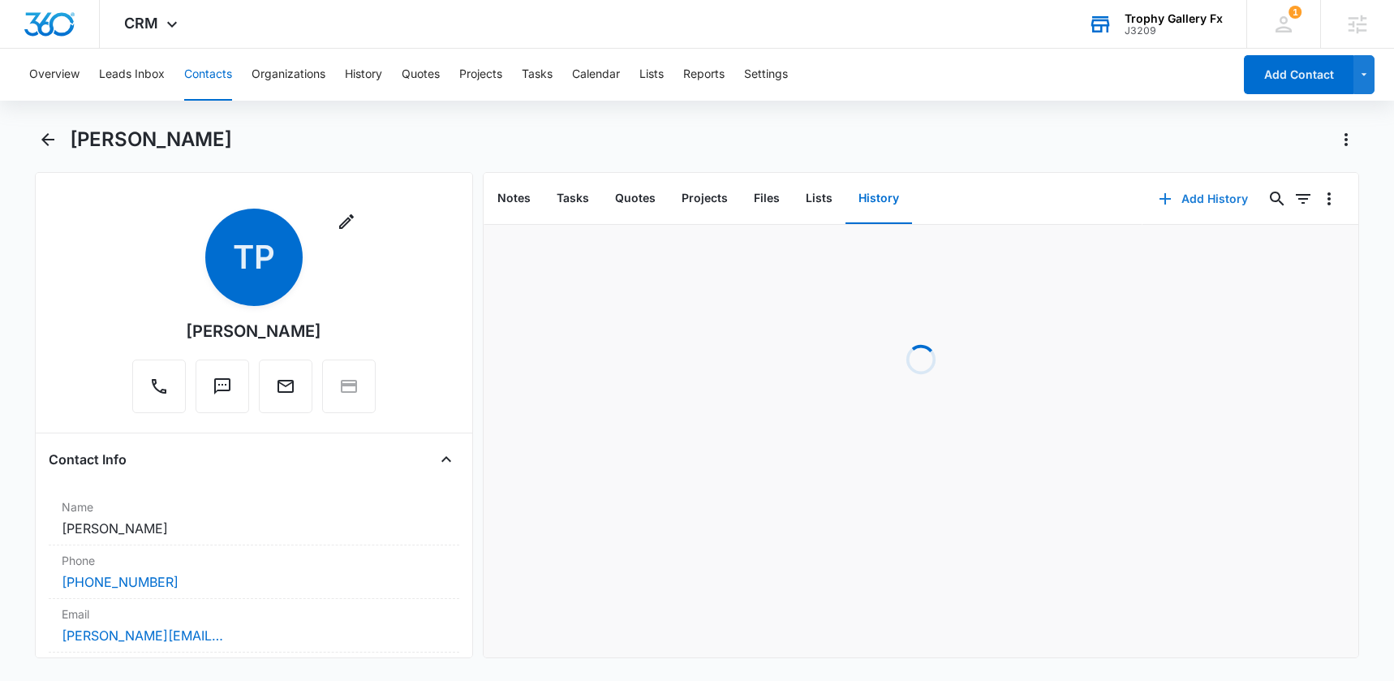
click at [1191, 194] on button "Add History" at bounding box center [1204, 198] width 122 height 39
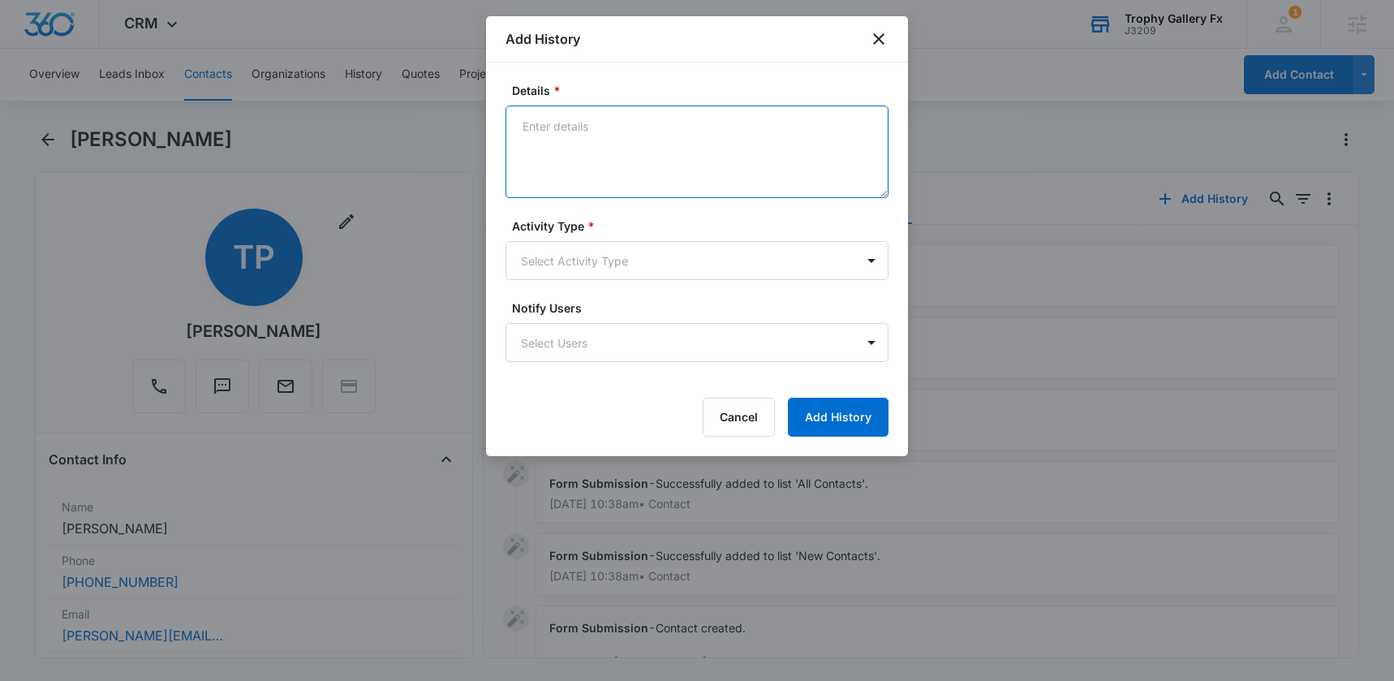
click at [591, 149] on textarea "Details *" at bounding box center [697, 152] width 383 height 93
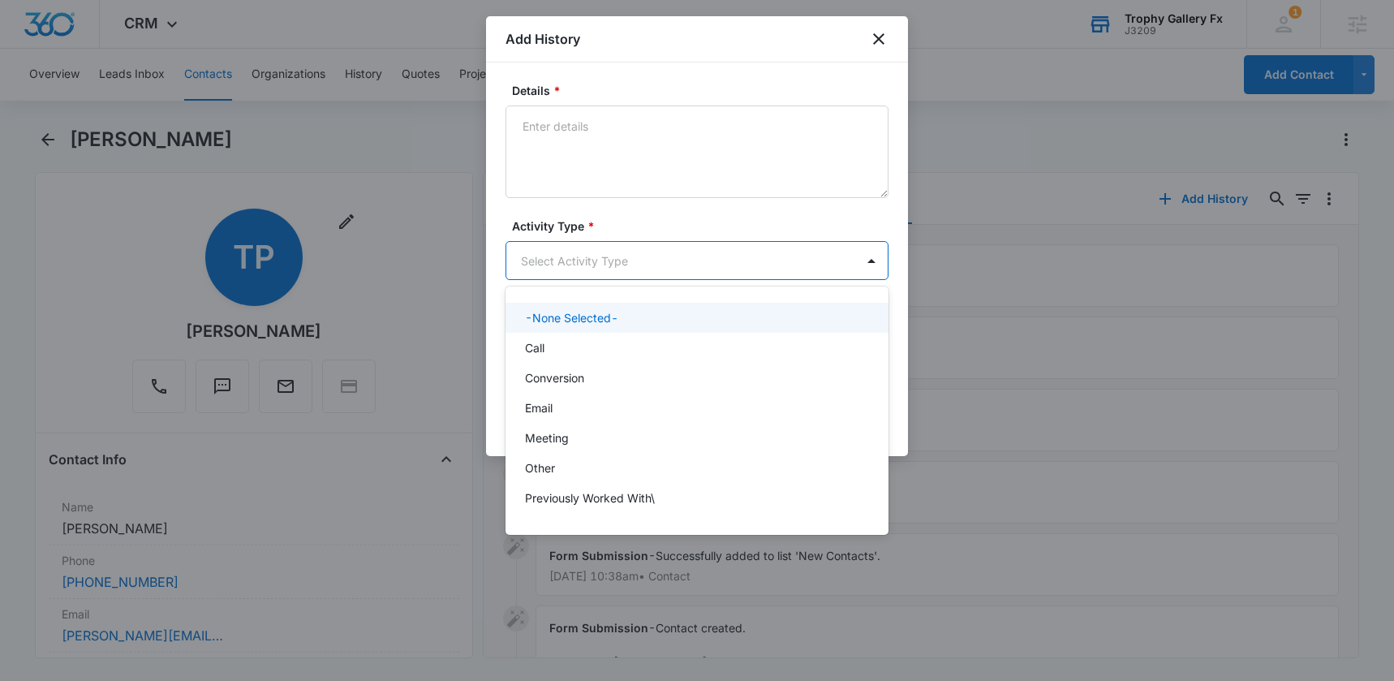
click at [605, 255] on body "CRM Apps Reputation Websites Forms CRM Email Social Scheduling Payments POS Con…" at bounding box center [697, 340] width 1394 height 681
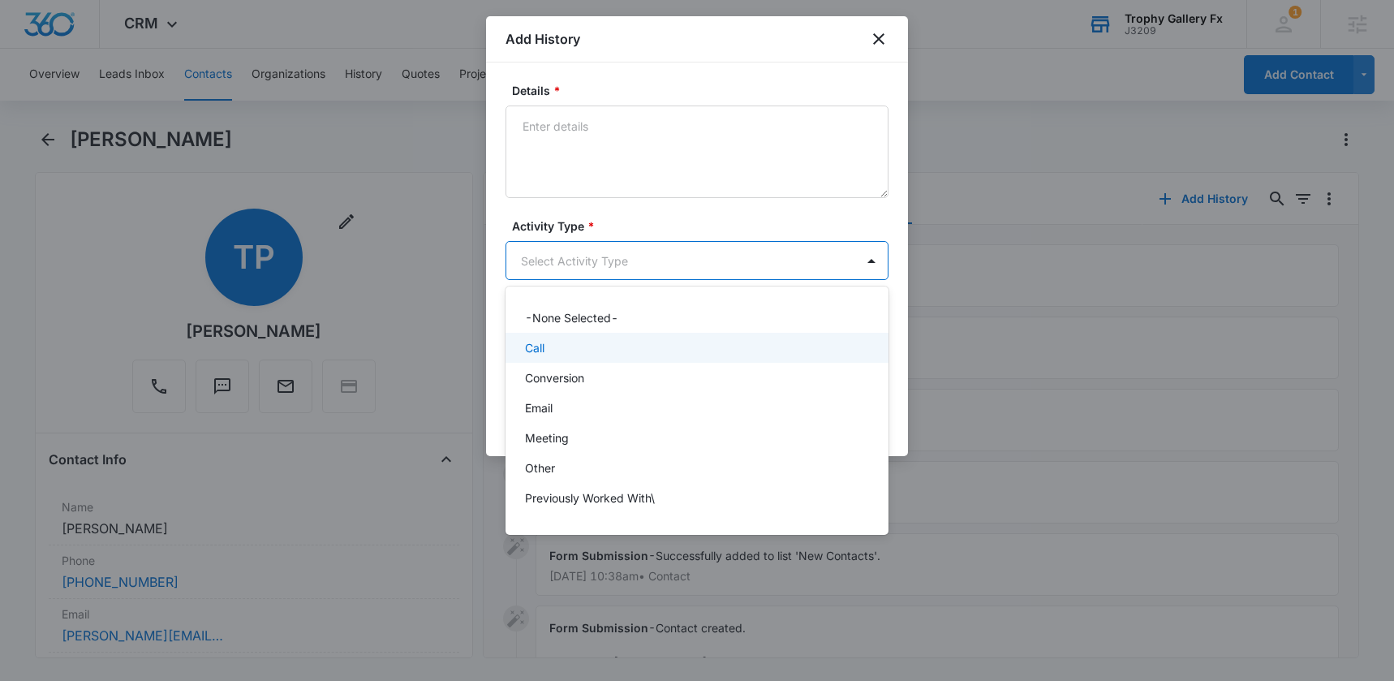
click at [567, 353] on div "Call" at bounding box center [695, 347] width 341 height 17
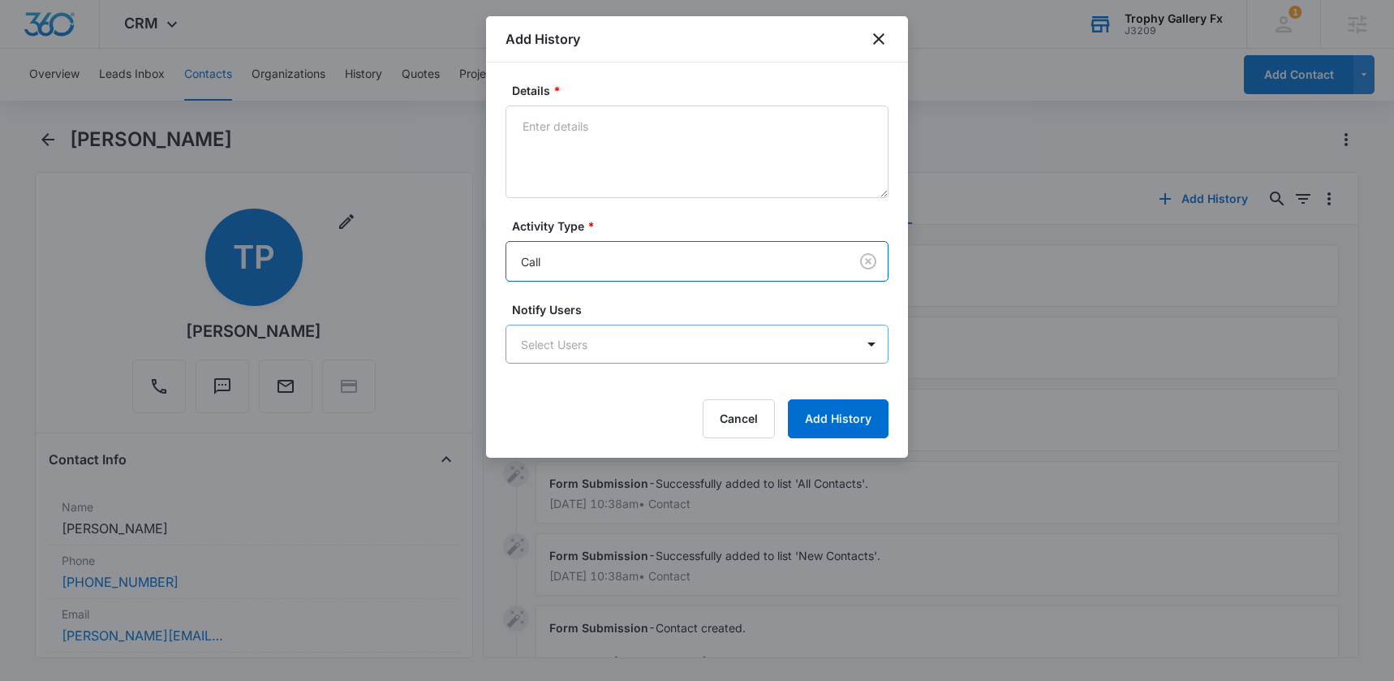
click at [649, 346] on body "CRM Apps Reputation Websites Forms CRM Email Social Scheduling Payments POS Con…" at bounding box center [697, 340] width 1394 height 681
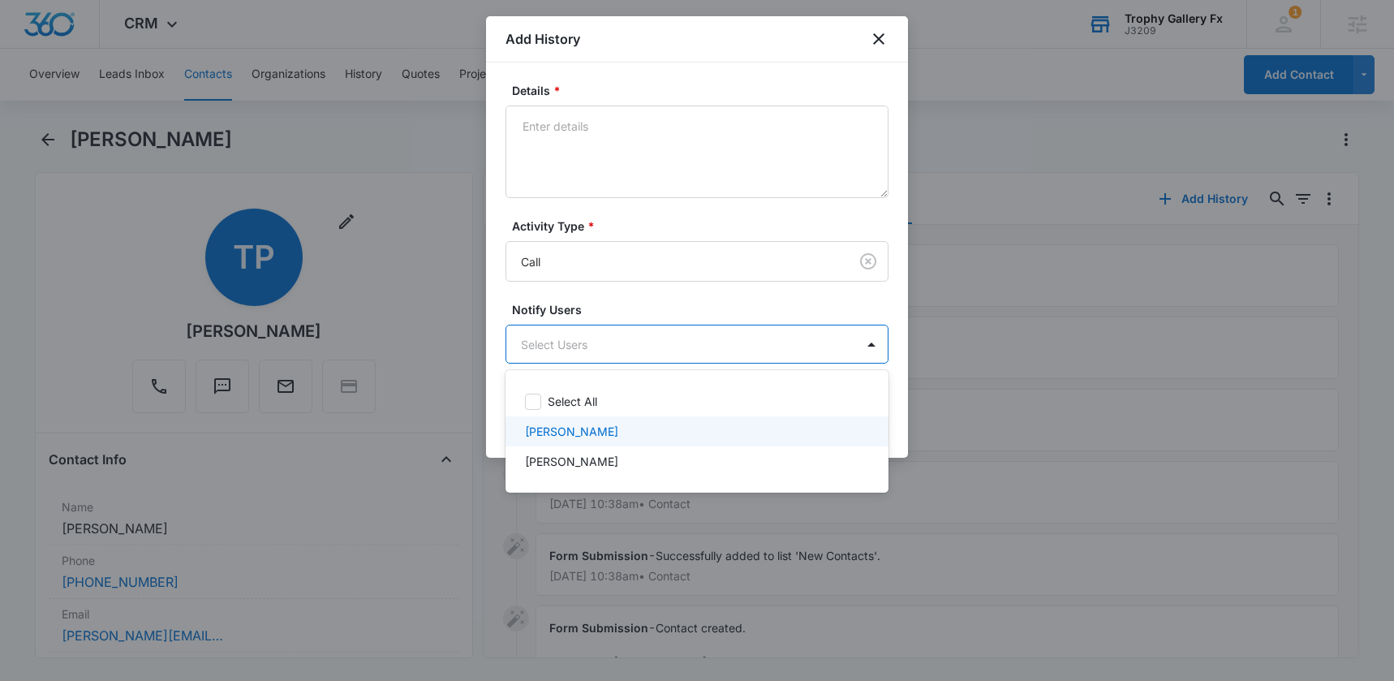
click at [569, 432] on p "[PERSON_NAME]" at bounding box center [571, 431] width 93 height 17
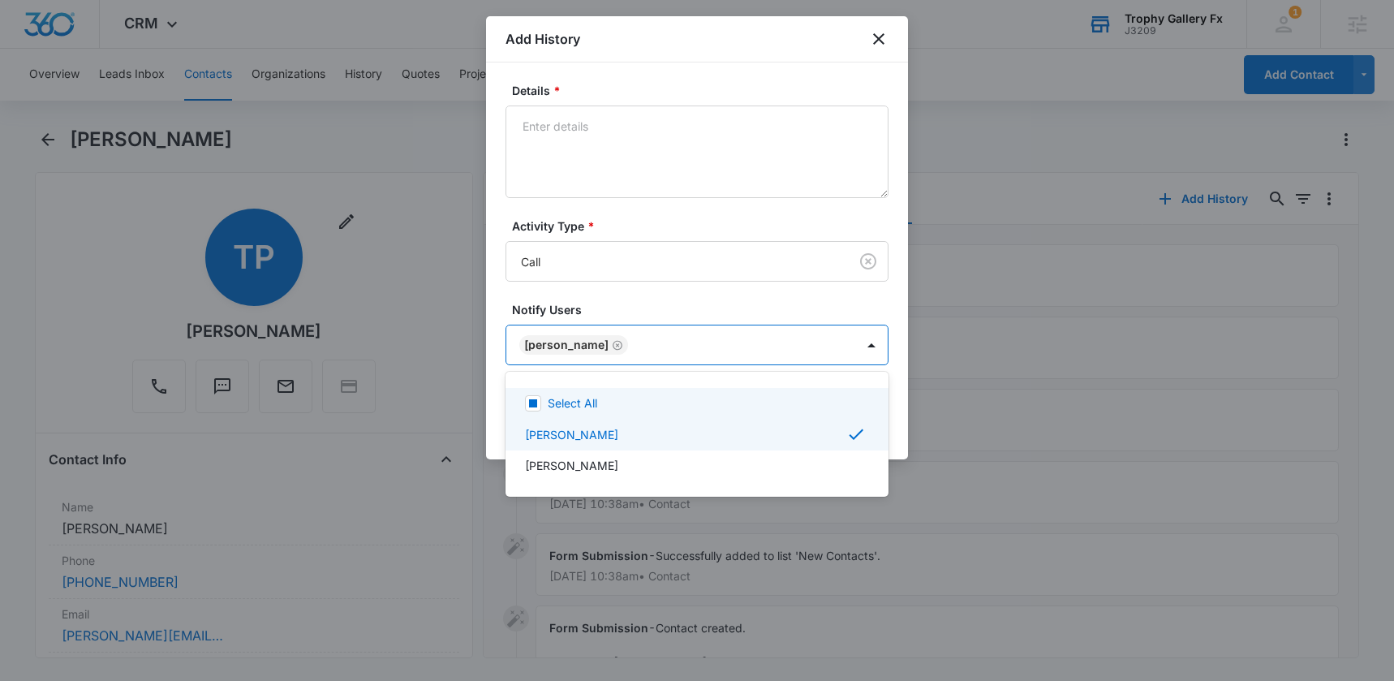
click at [822, 222] on div at bounding box center [697, 340] width 1394 height 681
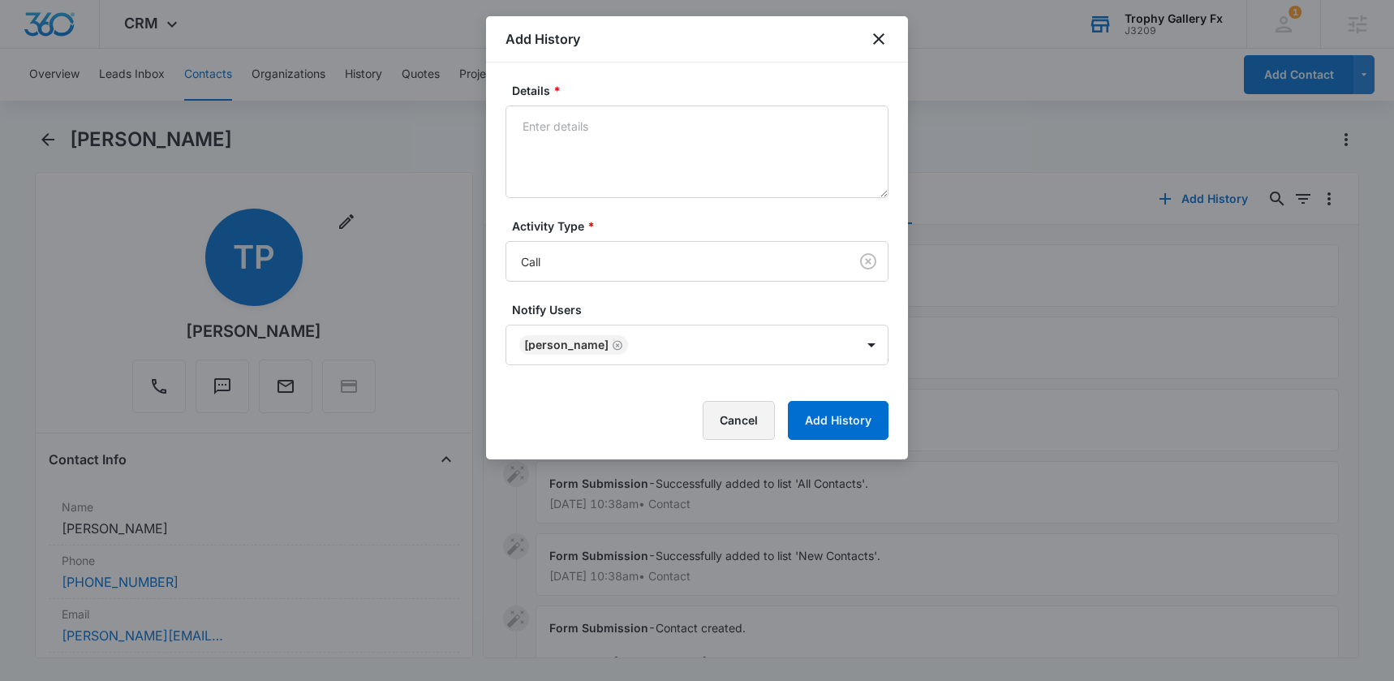
click at [740, 416] on button "Cancel" at bounding box center [739, 420] width 72 height 39
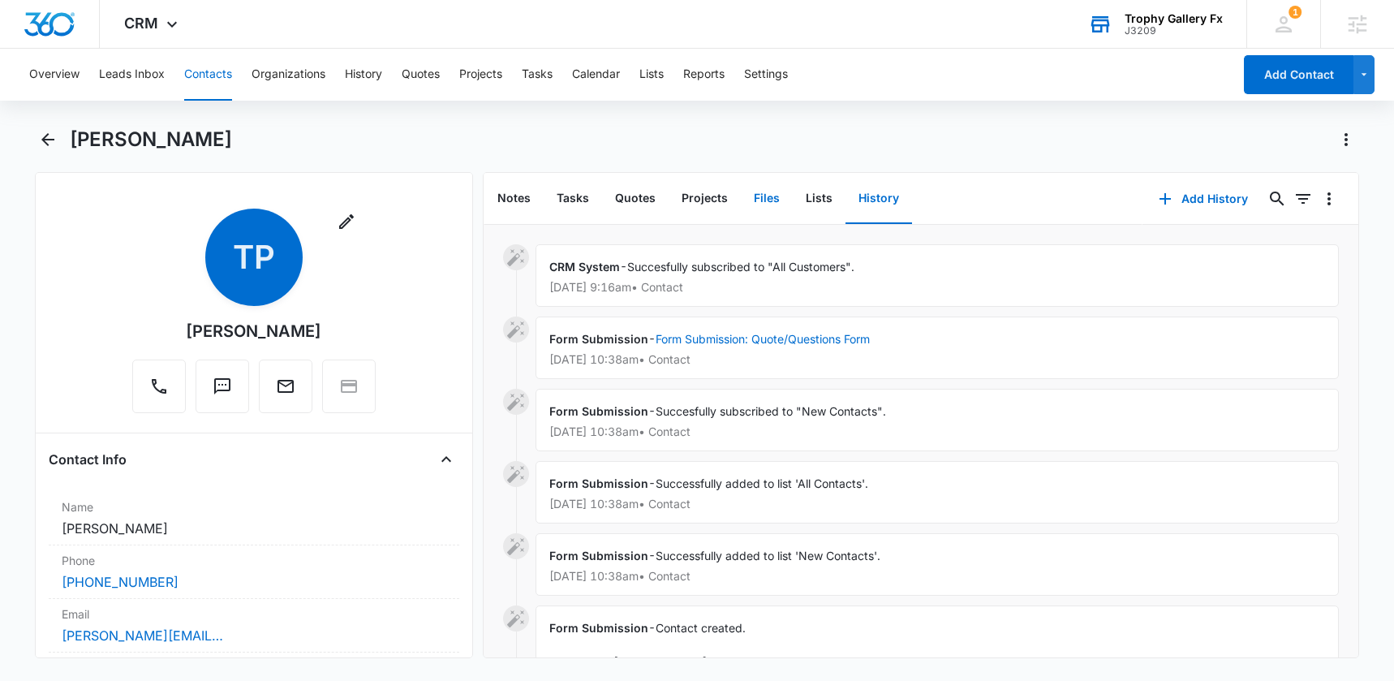
click at [744, 203] on button "Files" at bounding box center [767, 199] width 52 height 50
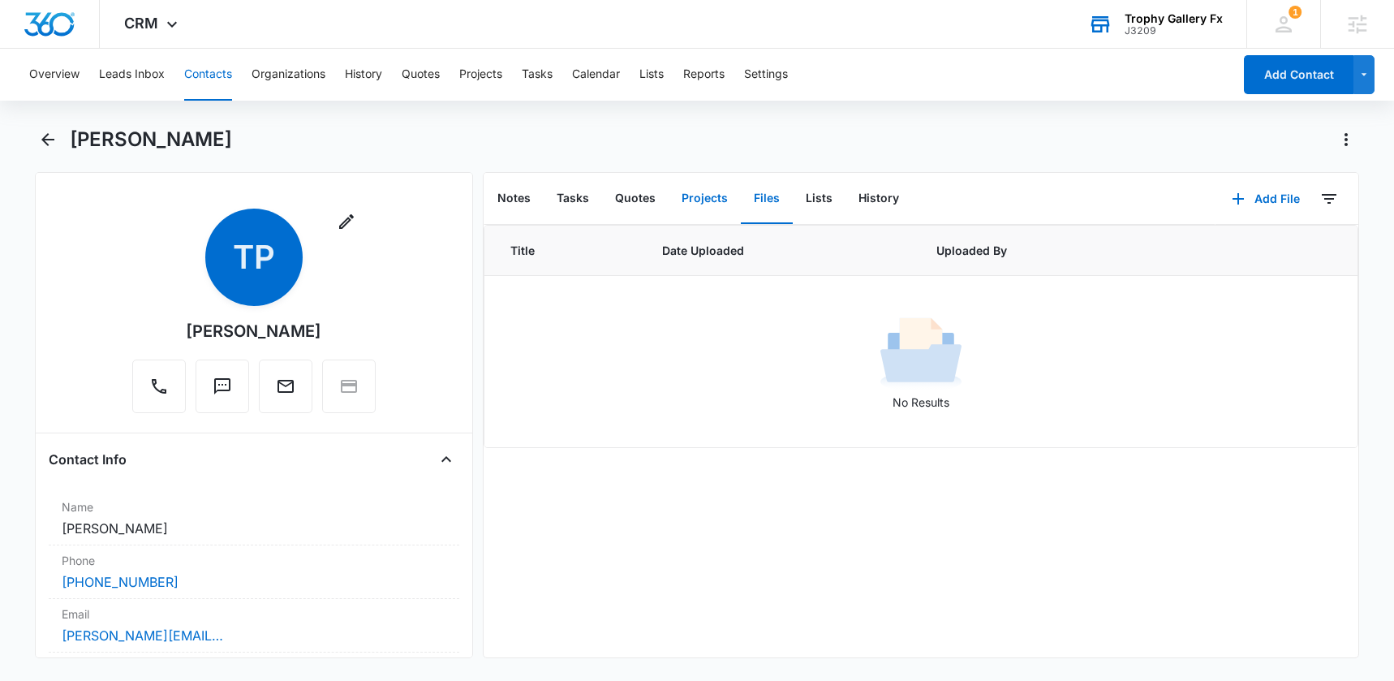
click at [687, 201] on button "Projects" at bounding box center [705, 199] width 72 height 50
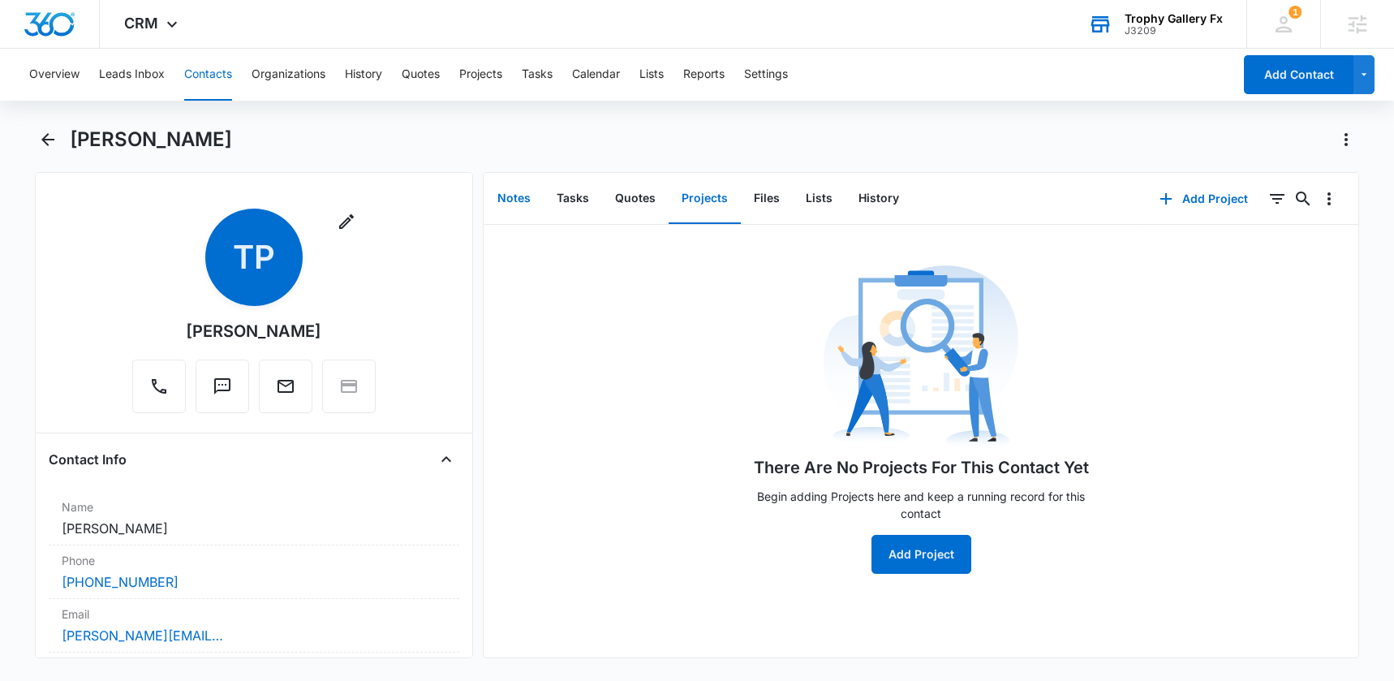
click at [512, 197] on button "Notes" at bounding box center [514, 199] width 59 height 50
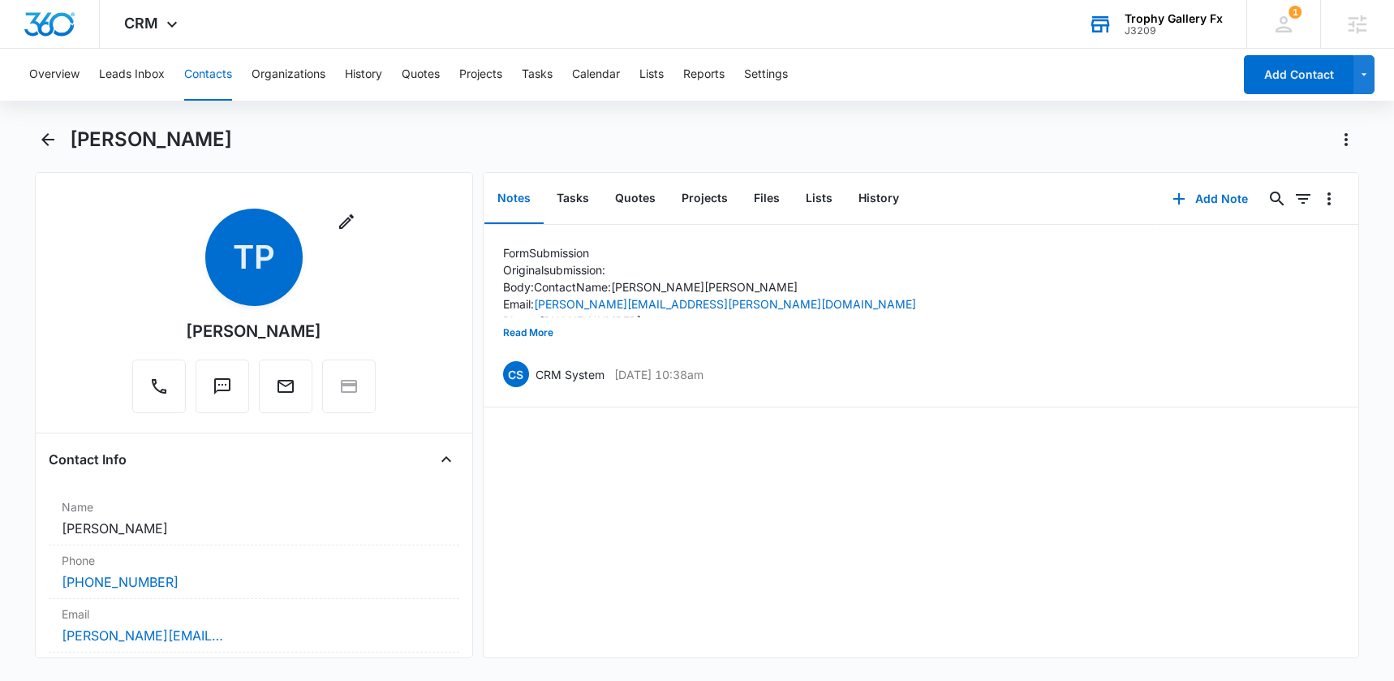
click at [717, 143] on div "Tyler Pajak" at bounding box center [715, 140] width 1290 height 26
click at [152, 25] on span "CRM" at bounding box center [141, 23] width 34 height 17
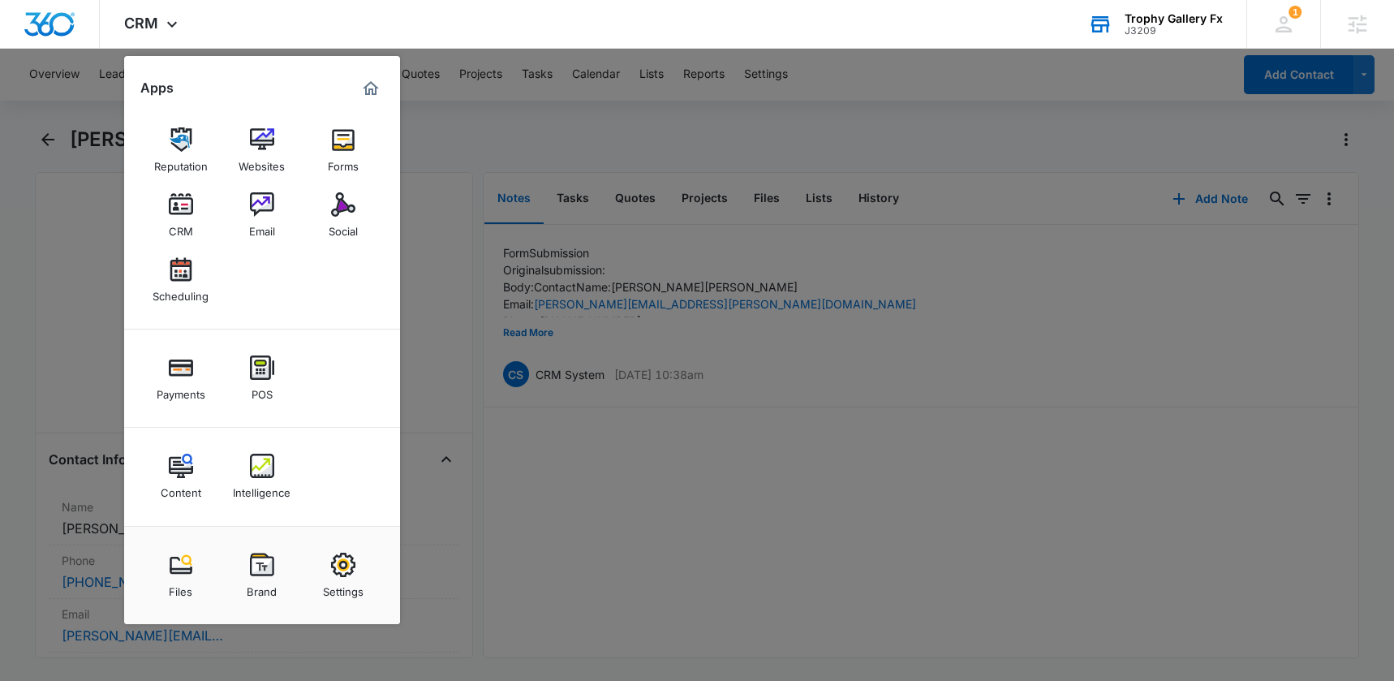
click at [264, 205] on img at bounding box center [262, 204] width 24 height 24
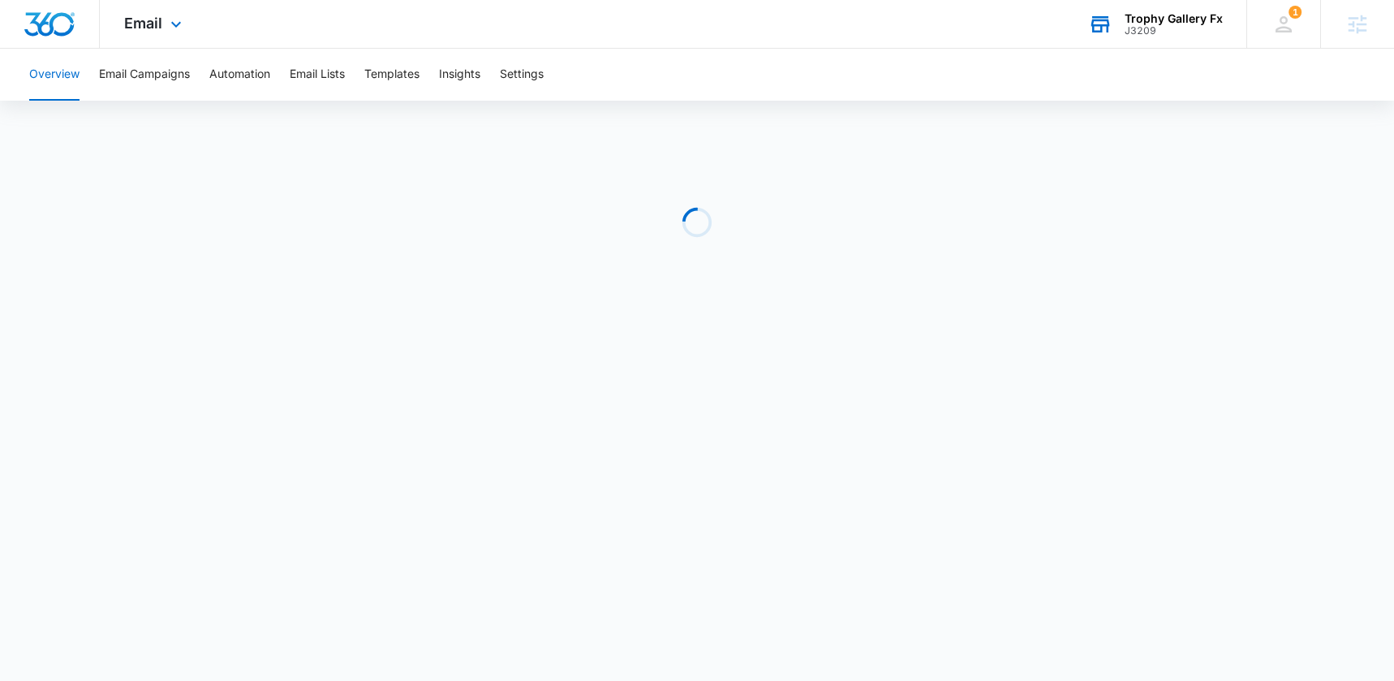
click at [153, 32] on div "Email Apps Reputation Websites Forms CRM Email Social Scheduling Payments POS C…" at bounding box center [155, 24] width 110 height 48
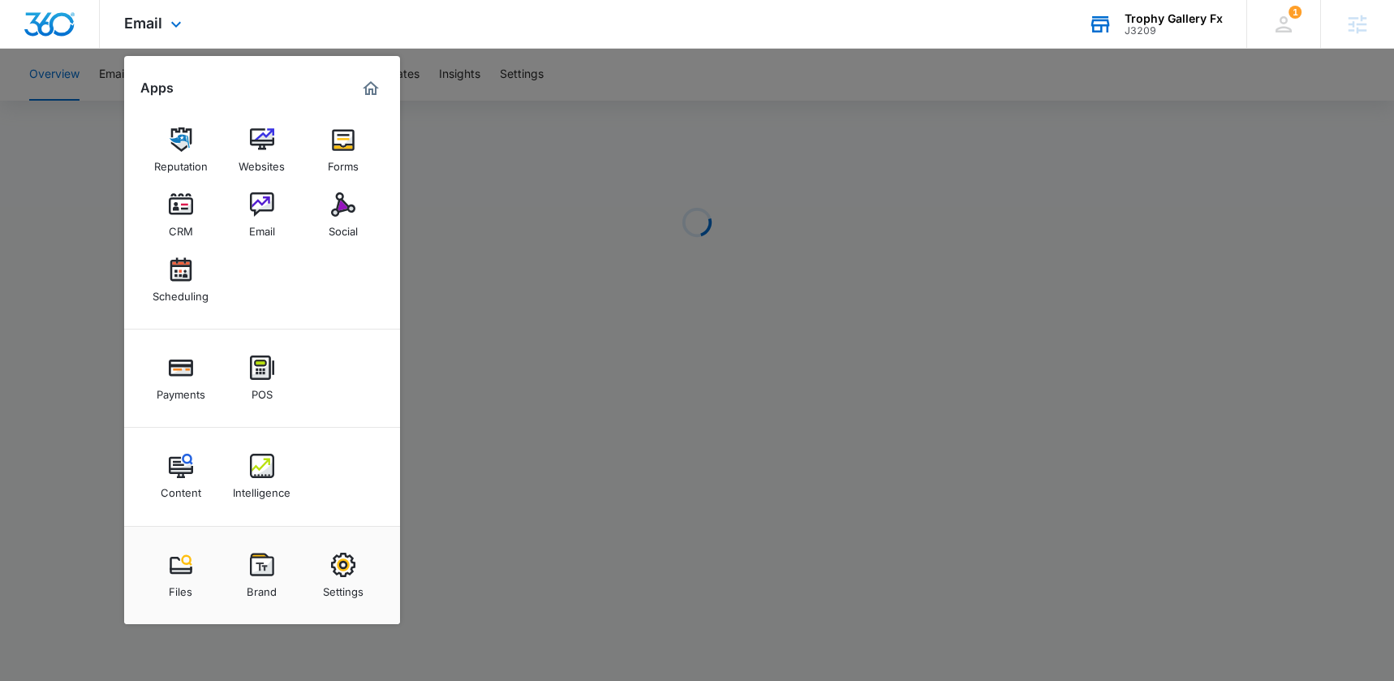
click at [153, 32] on div "Email Apps Reputation Websites Forms CRM Email Social Scheduling Payments POS C…" at bounding box center [155, 24] width 110 height 48
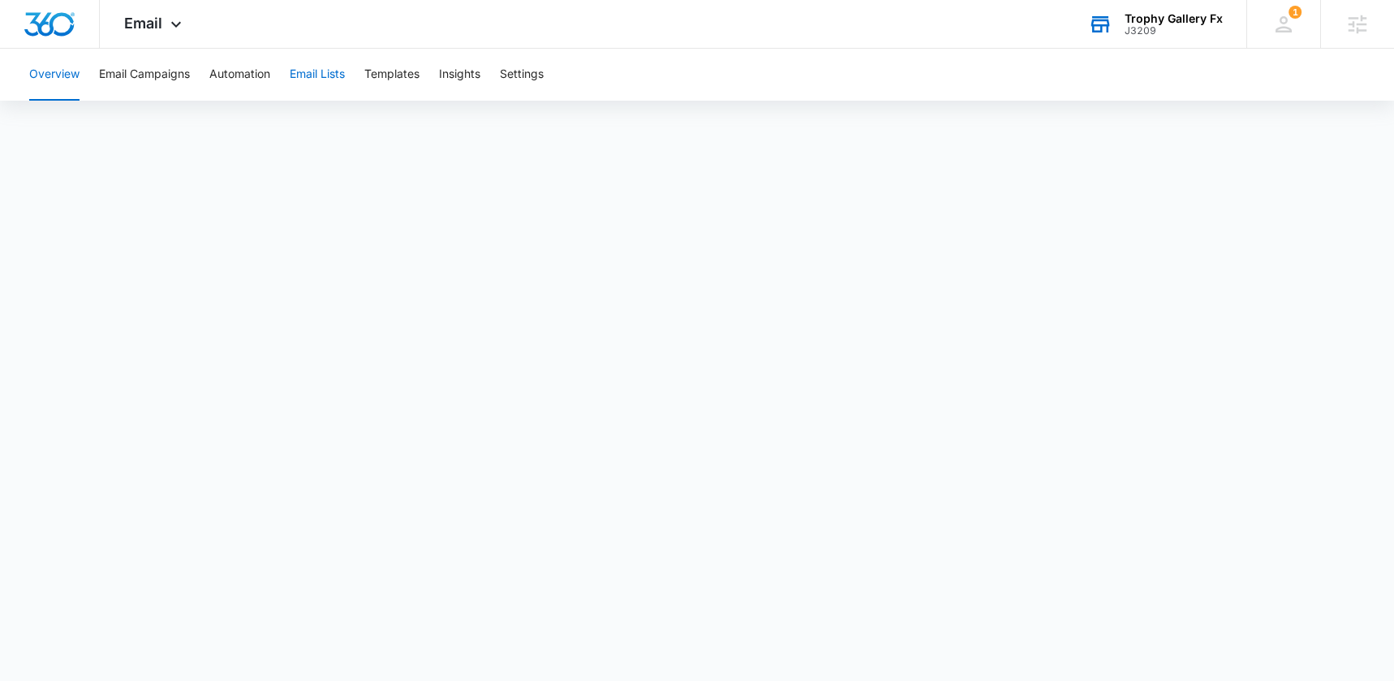
click at [325, 74] on button "Email Lists" at bounding box center [317, 75] width 55 height 52
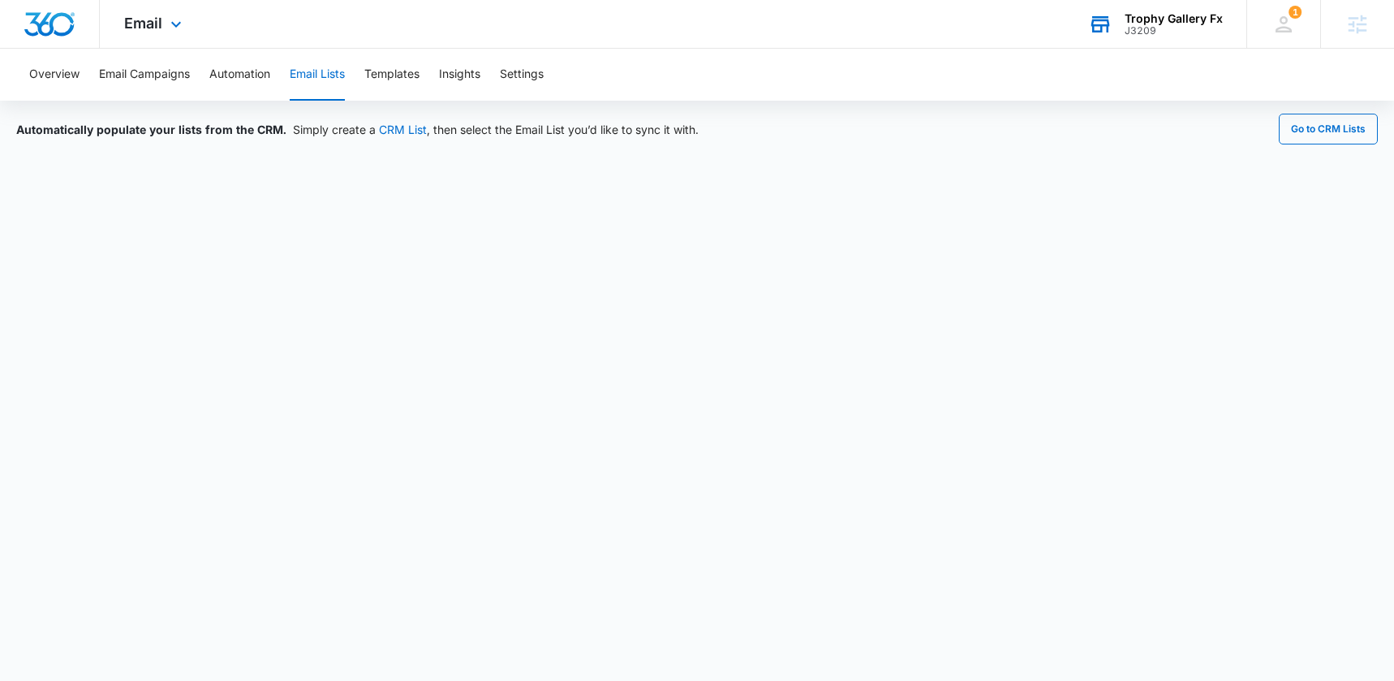
click at [152, 11] on div "Email Apps Reputation Websites Forms CRM Email Social Scheduling Payments POS C…" at bounding box center [155, 24] width 110 height 48
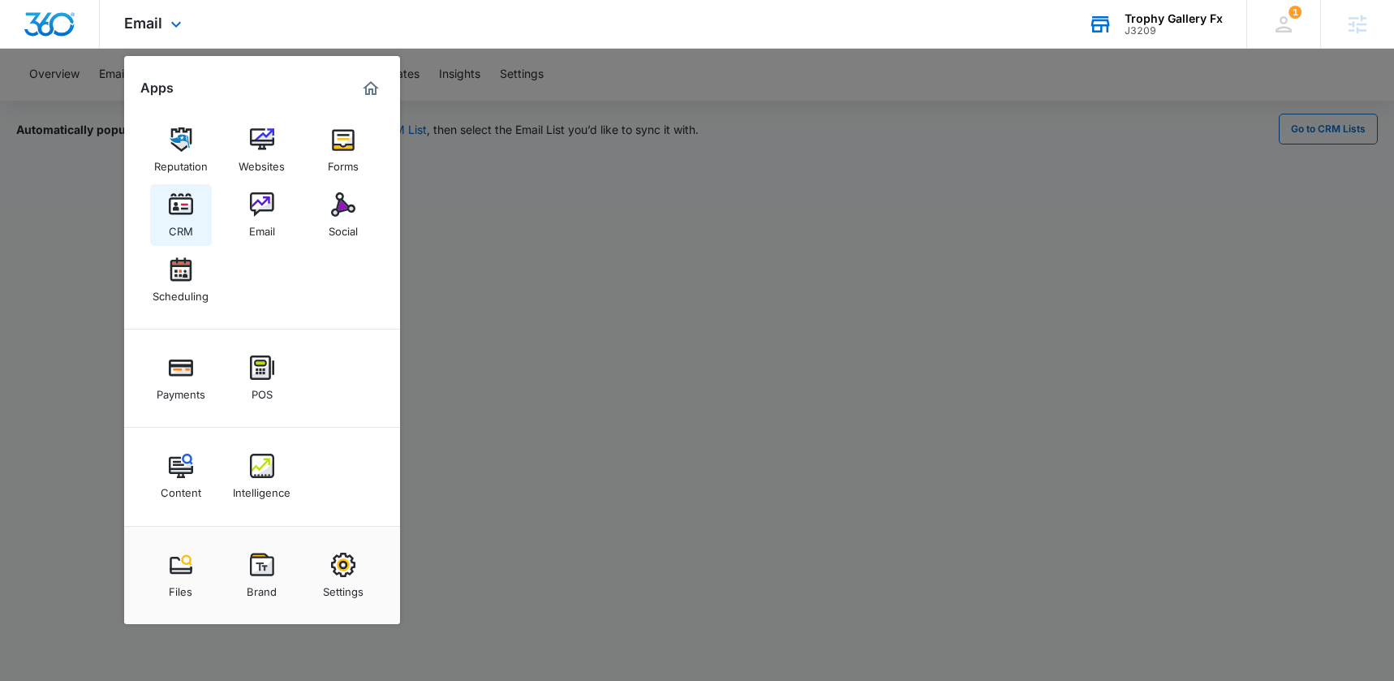
click at [170, 205] on img at bounding box center [181, 204] width 24 height 24
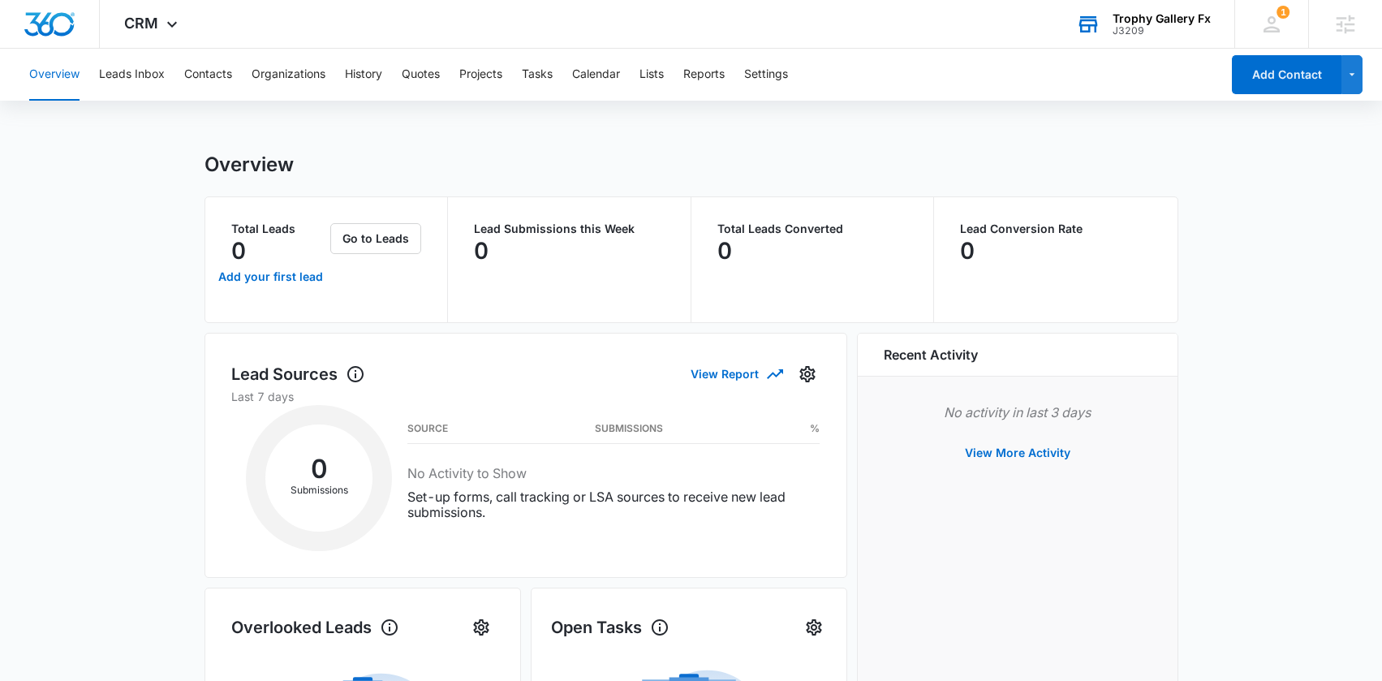
click at [560, 106] on div "Overview Leads Inbox Contacts Organizations History Quotes Projects Tasks Calen…" at bounding box center [691, 672] width 1382 height 1247
click at [566, 106] on div "Overview Leads Inbox Contacts Organizations History Quotes Projects Tasks Calen…" at bounding box center [691, 672] width 1382 height 1247
click at [835, 75] on div "Overview Leads Inbox Contacts Organizations History Quotes Projects Tasks Calen…" at bounding box center [619, 75] width 1201 height 52
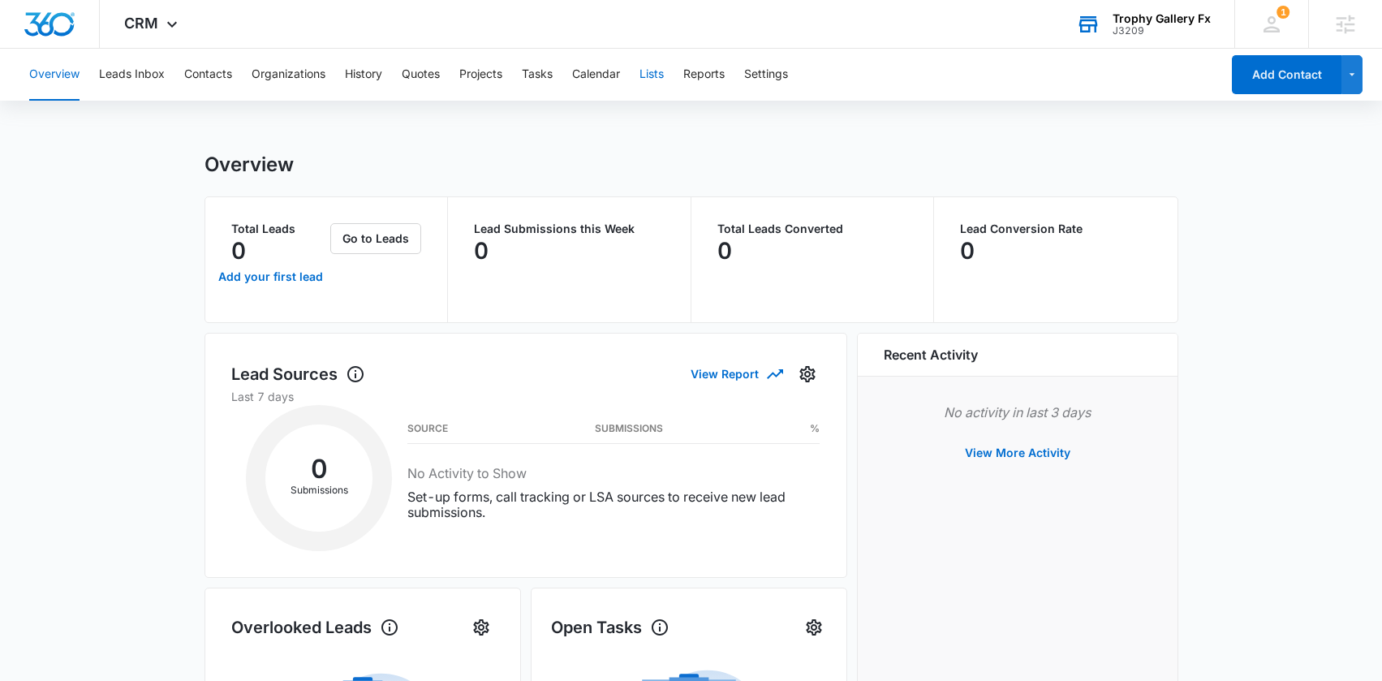
click at [661, 80] on button "Lists" at bounding box center [652, 75] width 24 height 52
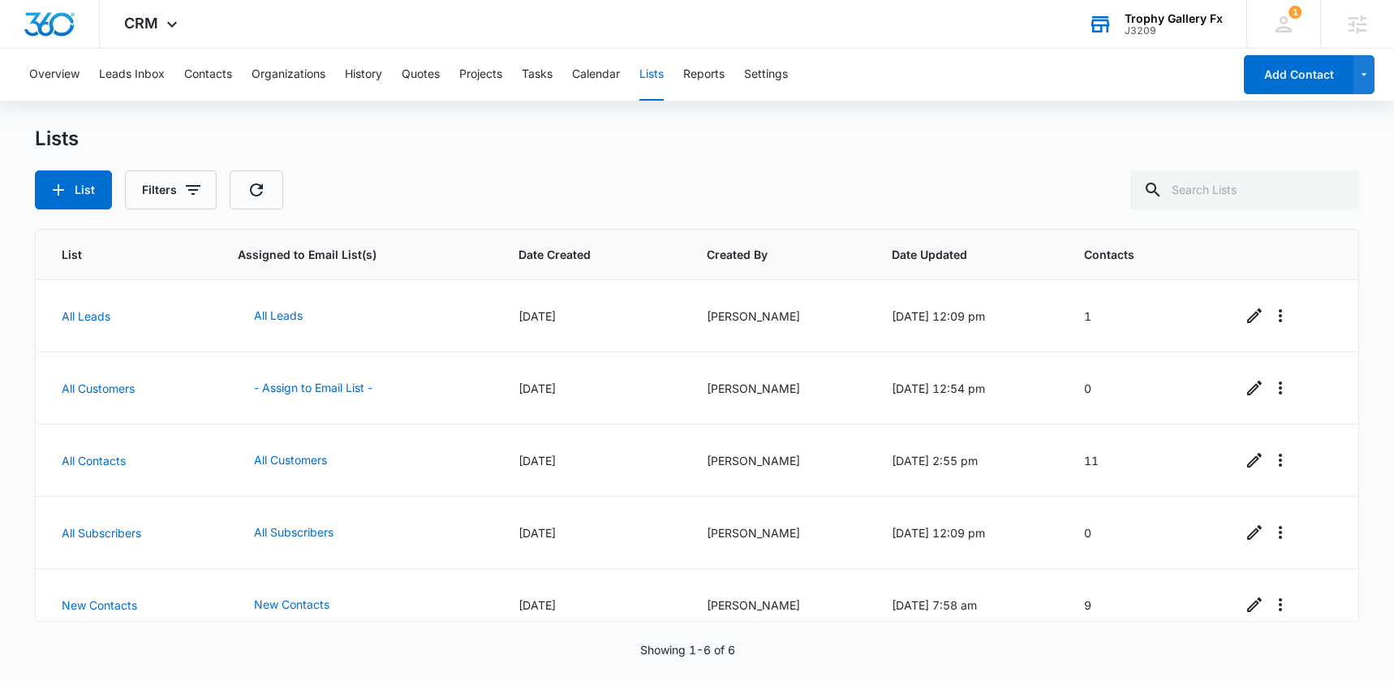
click at [920, 143] on div "Lists" at bounding box center [697, 139] width 1325 height 24
click at [844, 146] on div "Lists" at bounding box center [697, 139] width 1325 height 24
click at [1003, 134] on div "Lists" at bounding box center [697, 139] width 1325 height 24
click at [995, 132] on div "Lists" at bounding box center [697, 139] width 1325 height 24
click at [987, 134] on div "Lists" at bounding box center [697, 139] width 1325 height 24
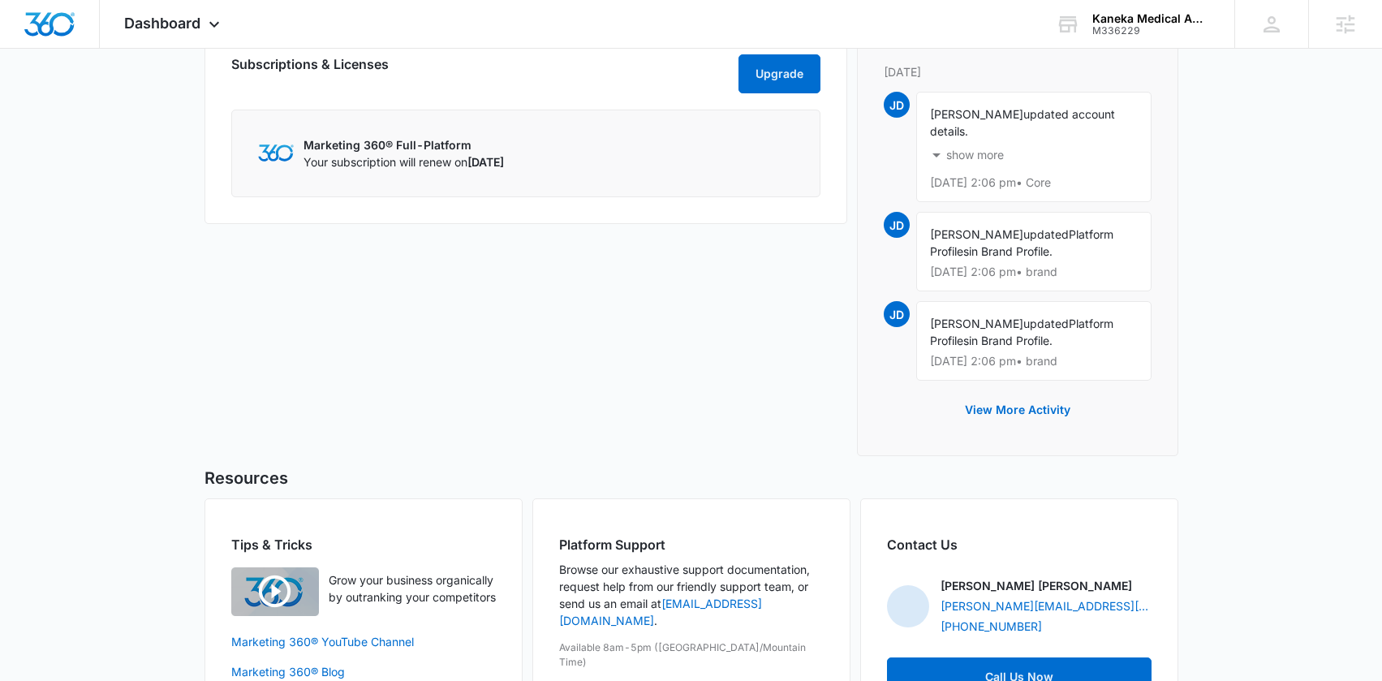
scroll to position [1303, 0]
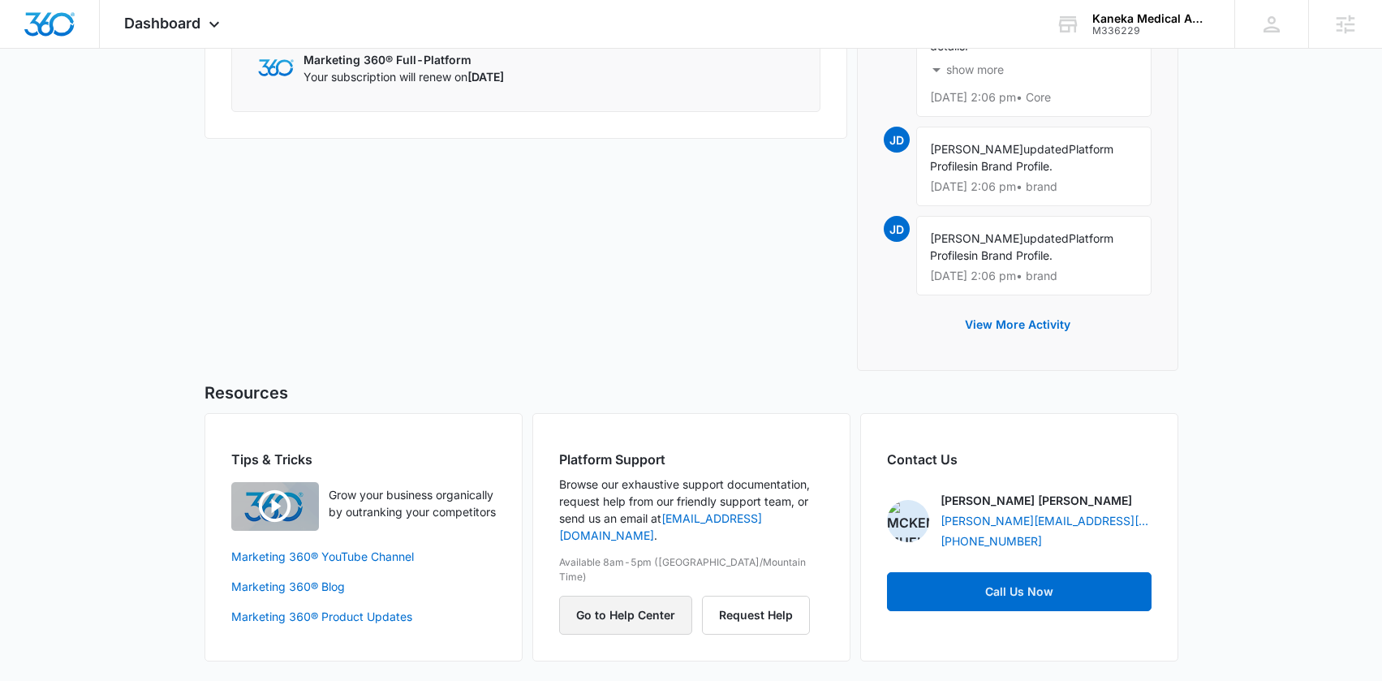
click at [623, 596] on button "Go to Help Center" at bounding box center [625, 615] width 133 height 39
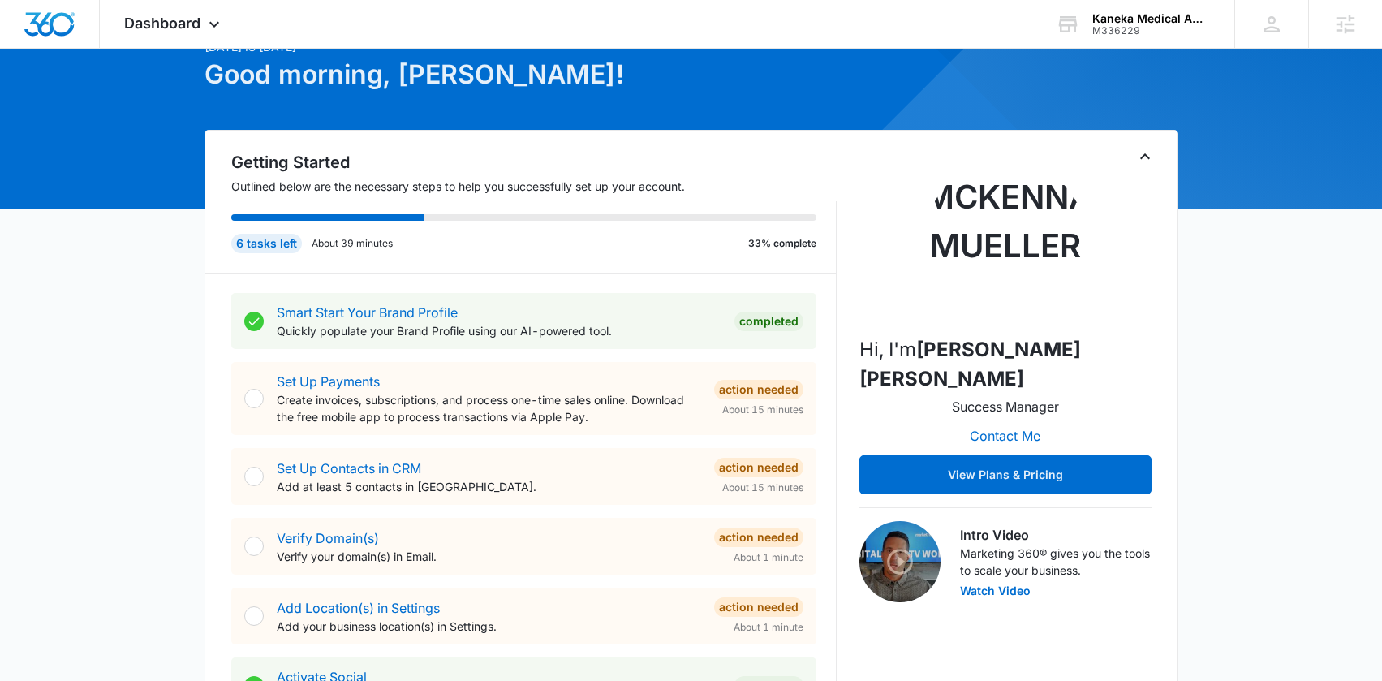
scroll to position [0, 0]
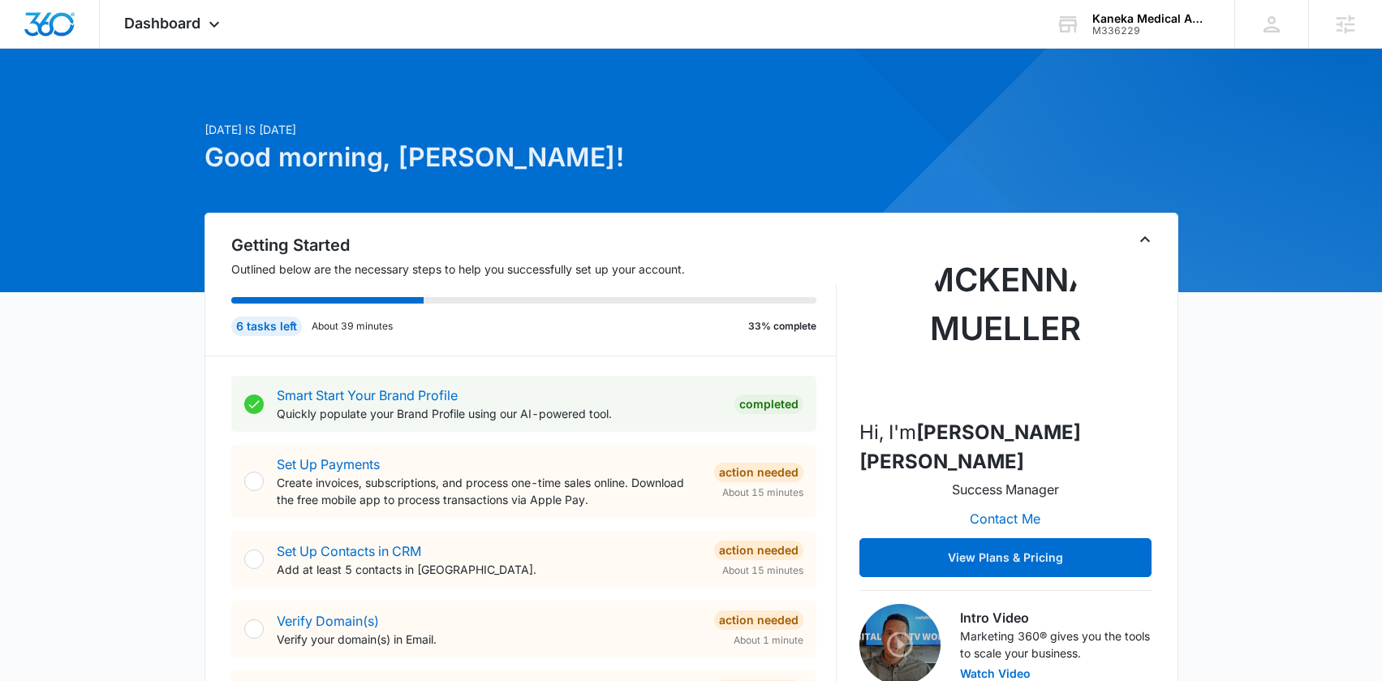
click at [886, 130] on div "[DATE] is [DATE] Good morning, [PERSON_NAME]!" at bounding box center [692, 167] width 974 height 92
click at [179, 25] on span "Dashboard" at bounding box center [162, 23] width 76 height 17
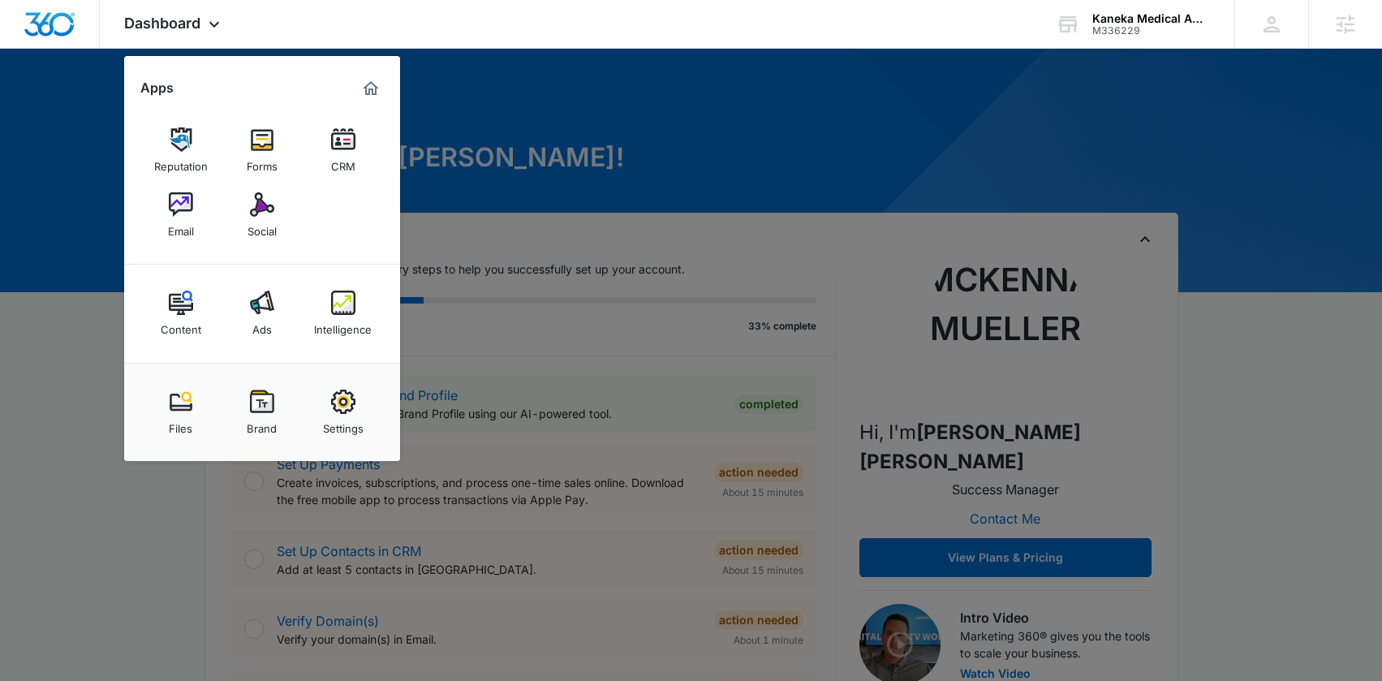
click at [587, 179] on div at bounding box center [691, 340] width 1382 height 681
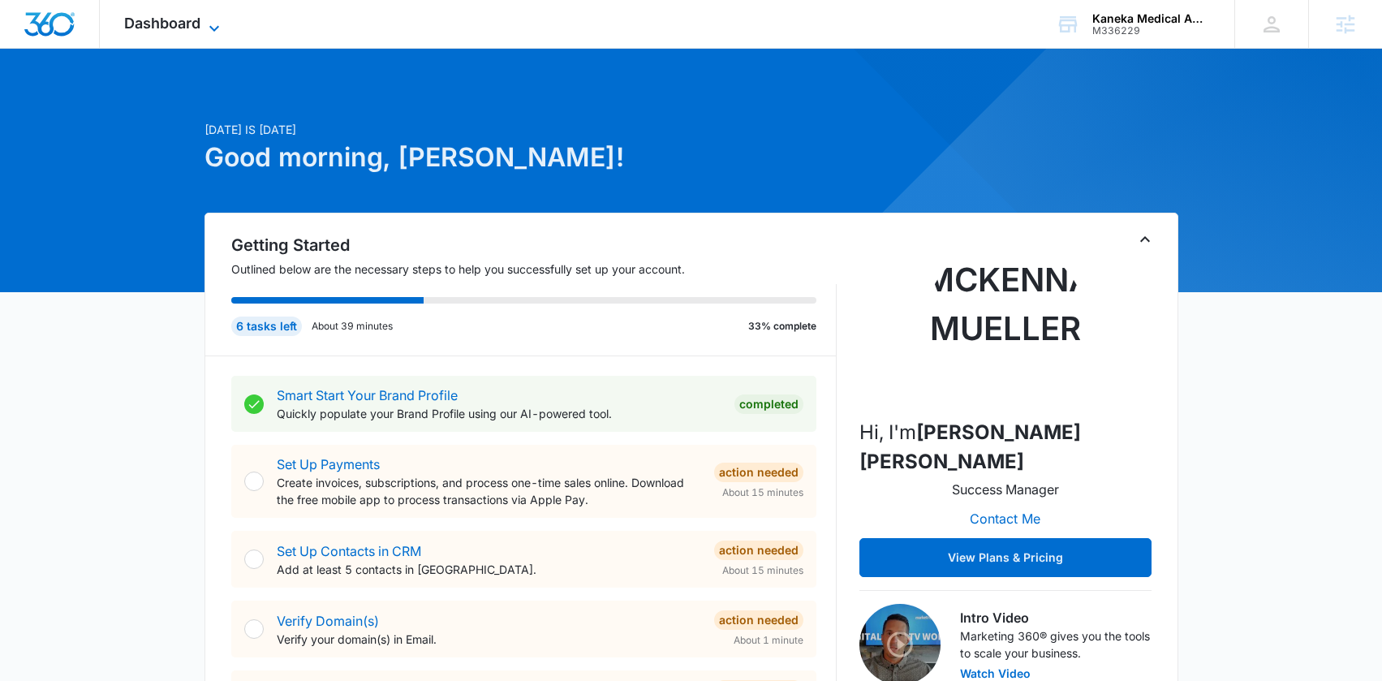
click at [164, 30] on span "Dashboard" at bounding box center [162, 23] width 76 height 17
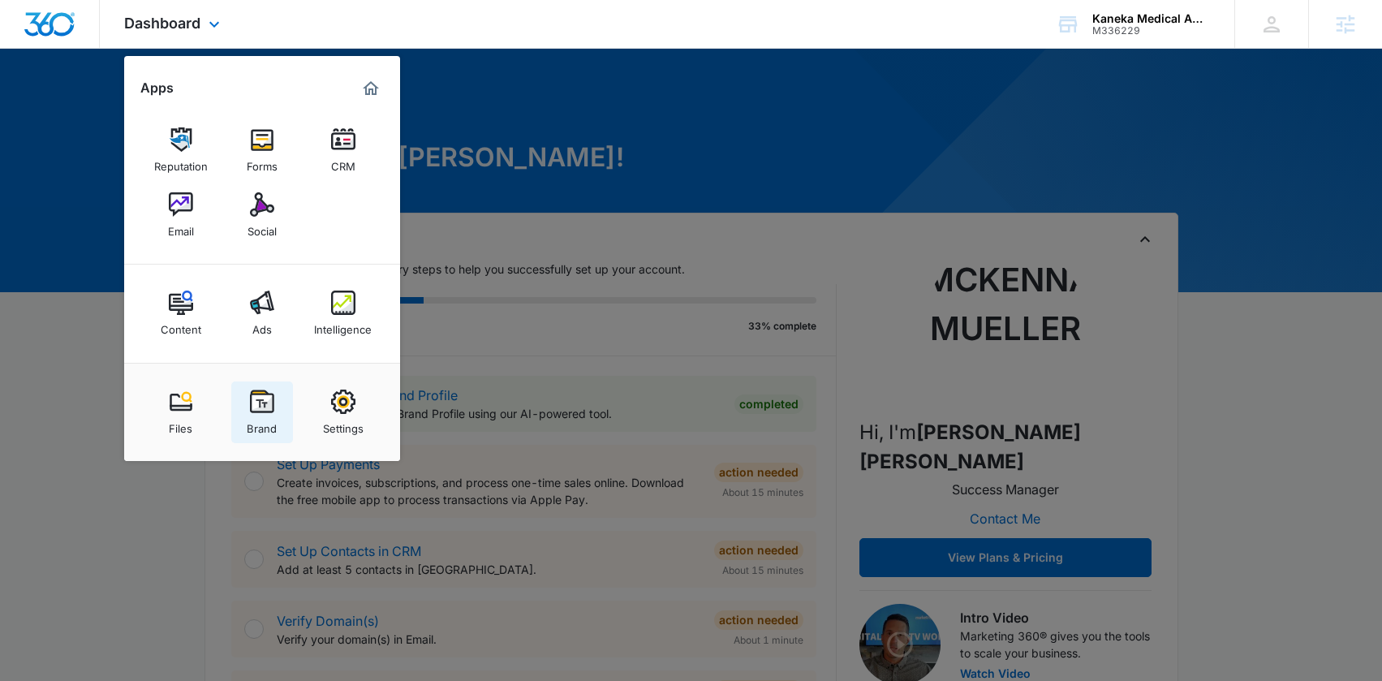
click at [261, 406] on img at bounding box center [262, 402] width 24 height 24
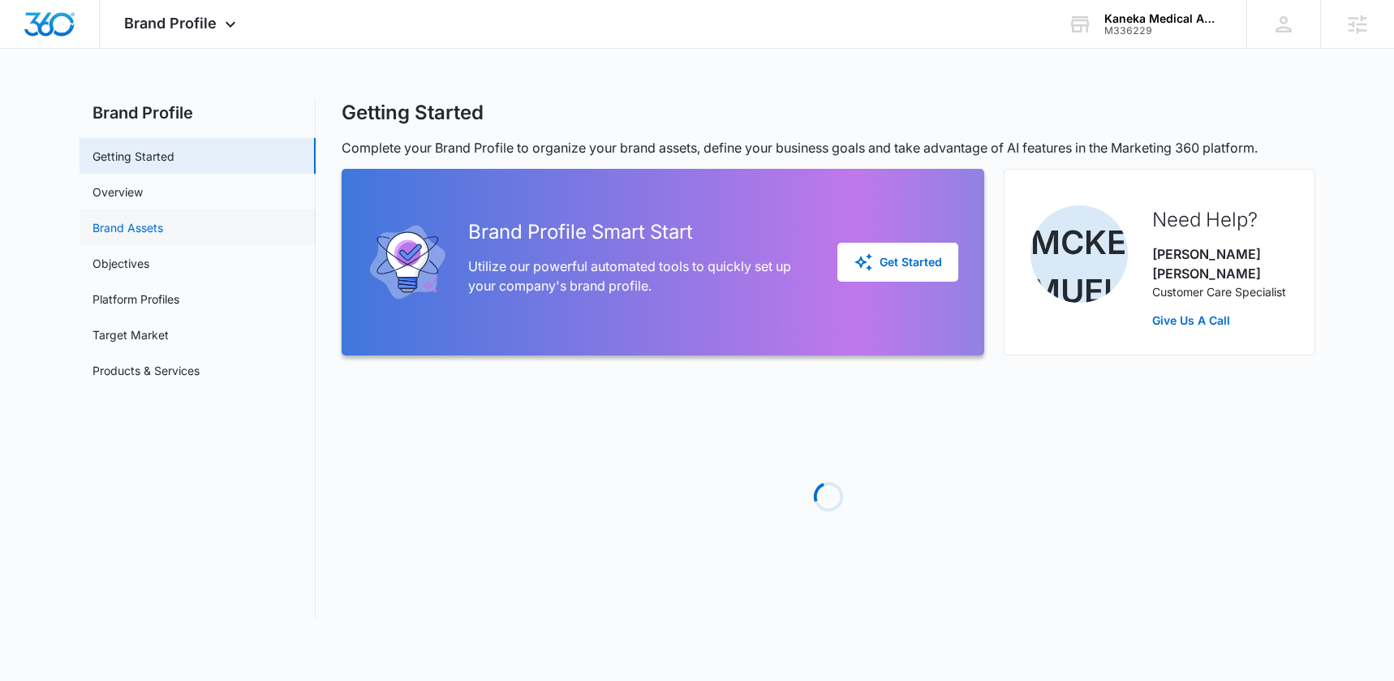
click at [143, 225] on link "Brand Assets" at bounding box center [128, 227] width 71 height 17
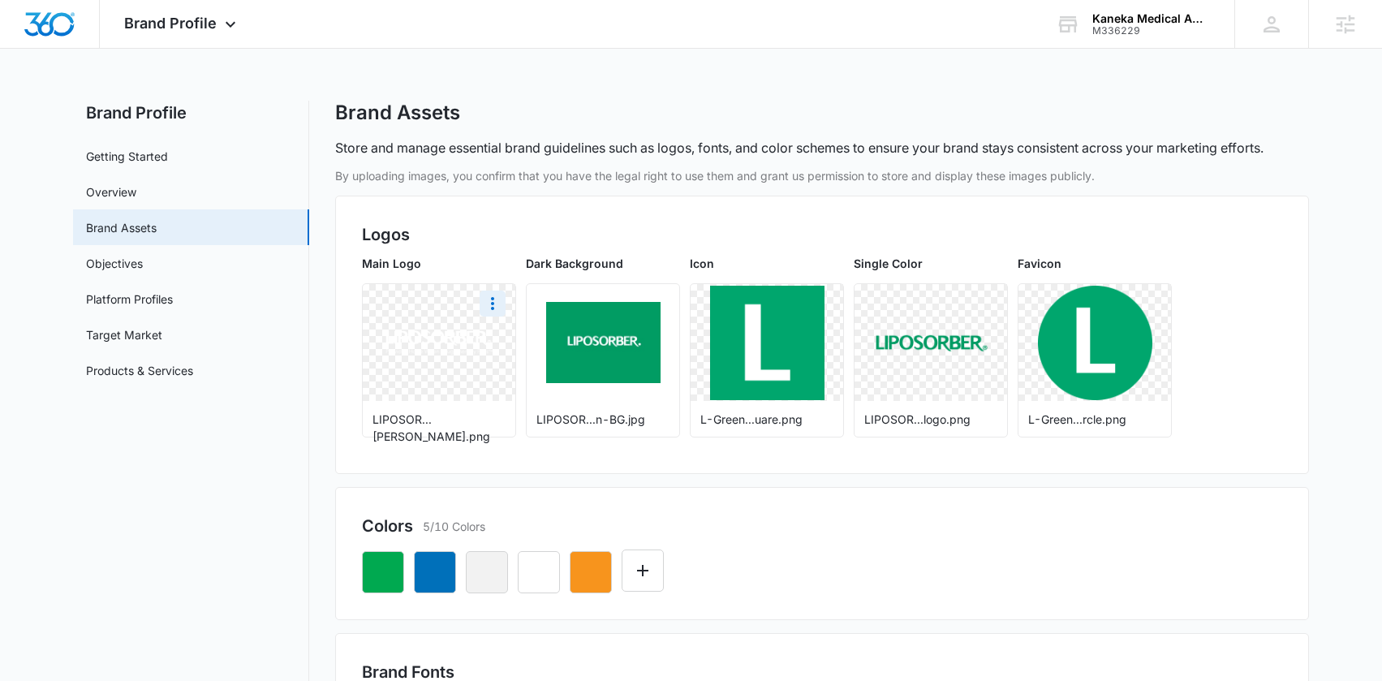
click at [476, 381] on div at bounding box center [439, 342] width 153 height 117
click at [704, 459] on div "Logos Main Logo LIPOSOR...hite.png Dark Background LIPOSOR...n-BG.jpg Icon L-Gr…" at bounding box center [822, 335] width 974 height 278
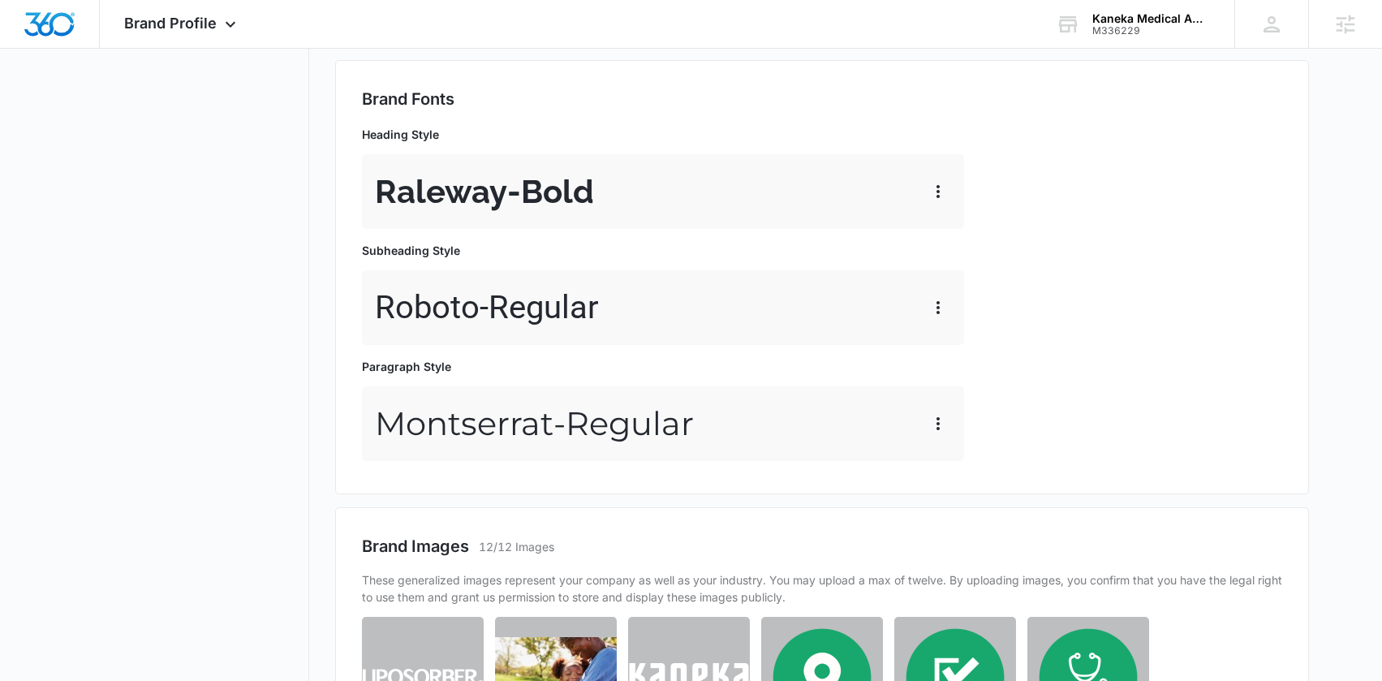
scroll to position [571, 0]
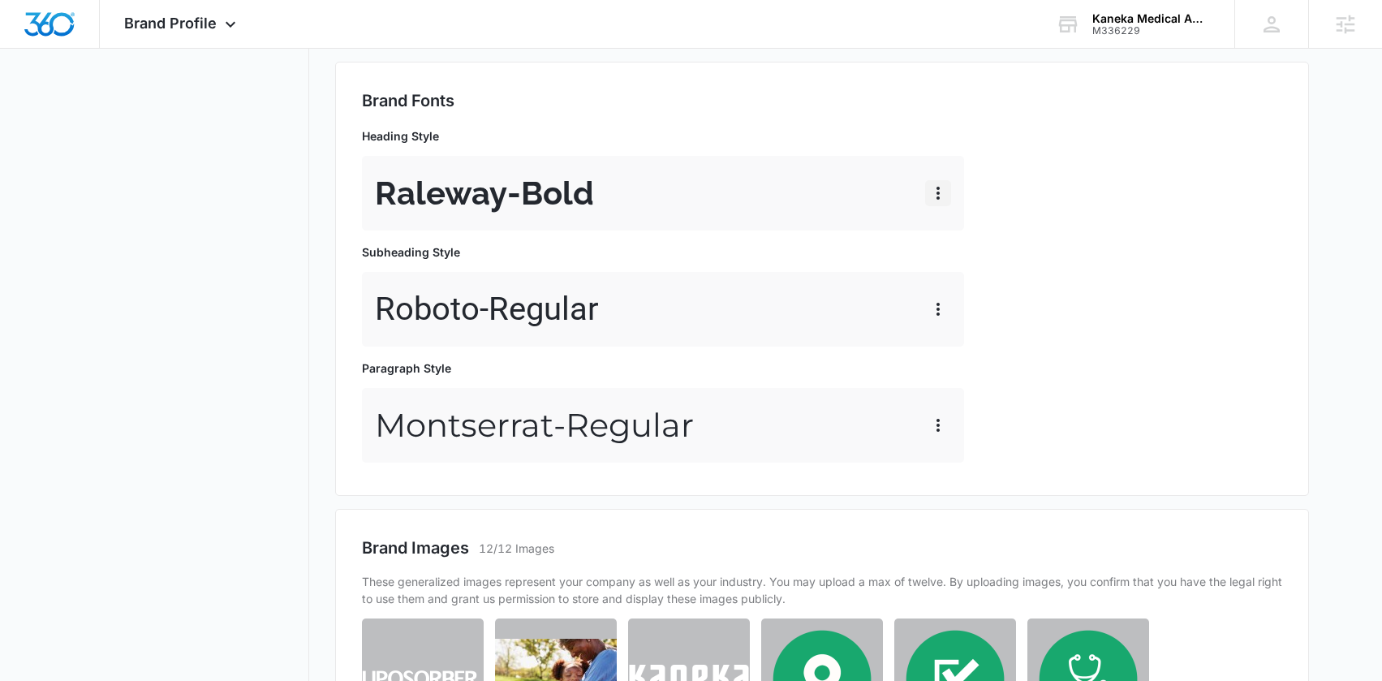
click at [939, 197] on icon "button" at bounding box center [938, 193] width 3 height 13
click at [1135, 197] on div "Brand Fonts Heading Style Raleway - Bold Edit Delete Subheading Style Roboto - …" at bounding box center [822, 278] width 920 height 381
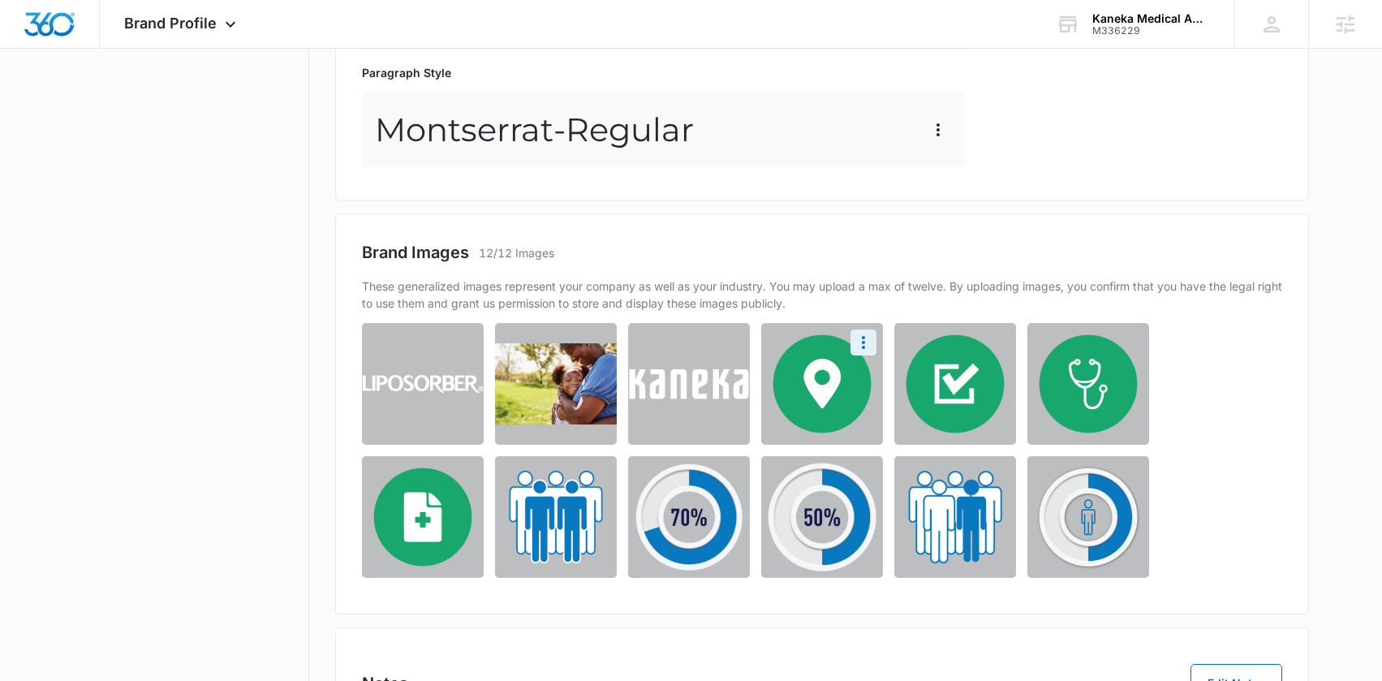
scroll to position [986, 0]
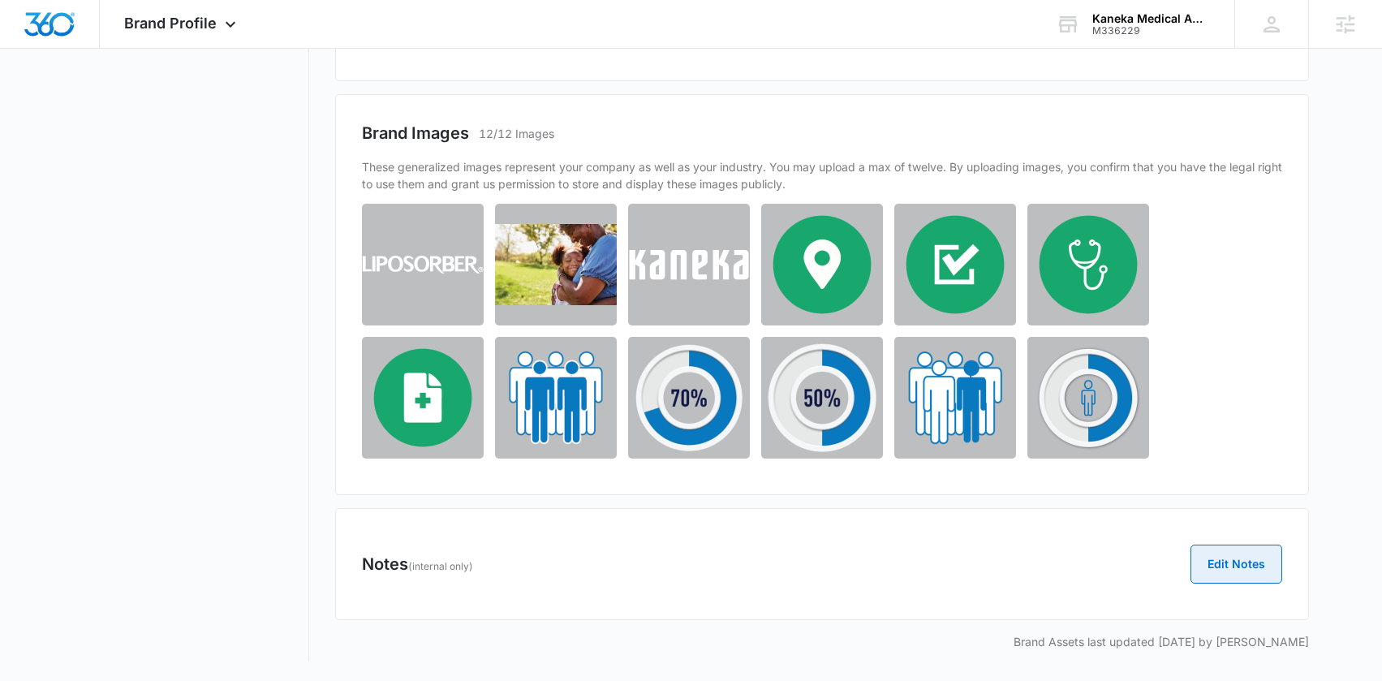
click at [1225, 545] on button "Edit Notes" at bounding box center [1237, 564] width 92 height 39
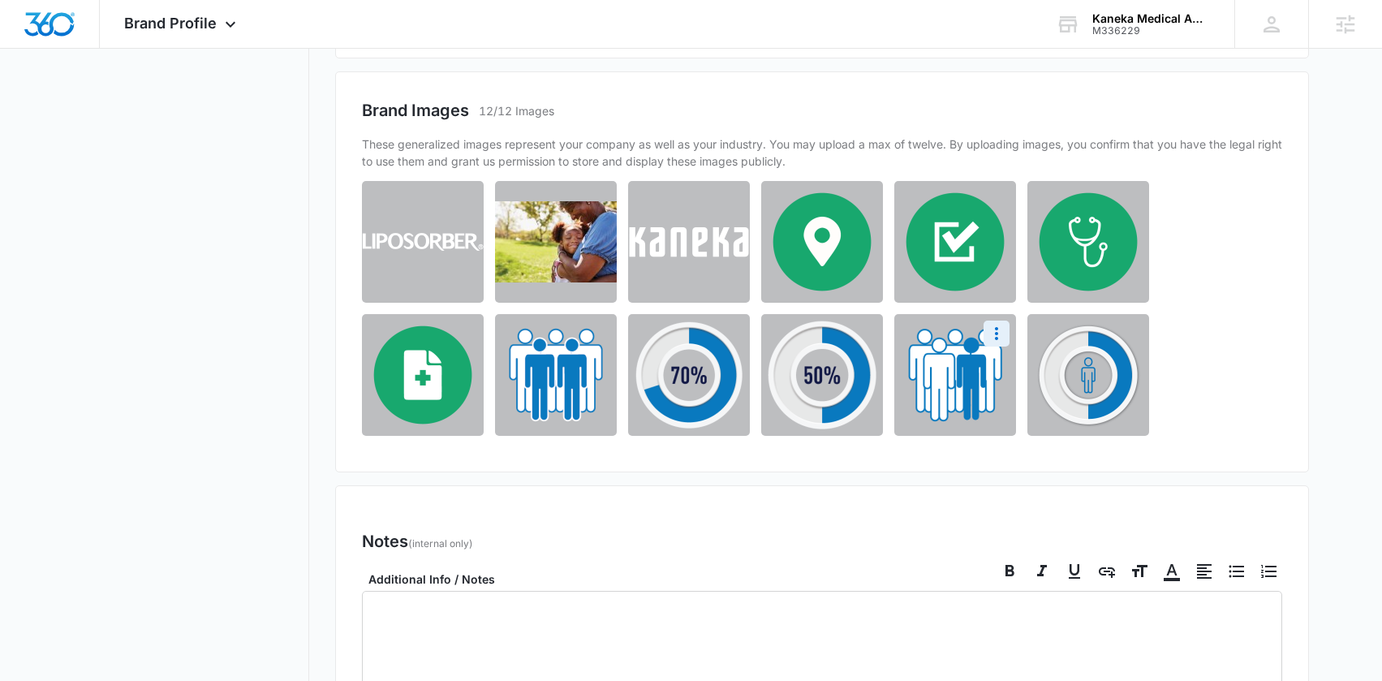
scroll to position [1260, 0]
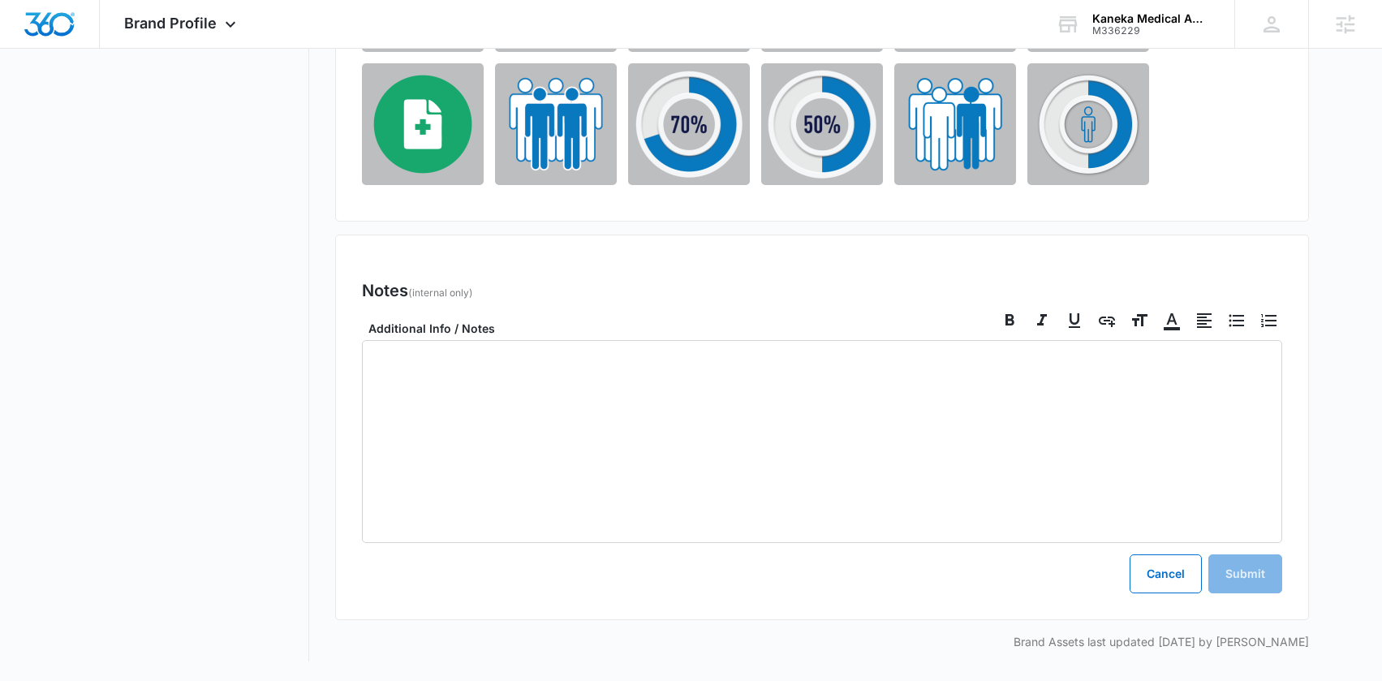
click at [740, 396] on div at bounding box center [822, 441] width 920 height 203
click at [1243, 582] on button "Submit" at bounding box center [1246, 573] width 74 height 39
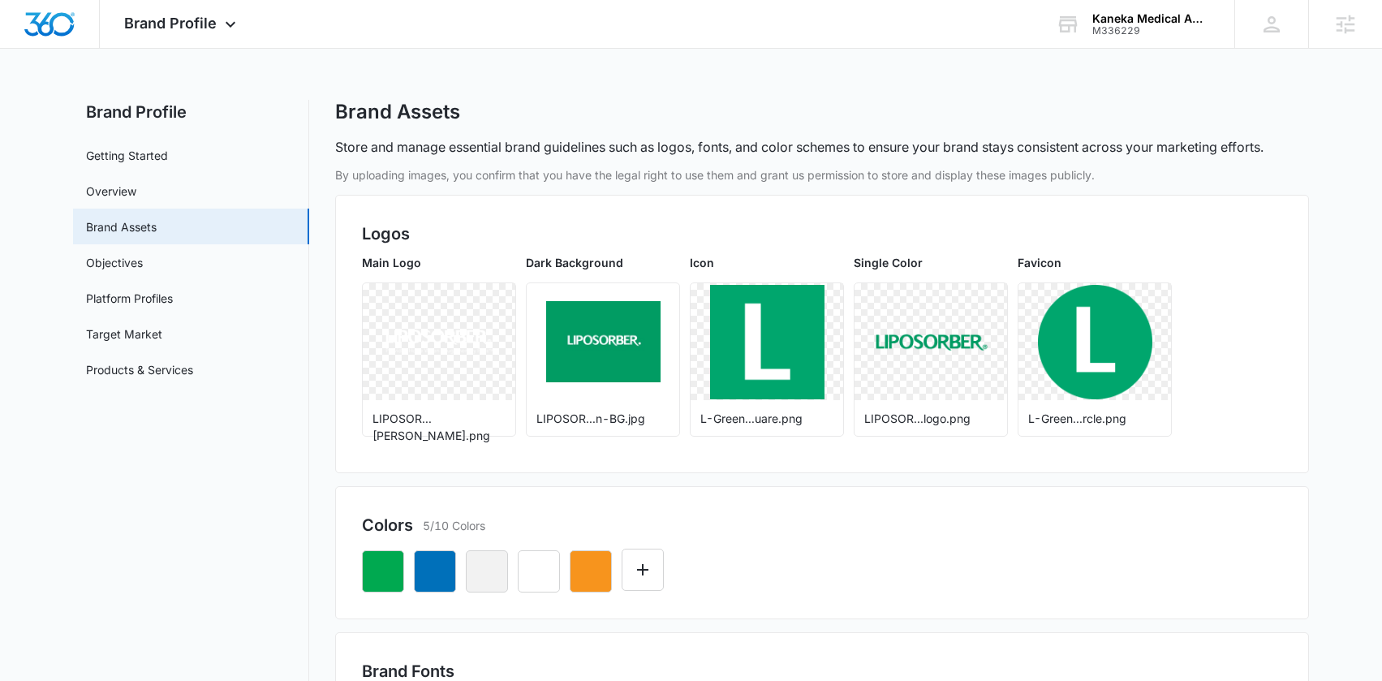
scroll to position [0, 0]
click at [40, 19] on img "Dashboard" at bounding box center [50, 24] width 52 height 24
